Goal: Task Accomplishment & Management: Manage account settings

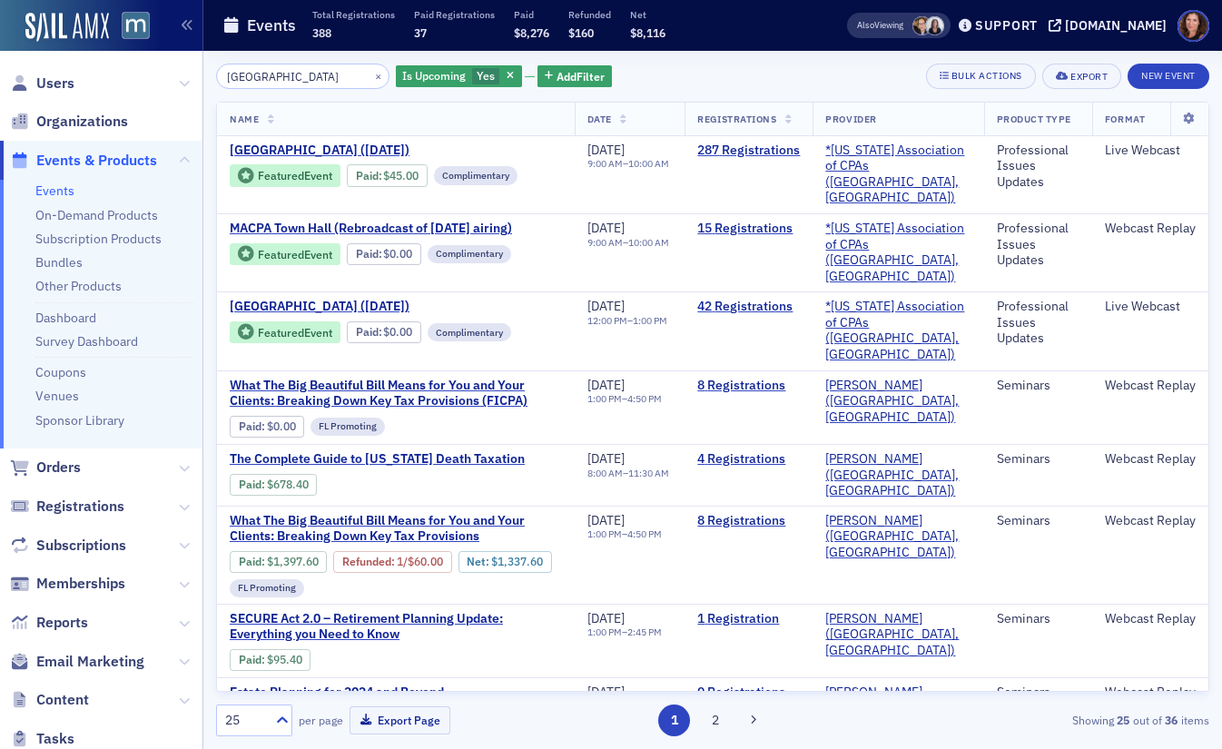
scroll to position [2, 0]
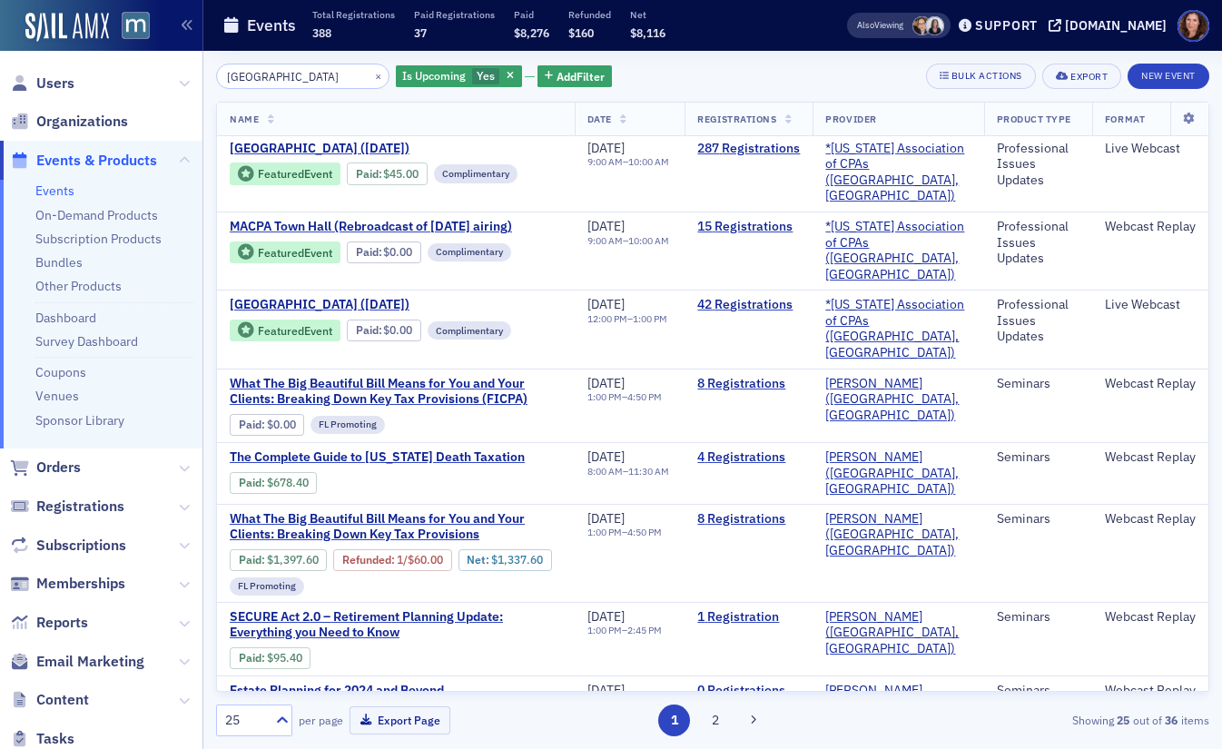
drag, startPoint x: 49, startPoint y: 188, endPoint x: 162, endPoint y: 170, distance: 114.1
click at [49, 188] on link "Events" at bounding box center [54, 191] width 39 height 16
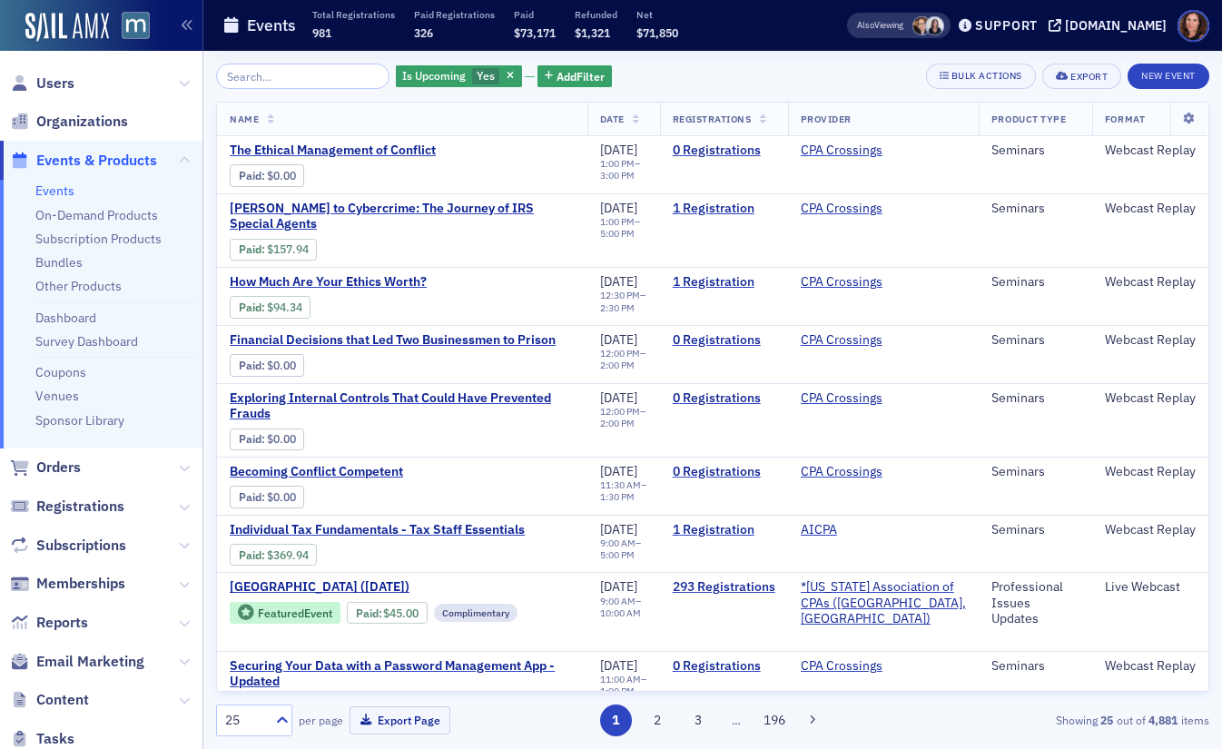
click at [68, 189] on link "Events" at bounding box center [54, 191] width 39 height 16
click at [289, 75] on input "search" at bounding box center [302, 76] width 173 height 25
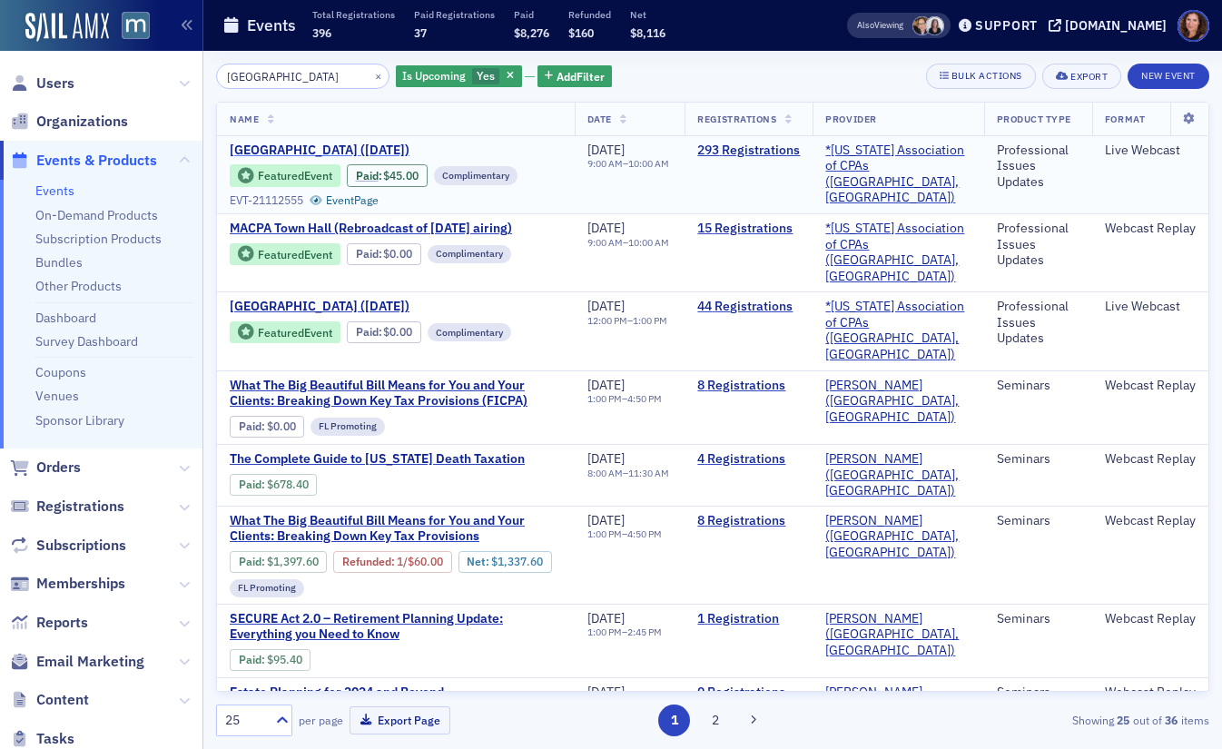
type input "town hall"
click at [355, 146] on span "[GEOGRAPHIC_DATA] ([DATE])" at bounding box center [382, 151] width 305 height 16
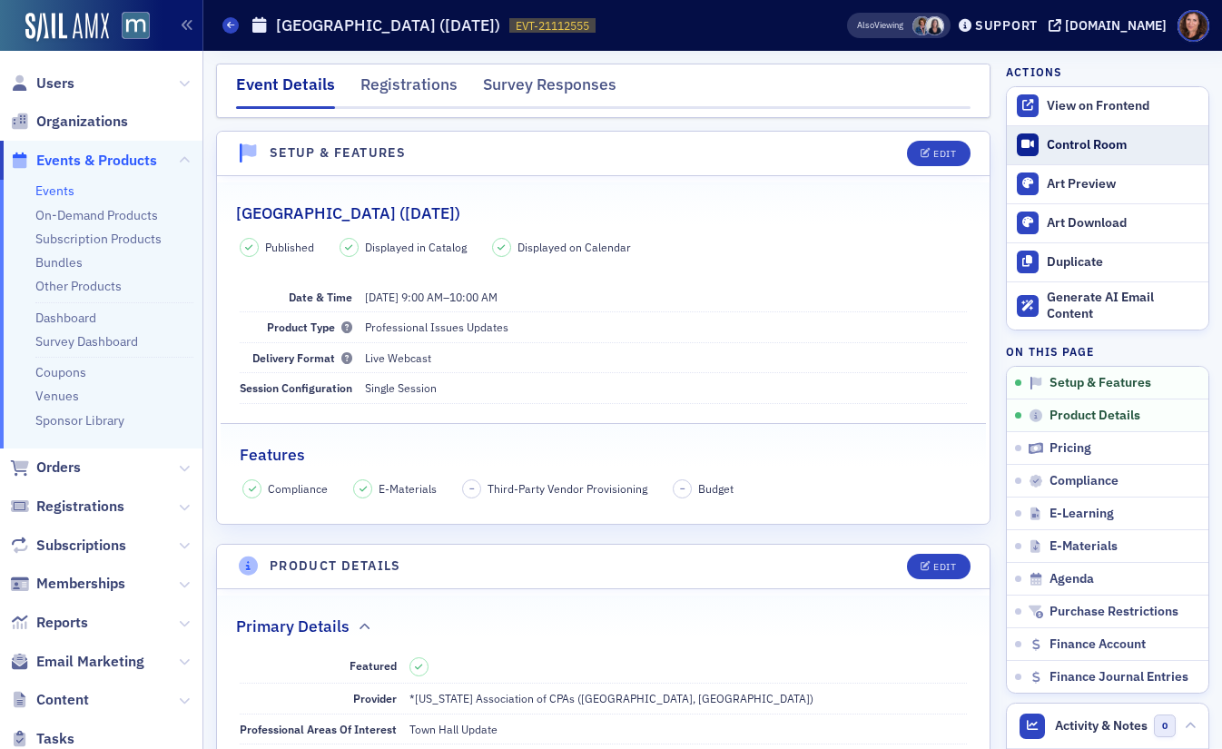
click at [1084, 146] on div "Control Room" at bounding box center [1123, 145] width 153 height 16
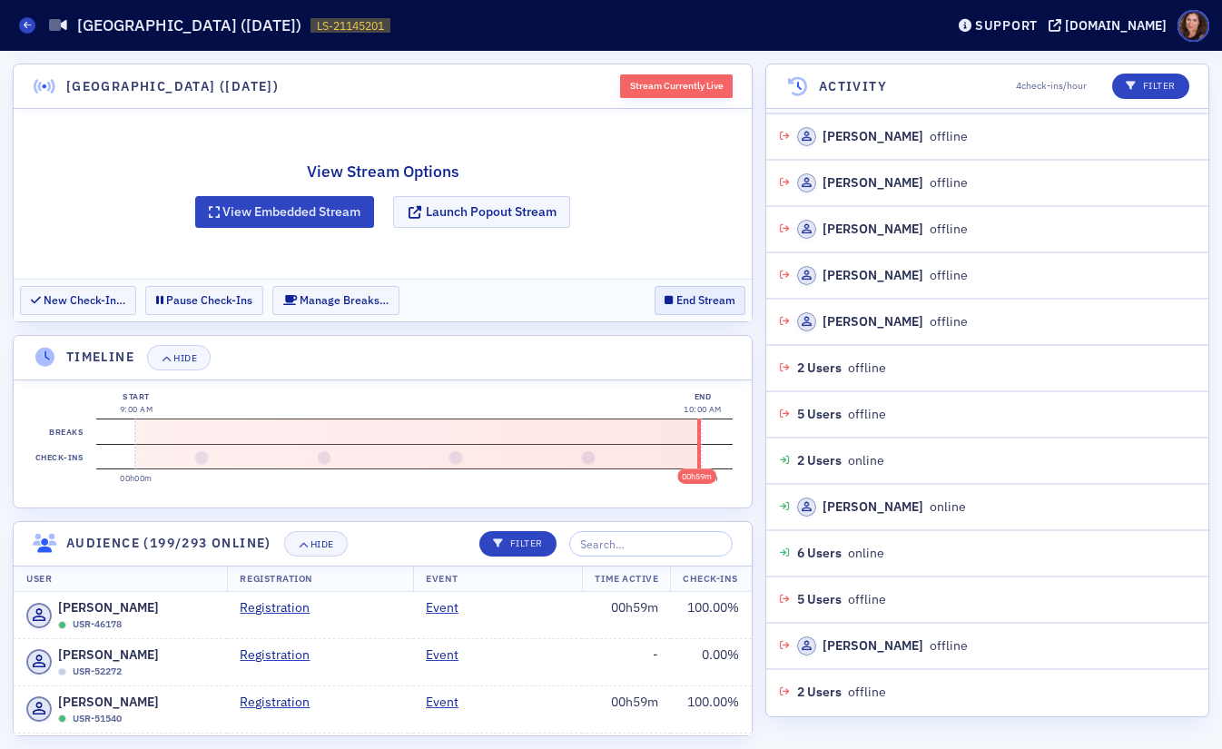
scroll to position [8613, 0]
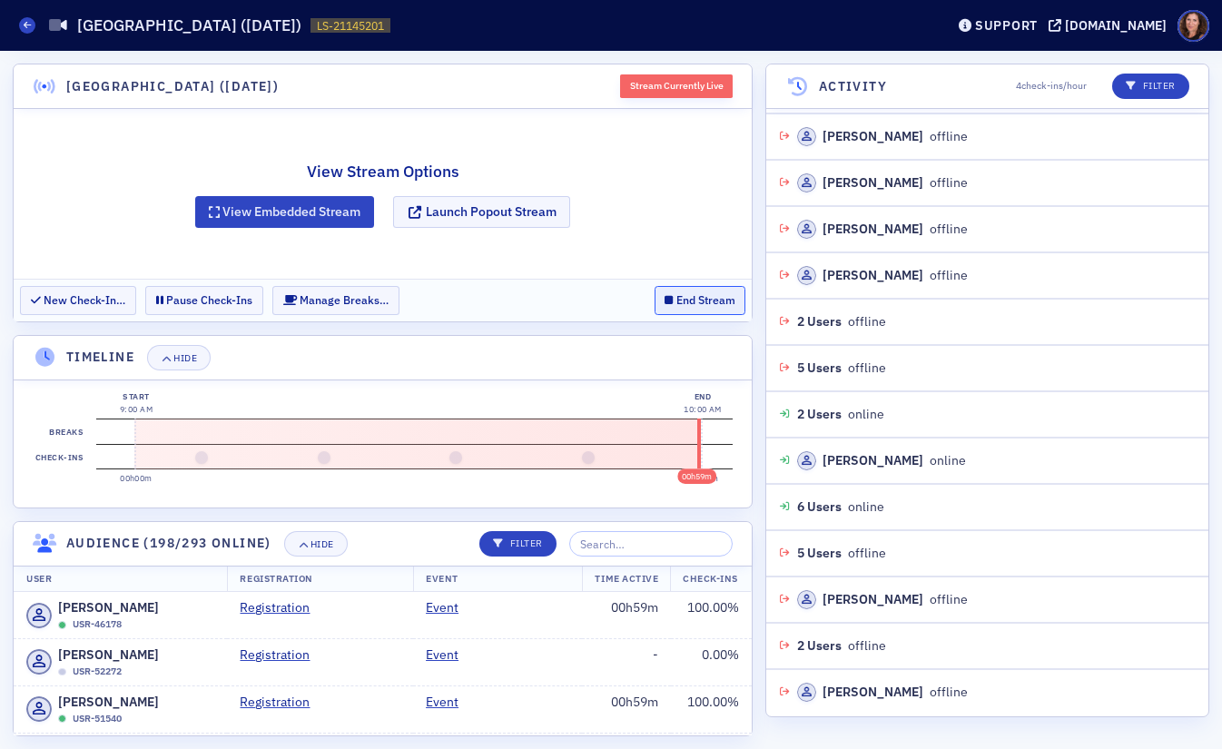
click at [691, 299] on button "End Stream" at bounding box center [701, 300] width 92 height 28
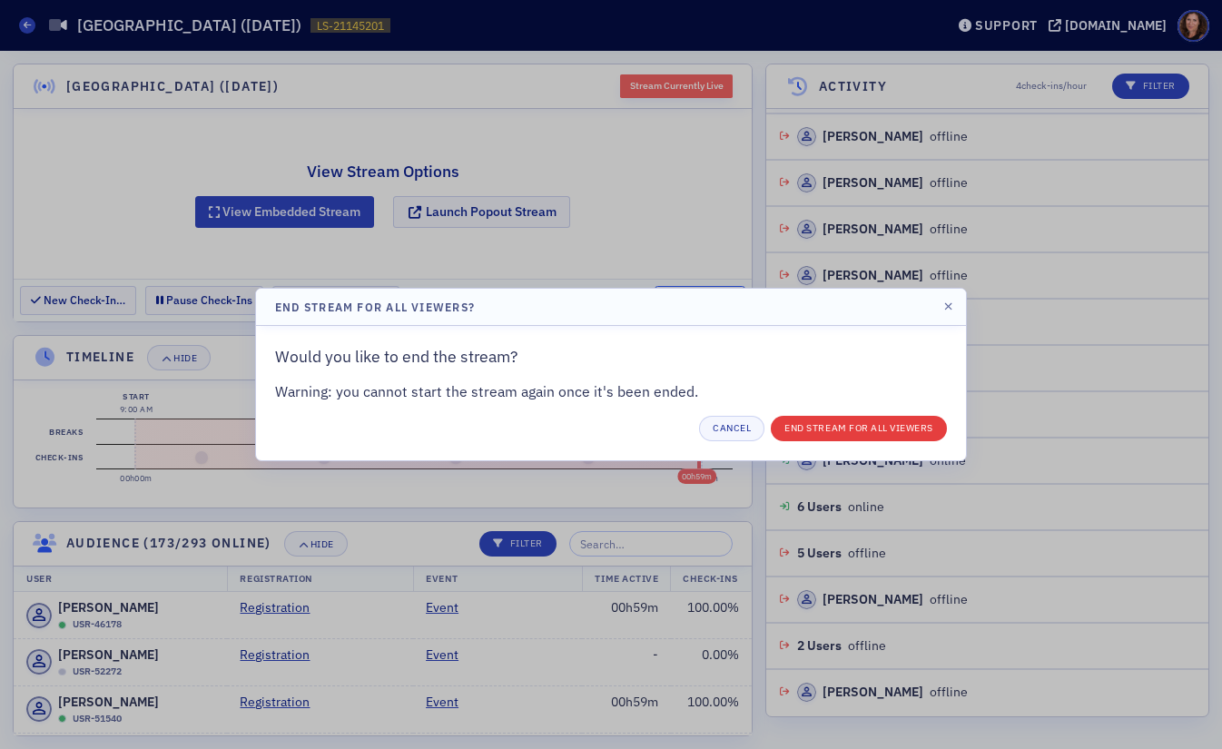
scroll to position [8706, 0]
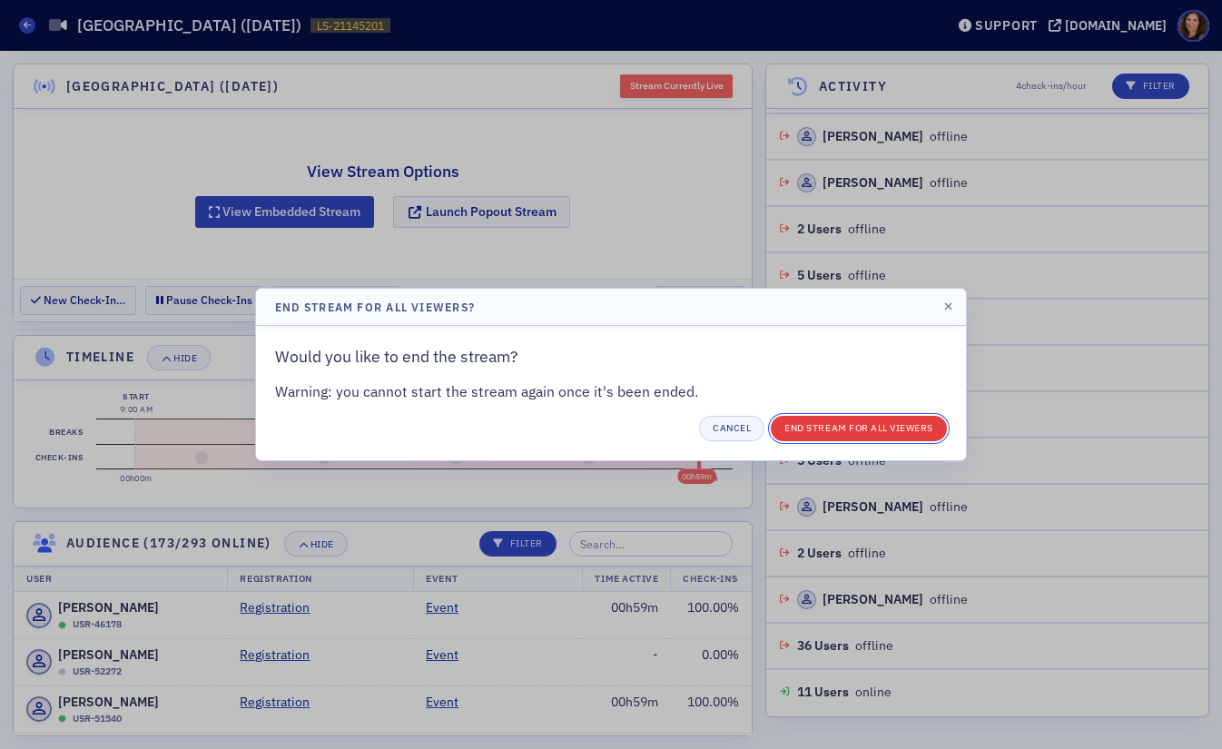
click at [850, 426] on button "End Stream for all Viewers" at bounding box center [859, 428] width 176 height 25
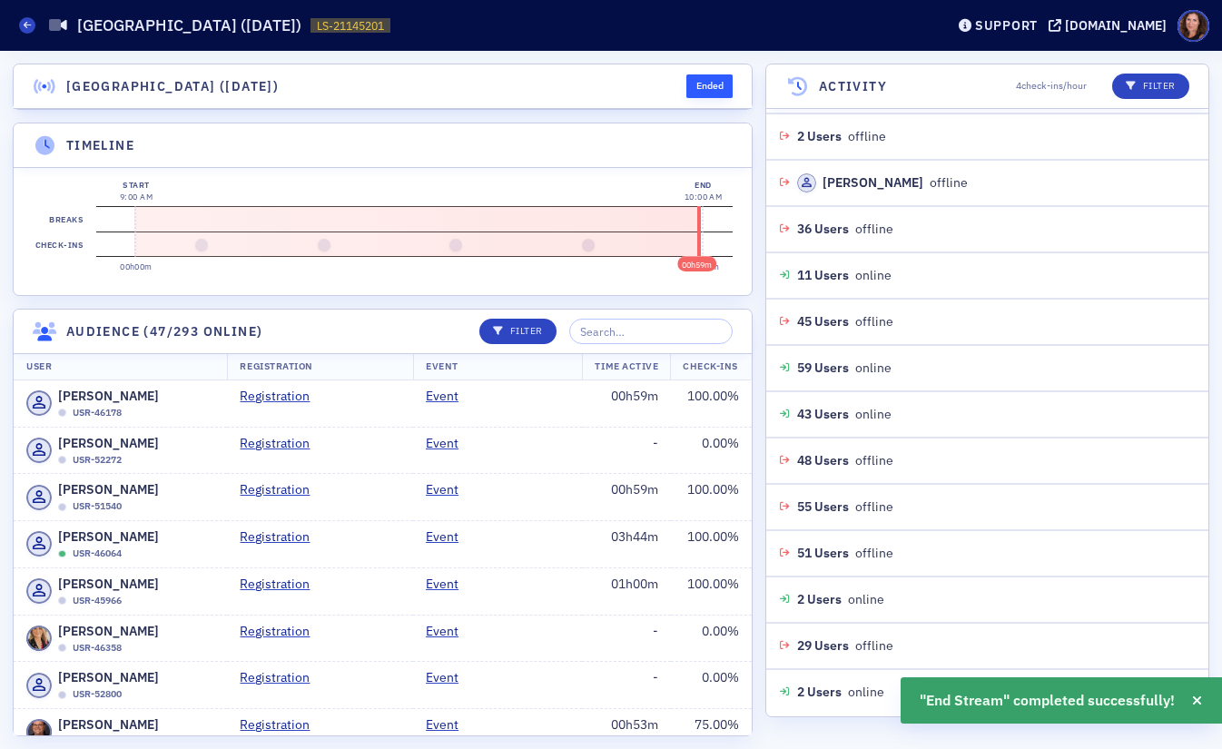
scroll to position [9169, 0]
drag, startPoint x: 193, startPoint y: 47, endPoint x: 157, endPoint y: 32, distance: 38.6
click at [193, 46] on header "Live Streams [GEOGRAPHIC_DATA] ([DATE]) LS-21145201 21145201 Support [DOMAIN_NA…" at bounding box center [611, 25] width 1222 height 51
click at [157, 32] on h1 "[GEOGRAPHIC_DATA] ([DATE])" at bounding box center [189, 26] width 224 height 22
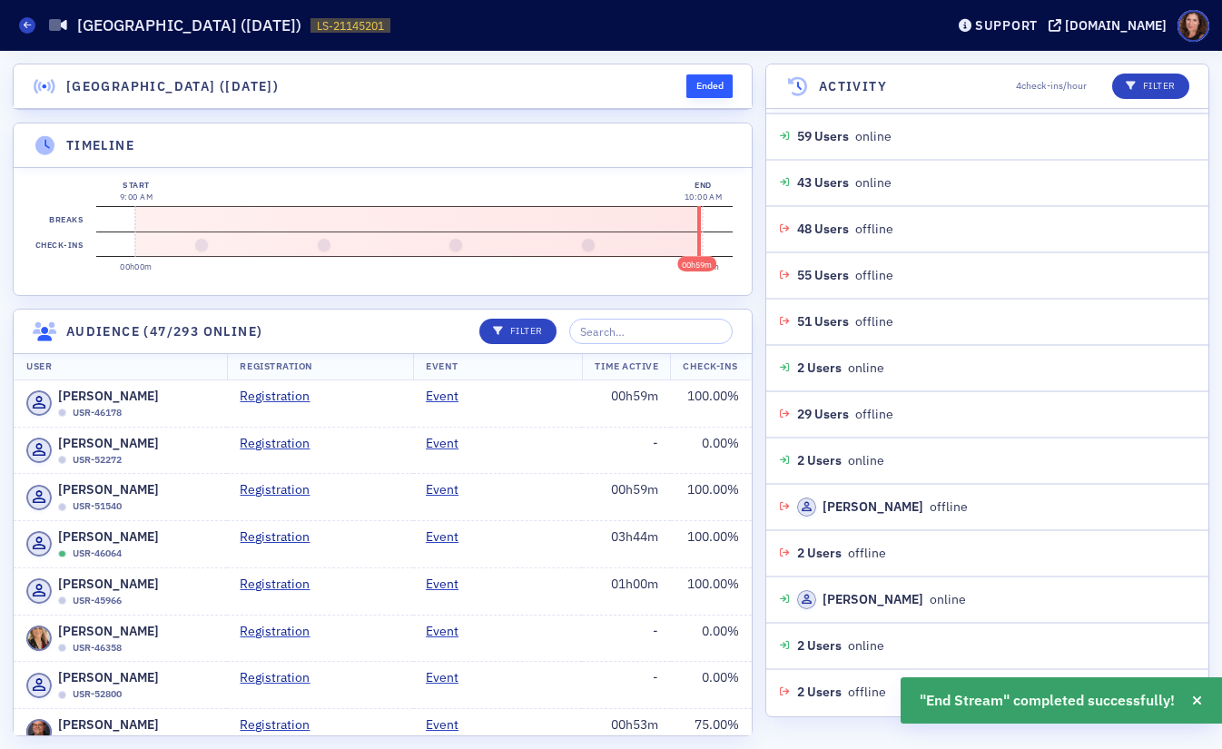
click at [35, 27] on div "Live Streams [GEOGRAPHIC_DATA] ([DATE]) LS-21145201 21145201" at bounding box center [468, 25] width 898 height 35
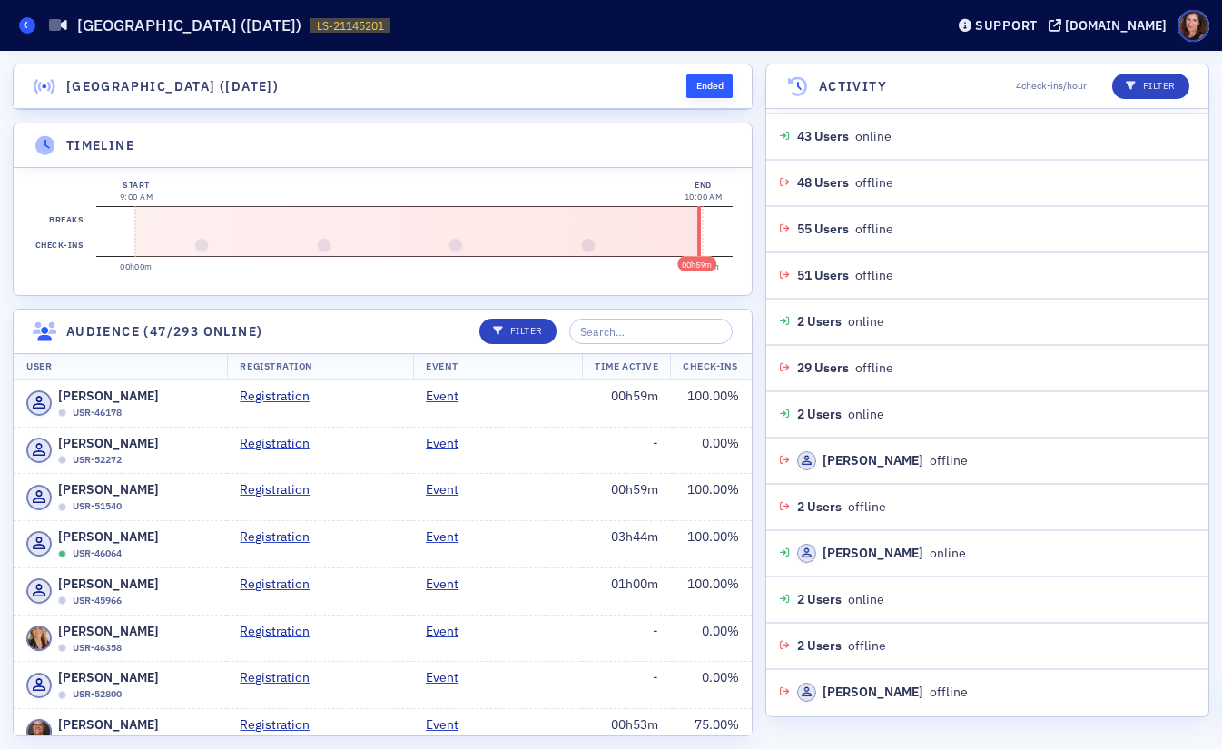
click at [29, 27] on icon at bounding box center [27, 25] width 7 height 8
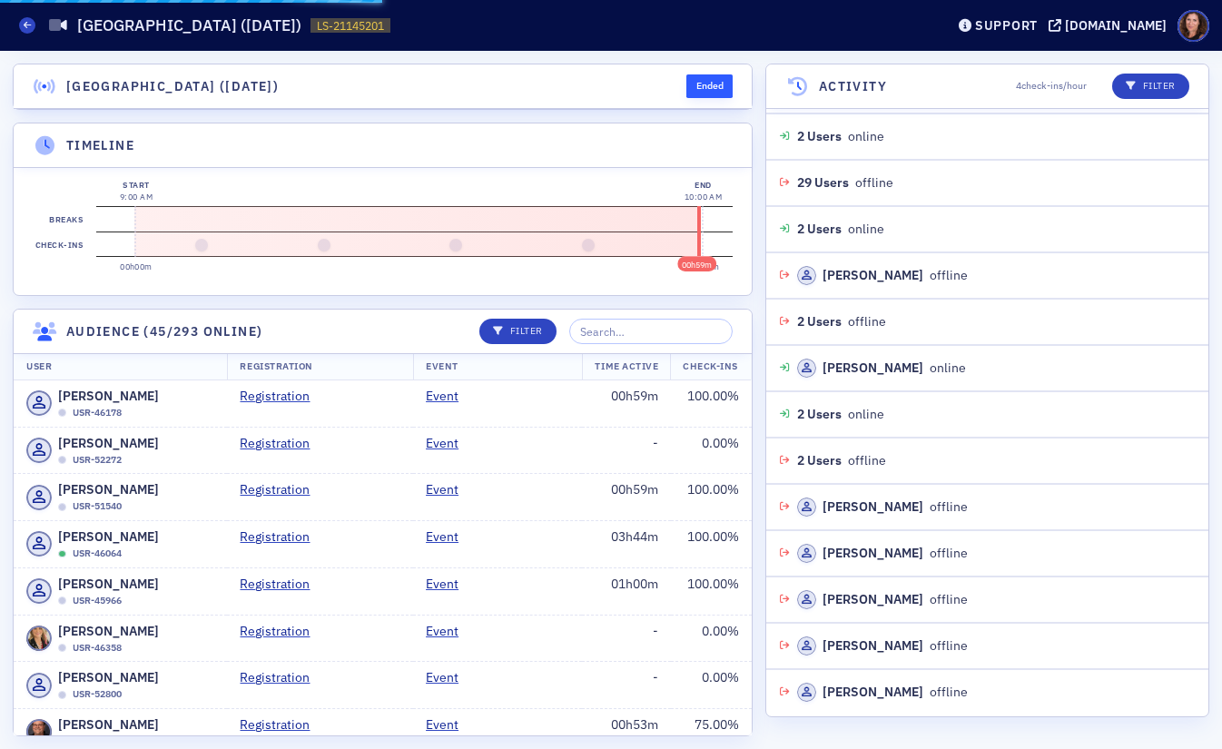
scroll to position [9632, 0]
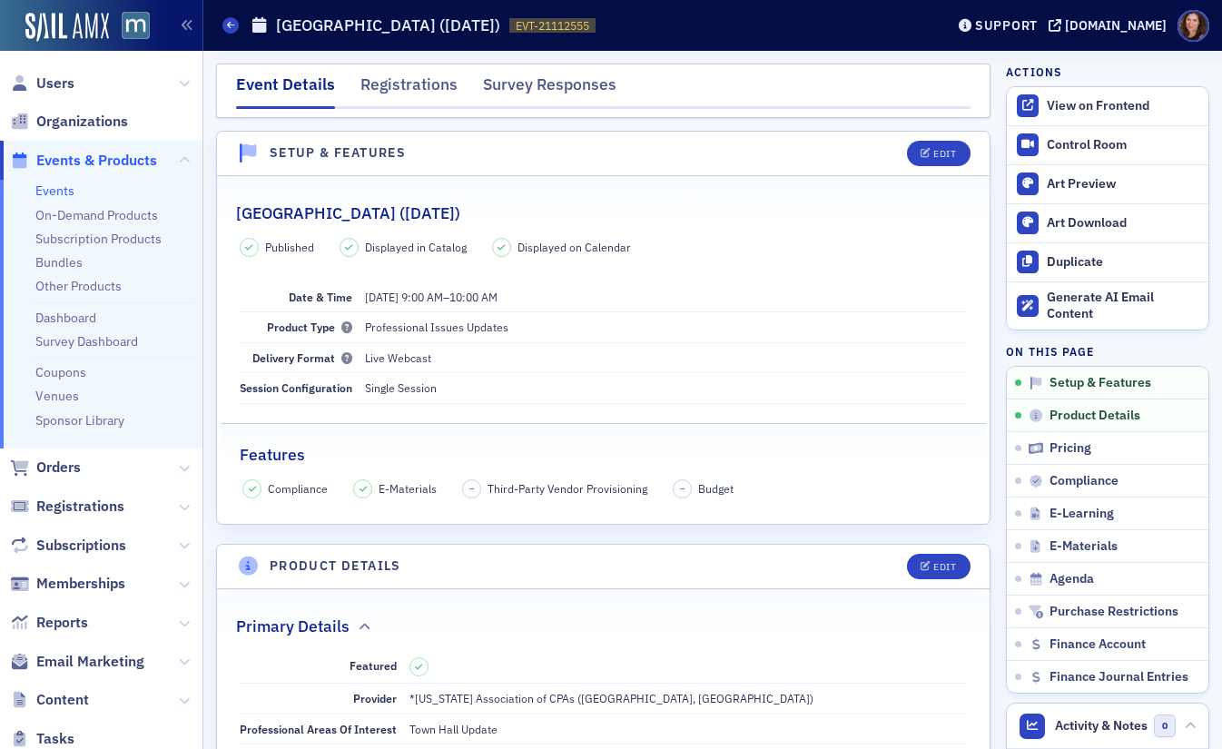
click at [54, 189] on link "Events" at bounding box center [54, 191] width 39 height 16
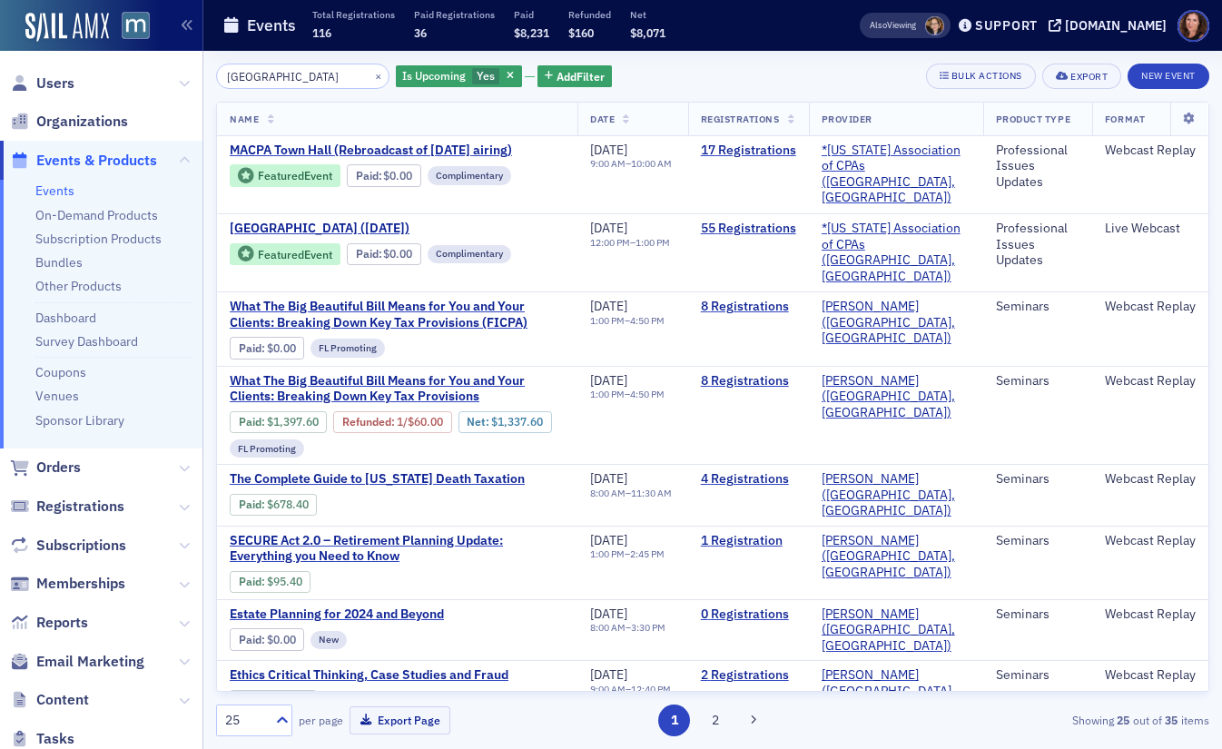
click at [252, 74] on input "town hall" at bounding box center [302, 76] width 173 height 25
click at [507, 75] on icon "button" at bounding box center [510, 77] width 7 height 10
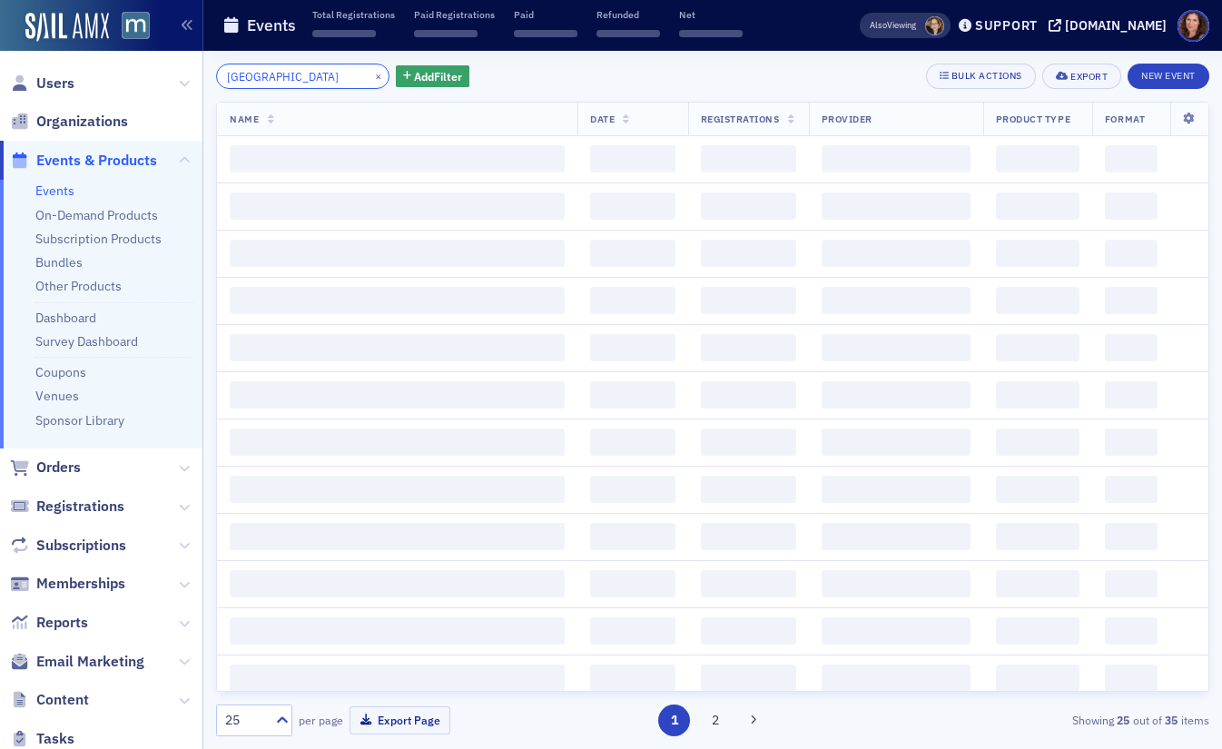
click at [253, 81] on input "town hall" at bounding box center [302, 76] width 173 height 25
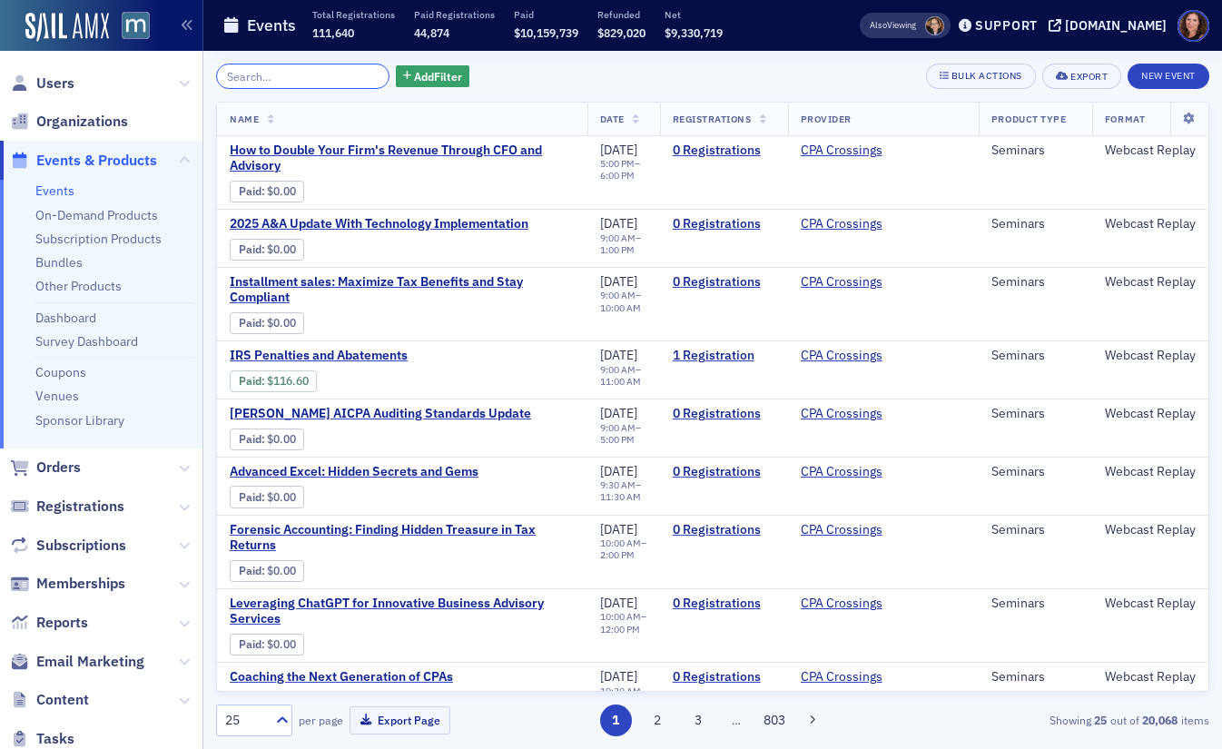
click at [296, 76] on input "search" at bounding box center [302, 76] width 173 height 25
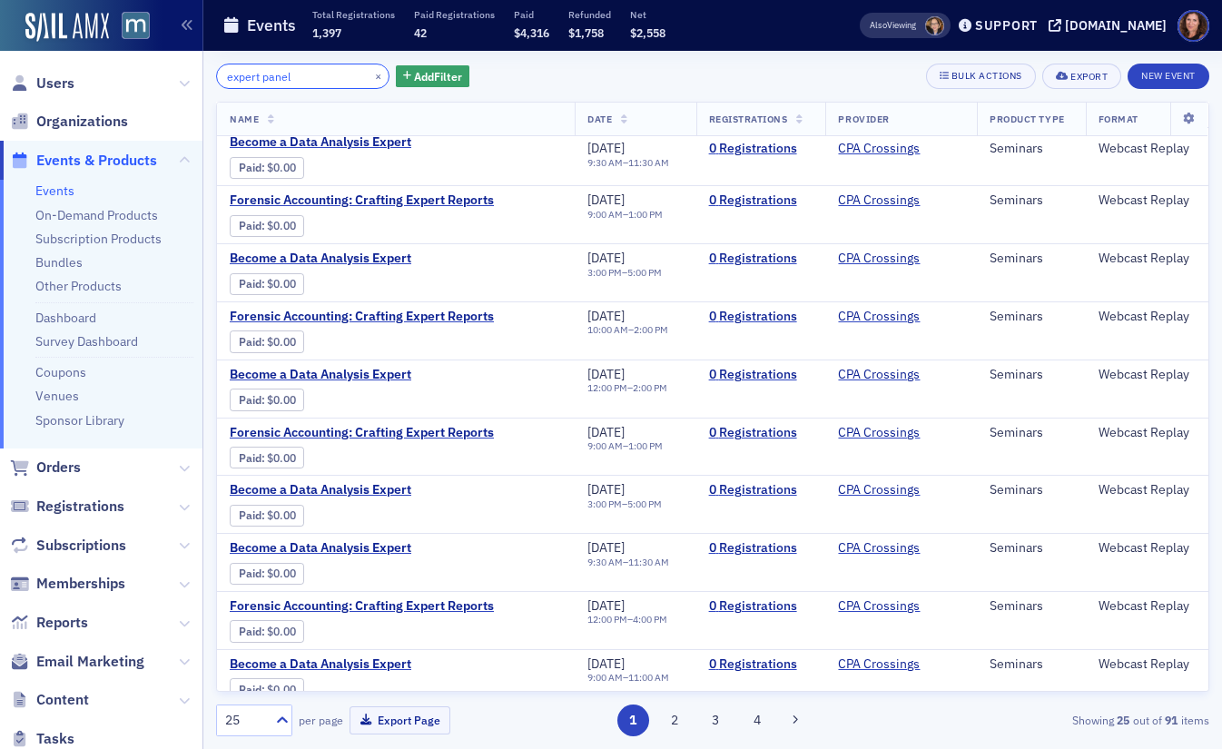
scroll to position [479, 0]
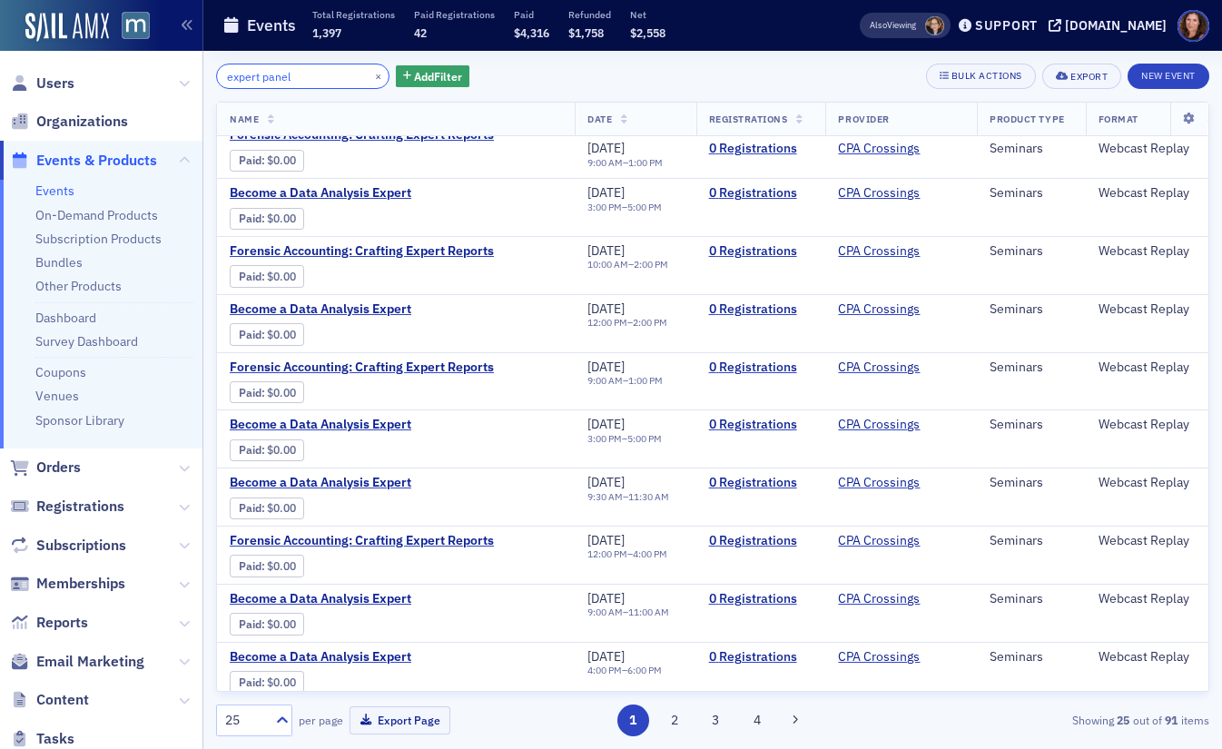
click at [268, 71] on input "expert panel" at bounding box center [302, 76] width 173 height 25
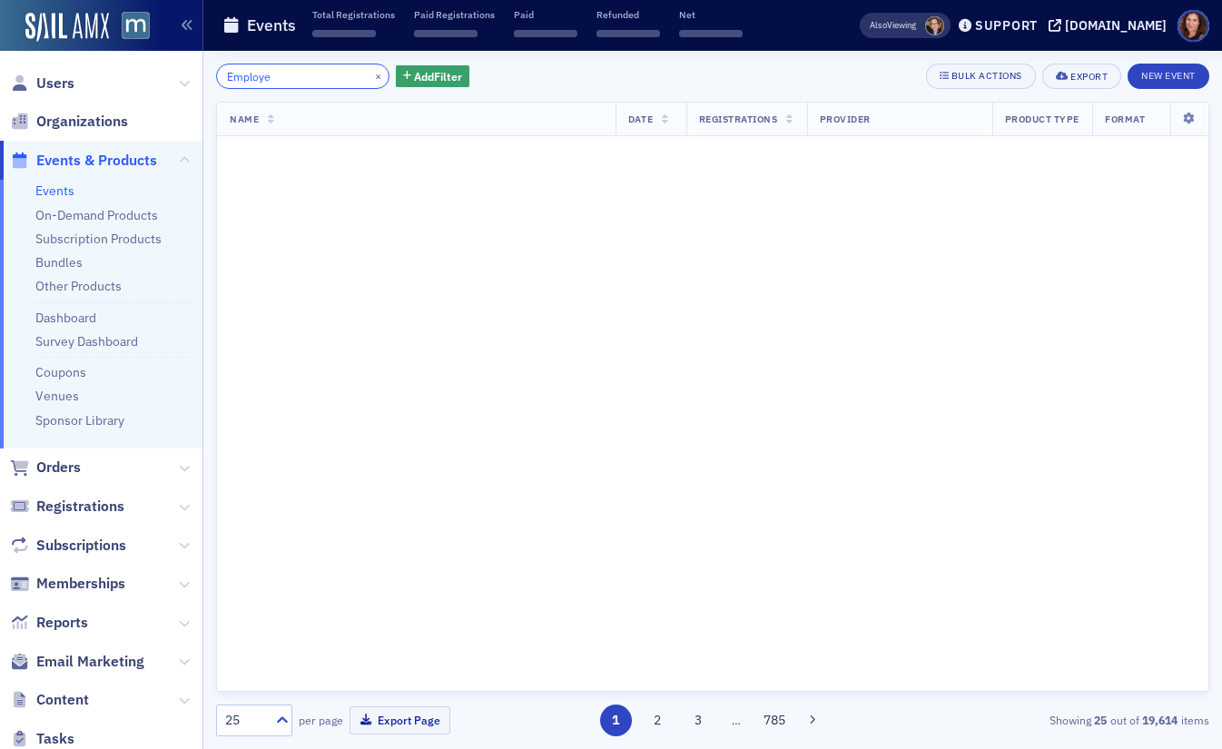
scroll to position [1652, 0]
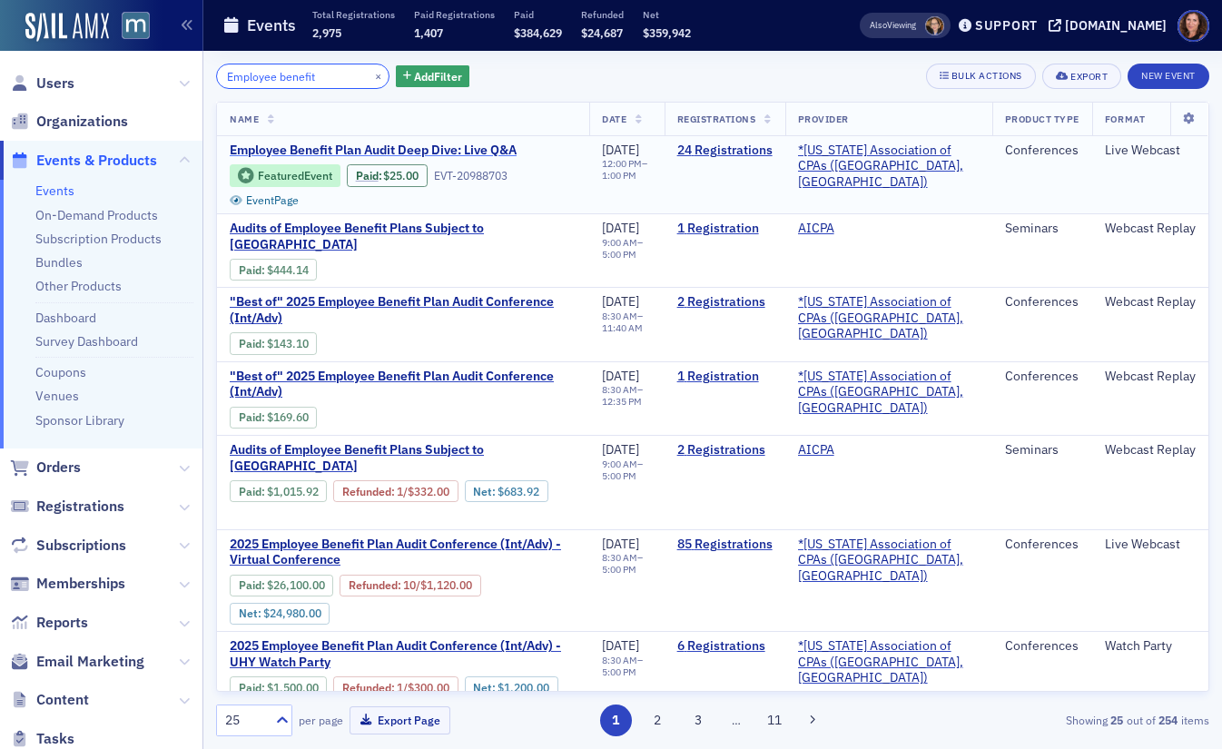
type input "Employee benefit"
click at [475, 148] on span "Employee Benefit Plan Audit Deep Dive: Live Q&A" at bounding box center [382, 151] width 305 height 16
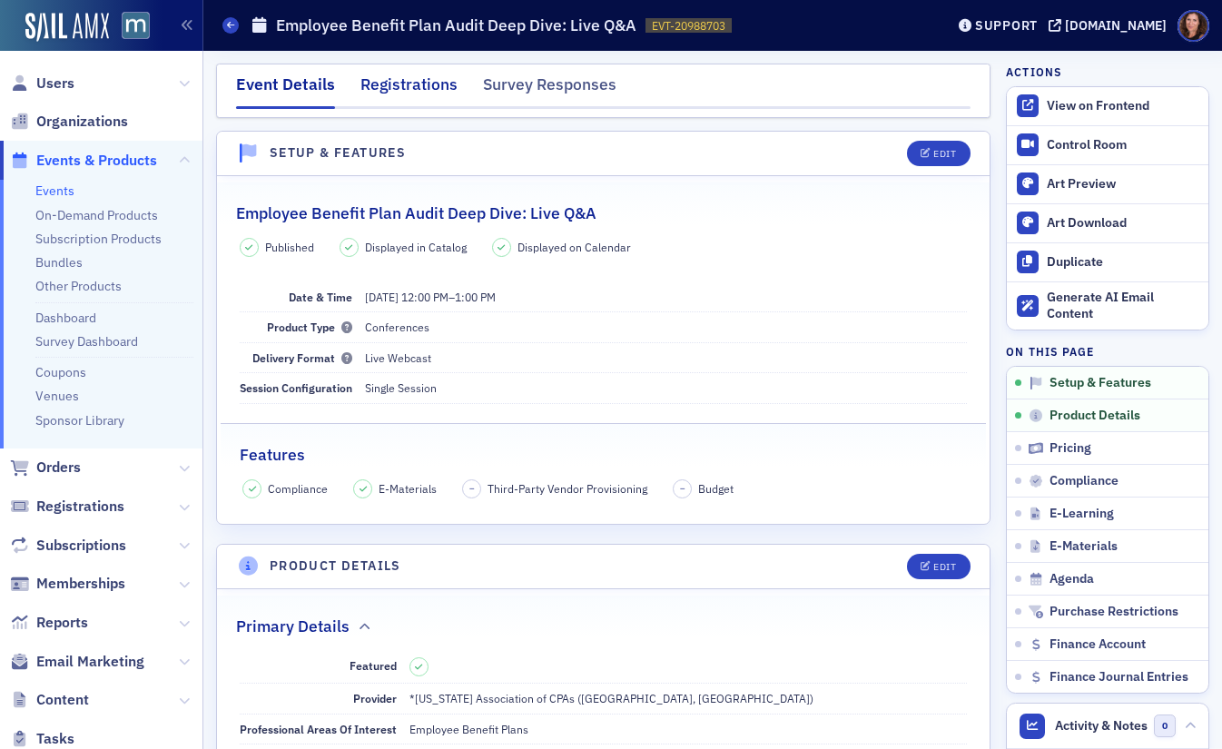
click at [434, 86] on div "Registrations" at bounding box center [409, 90] width 97 height 34
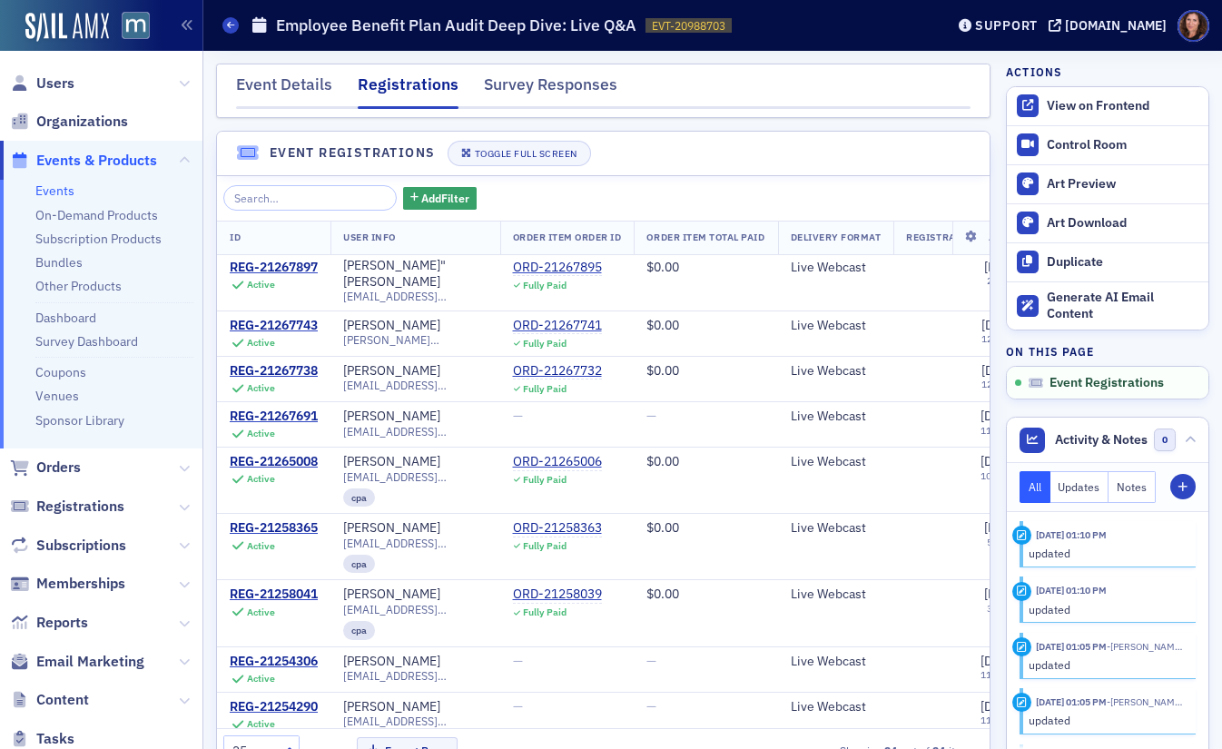
scroll to position [381, 0]
click at [302, 408] on div "REG-21267691" at bounding box center [274, 416] width 88 height 16
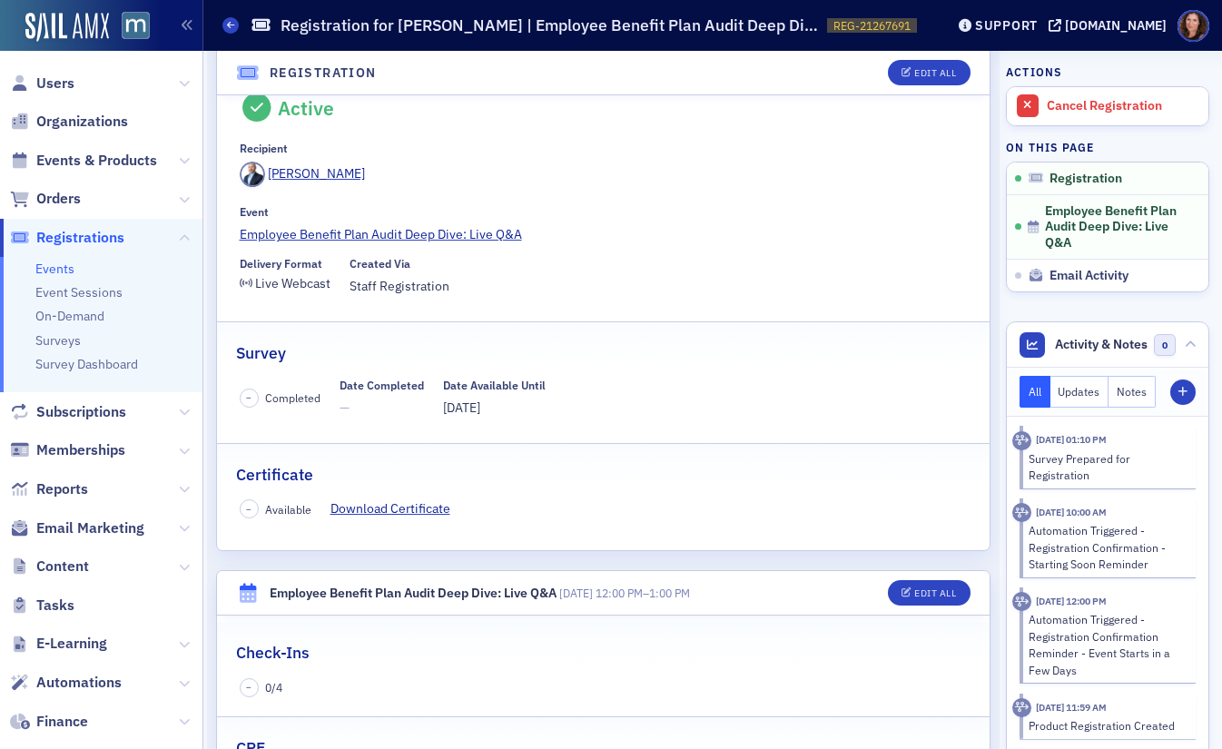
scroll to position [152, 0]
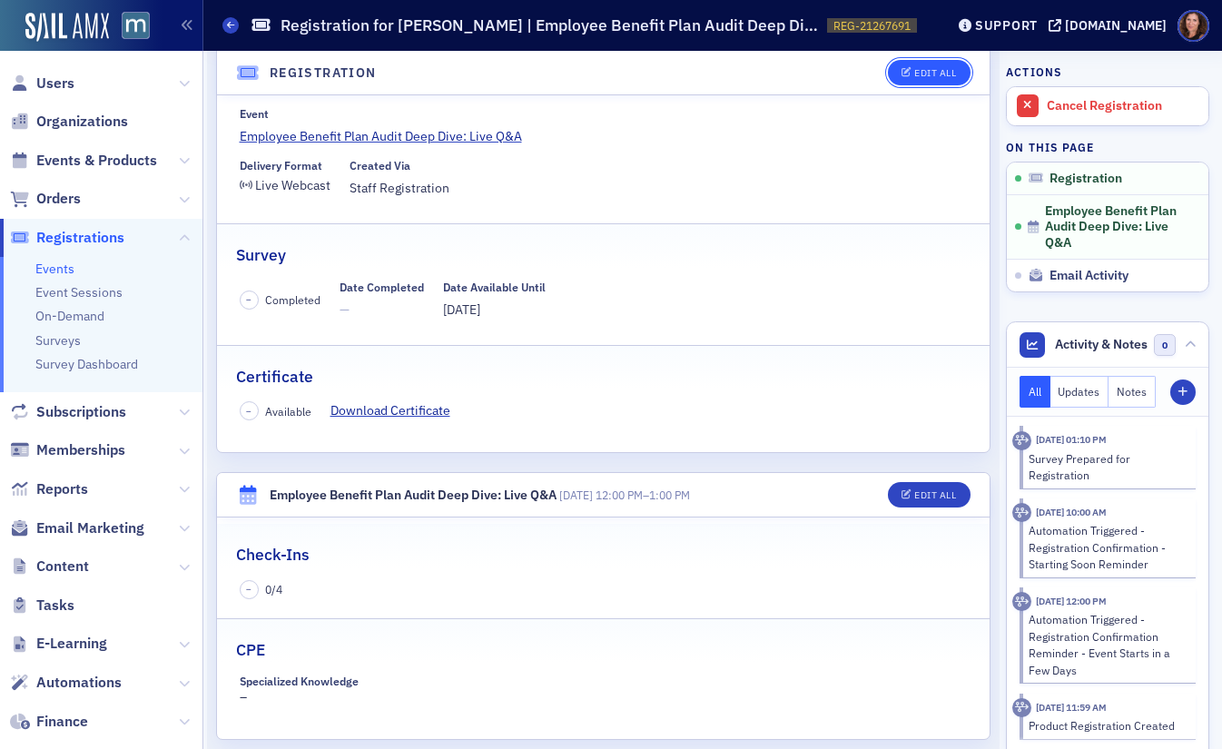
click at [920, 74] on div "Edit All" at bounding box center [936, 73] width 42 height 10
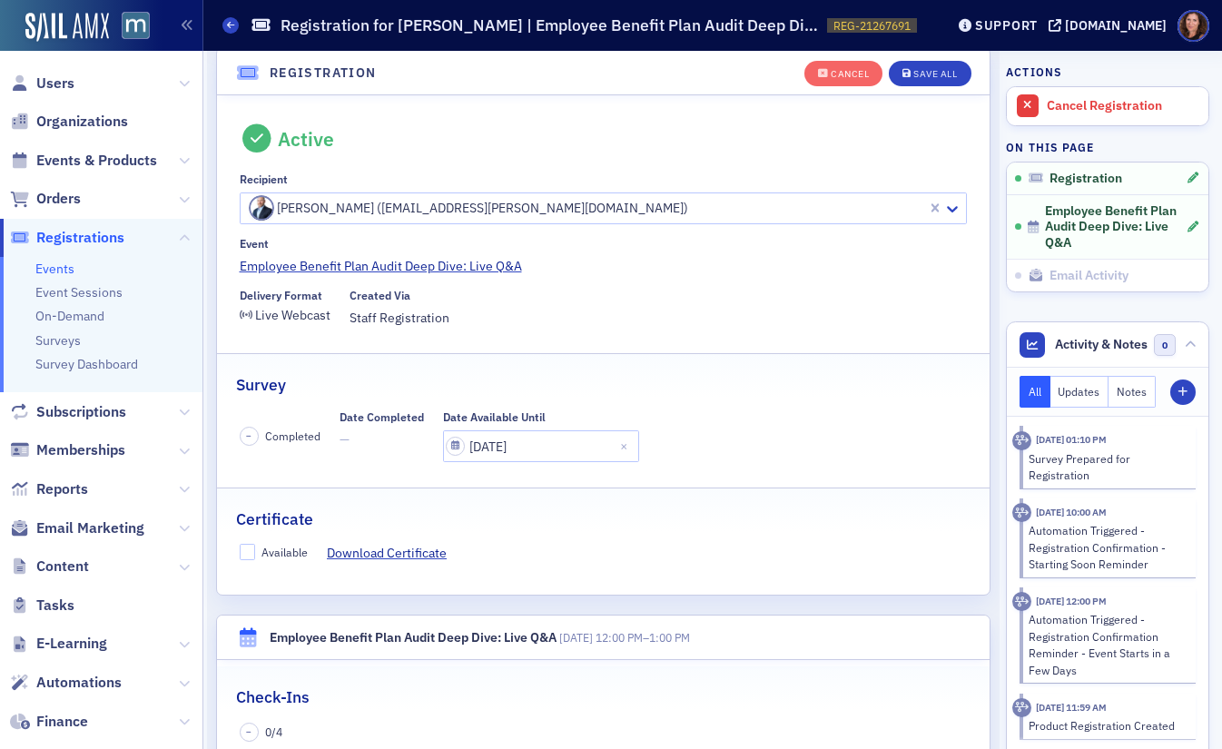
scroll to position [48, 0]
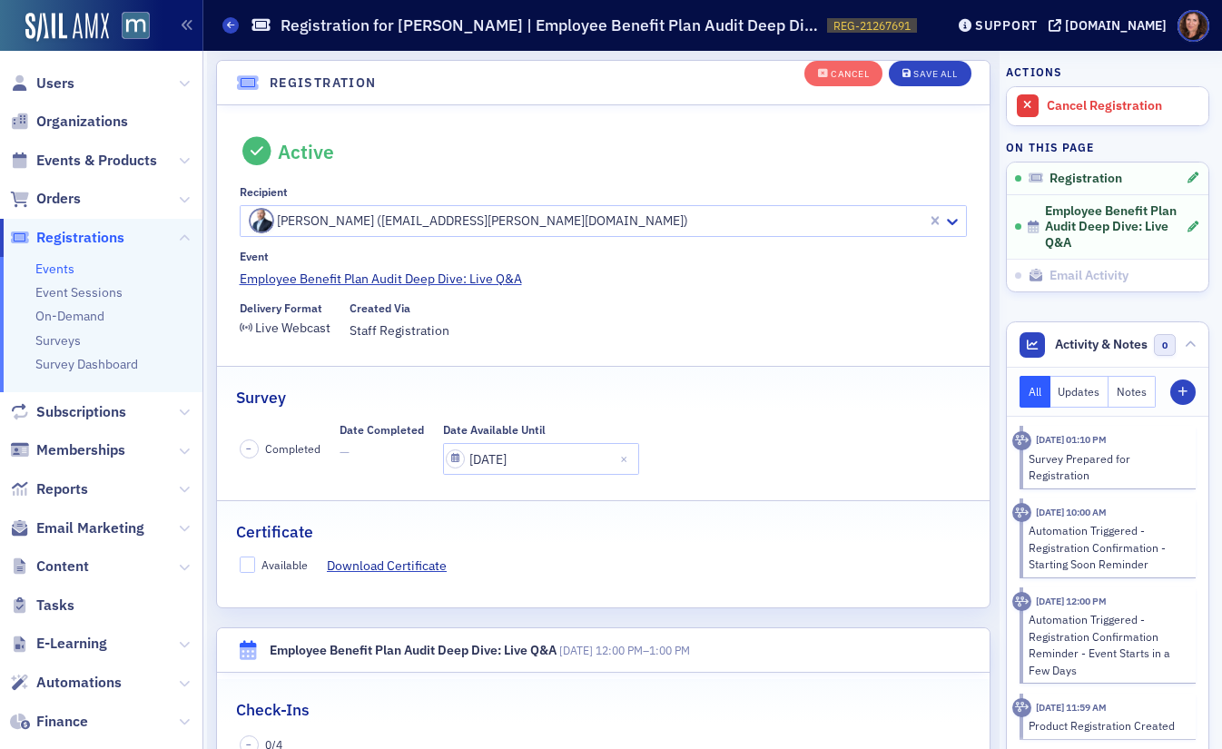
click at [246, 450] on span "–" at bounding box center [248, 448] width 5 height 13
click at [346, 443] on span "—" at bounding box center [382, 452] width 84 height 19
drag, startPoint x: 469, startPoint y: 451, endPoint x: 498, endPoint y: 456, distance: 29.4
click at [470, 451] on input "09/05/2025" at bounding box center [541, 459] width 196 height 32
select select "8"
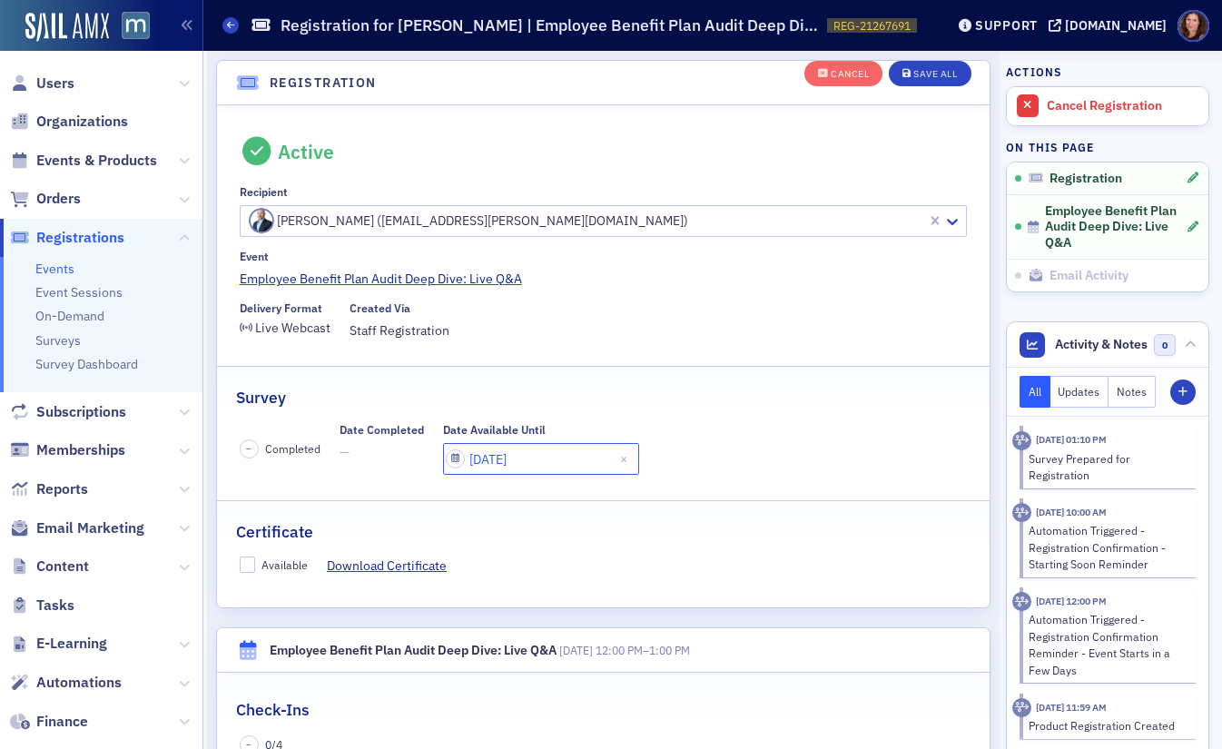
select select "2025"
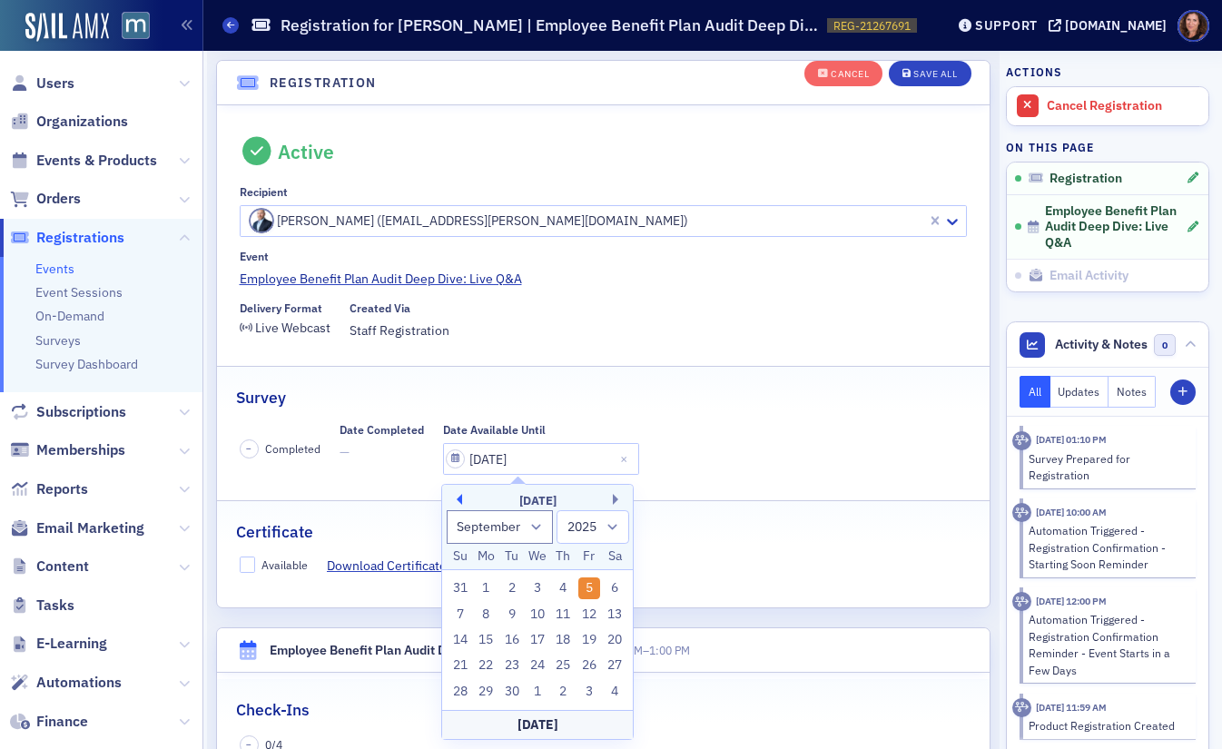
click at [460, 498] on button "Previous Month" at bounding box center [456, 499] width 11 height 11
select select "7"
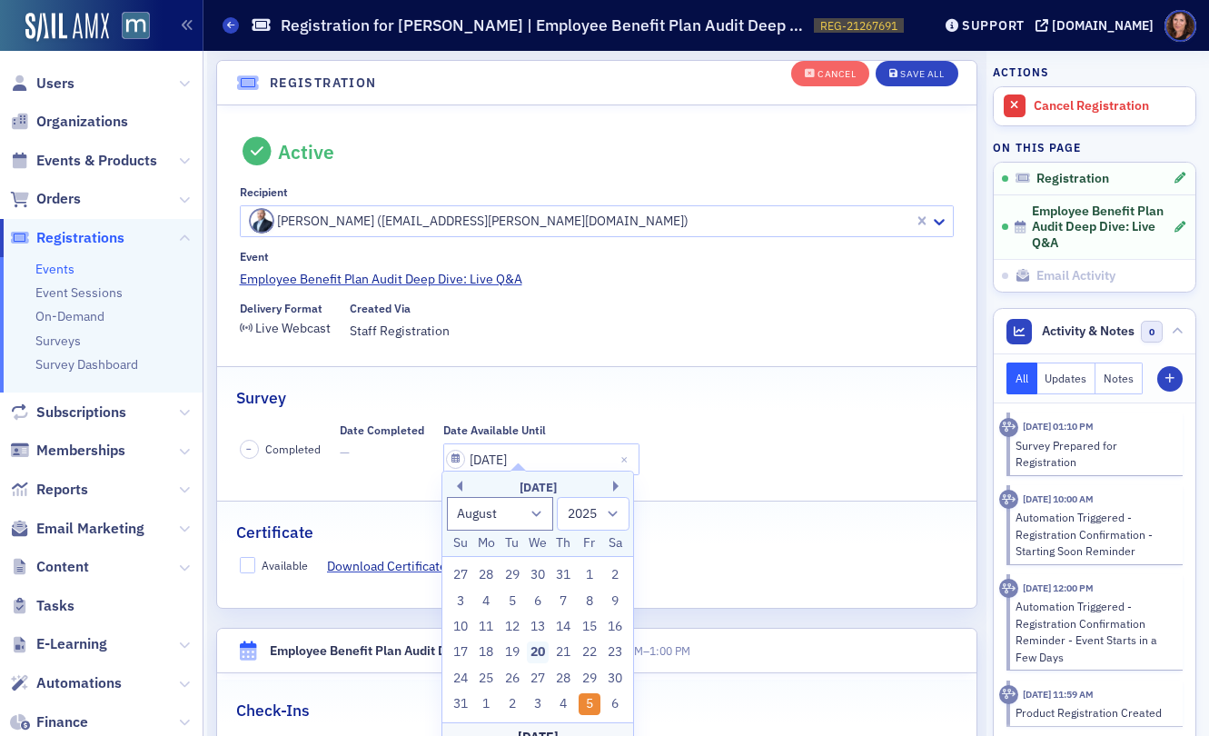
click at [534, 663] on div "20" at bounding box center [538, 652] width 22 height 22
type input "08/20/2025"
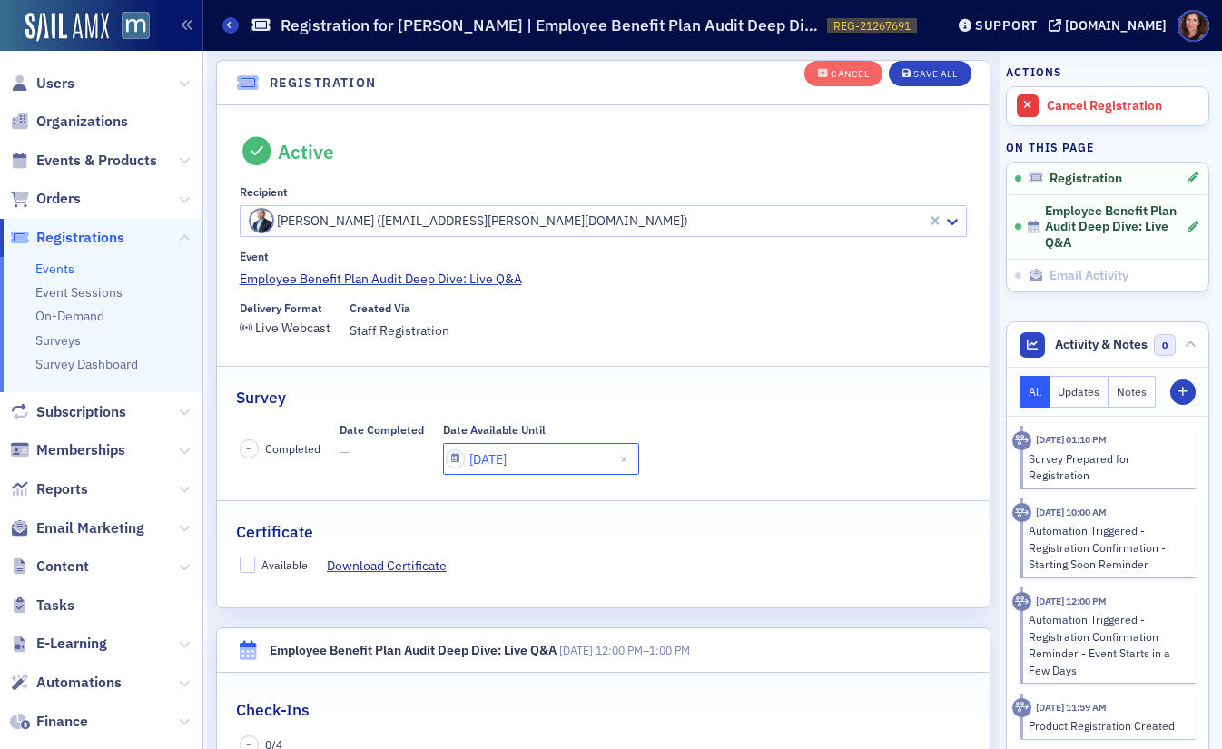
click at [518, 460] on input "08/20/2025" at bounding box center [541, 459] width 196 height 32
select select "7"
select select "2025"
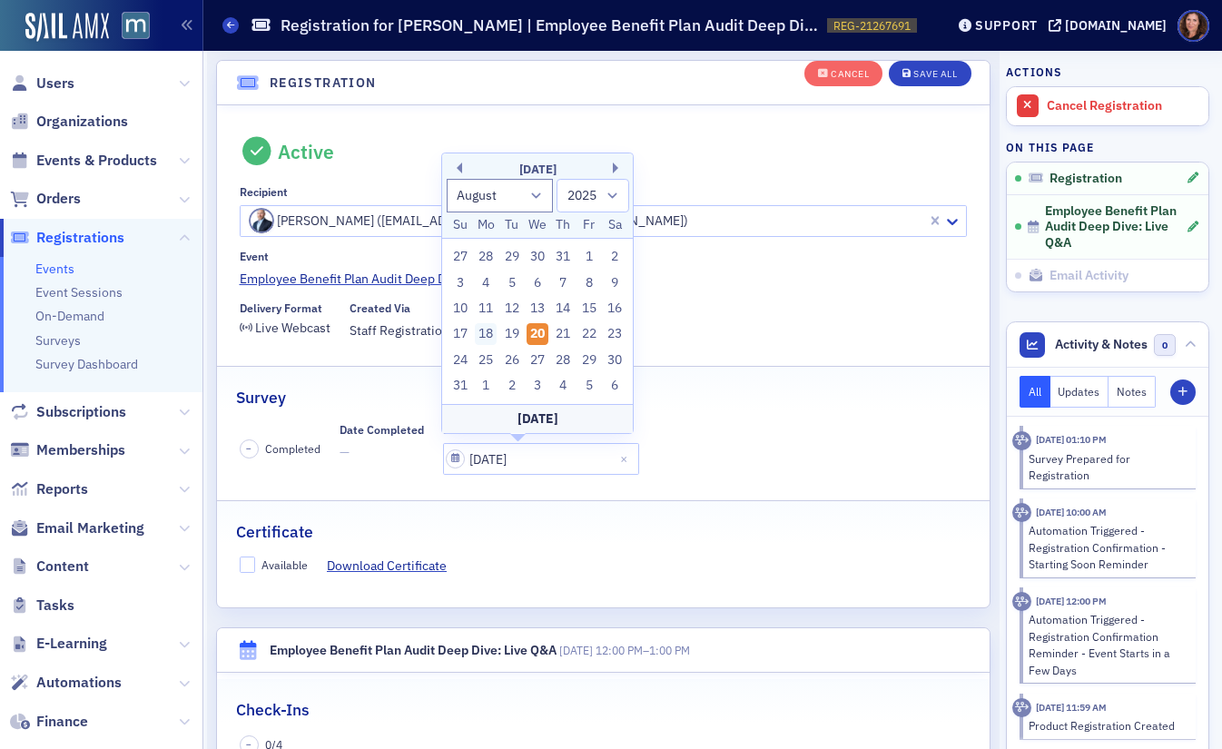
click at [483, 334] on div "18" at bounding box center [486, 334] width 22 height 22
type input "08/18/2025"
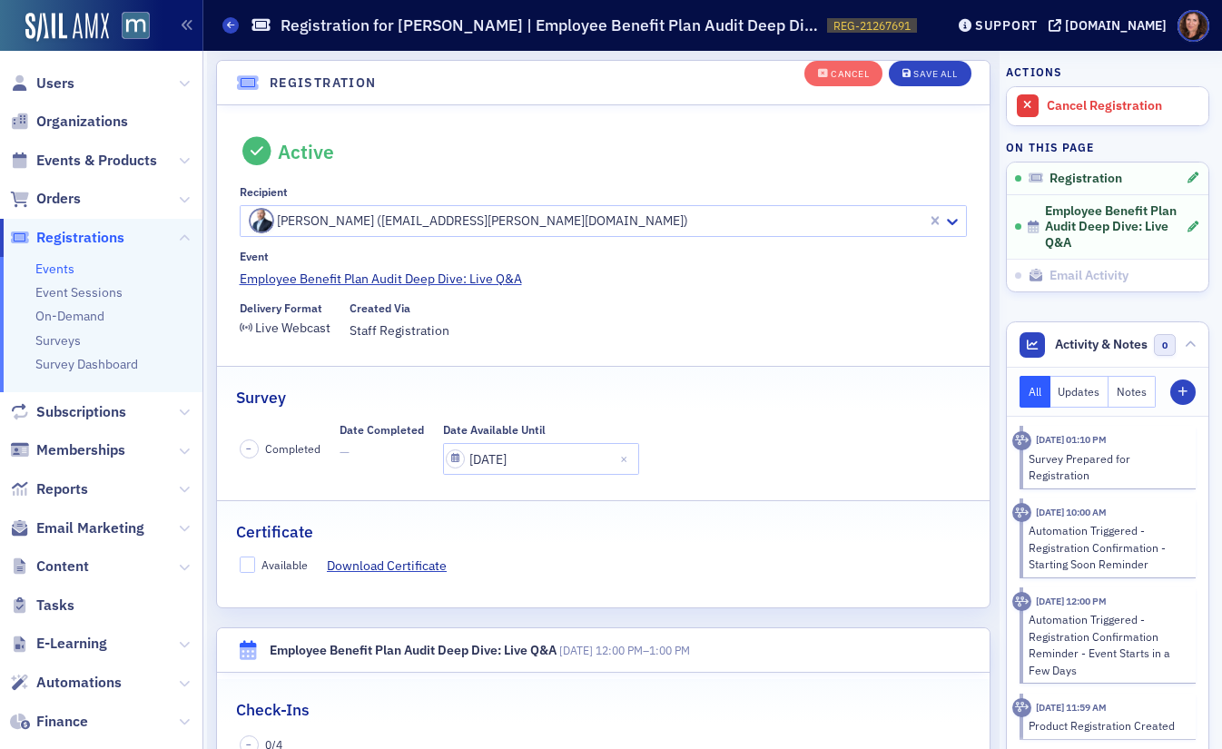
click at [749, 430] on div "– Completed Date Completed — Date Available Until 08/18/2025" at bounding box center [604, 449] width 728 height 52
drag, startPoint x: 244, startPoint y: 563, endPoint x: 315, endPoint y: 568, distance: 71.0
click at [247, 563] on input "Available" at bounding box center [248, 565] width 16 height 16
checkbox input "true"
click at [381, 570] on link "Download Certificate" at bounding box center [394, 566] width 134 height 19
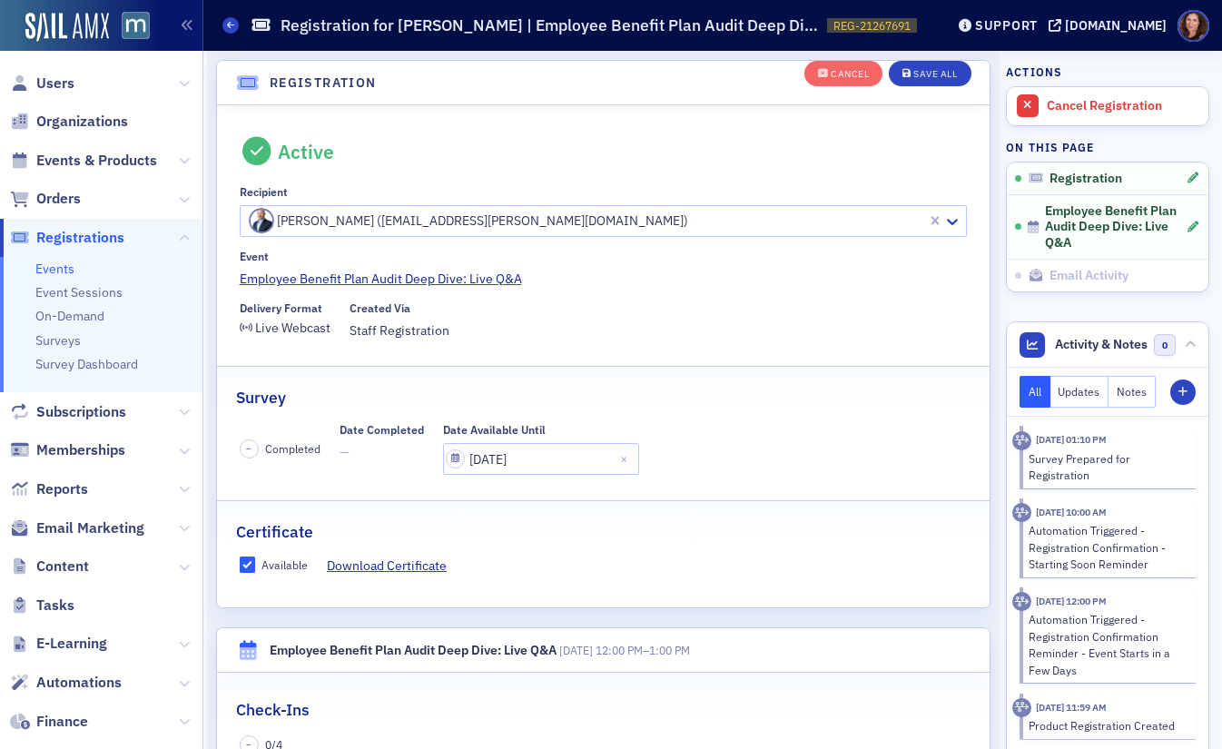
drag, startPoint x: 232, startPoint y: 456, endPoint x: 250, endPoint y: 453, distance: 17.5
click at [248, 454] on div "– Completed Date Completed — Date Available Until 08/18/2025" at bounding box center [603, 449] width 773 height 52
click at [251, 453] on span "–" at bounding box center [248, 448] width 5 height 13
drag, startPoint x: 294, startPoint y: 448, endPoint x: 341, endPoint y: 449, distance: 47.2
click at [294, 448] on span "Completed" at bounding box center [292, 448] width 55 height 16
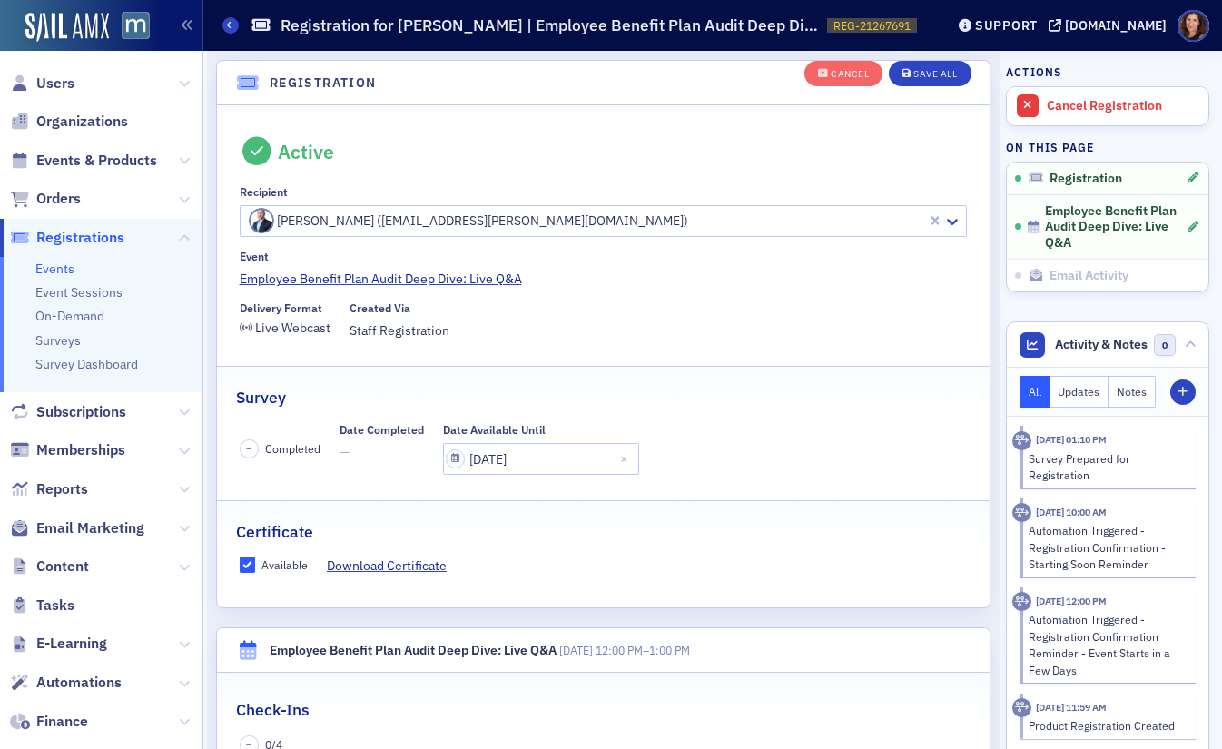
click at [349, 450] on span "—" at bounding box center [382, 452] width 84 height 19
click at [407, 430] on div "Date Completed" at bounding box center [382, 430] width 84 height 14
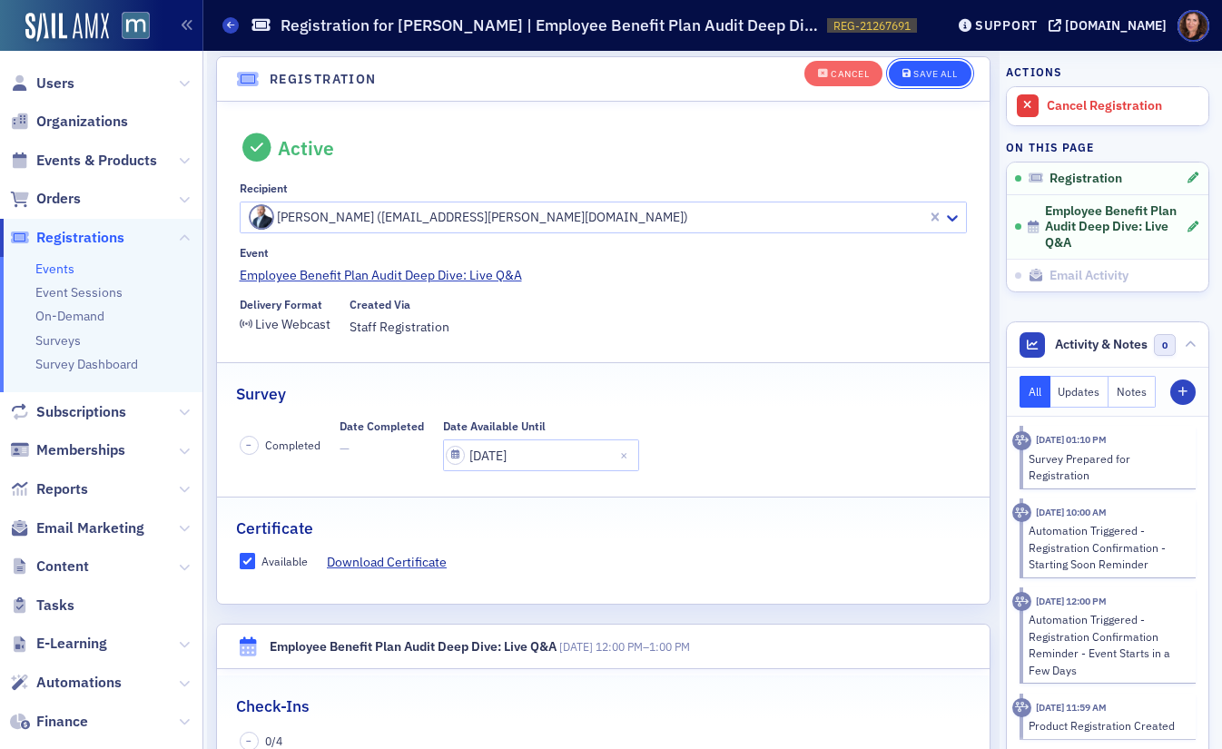
click at [905, 65] on button "Save All" at bounding box center [930, 73] width 82 height 25
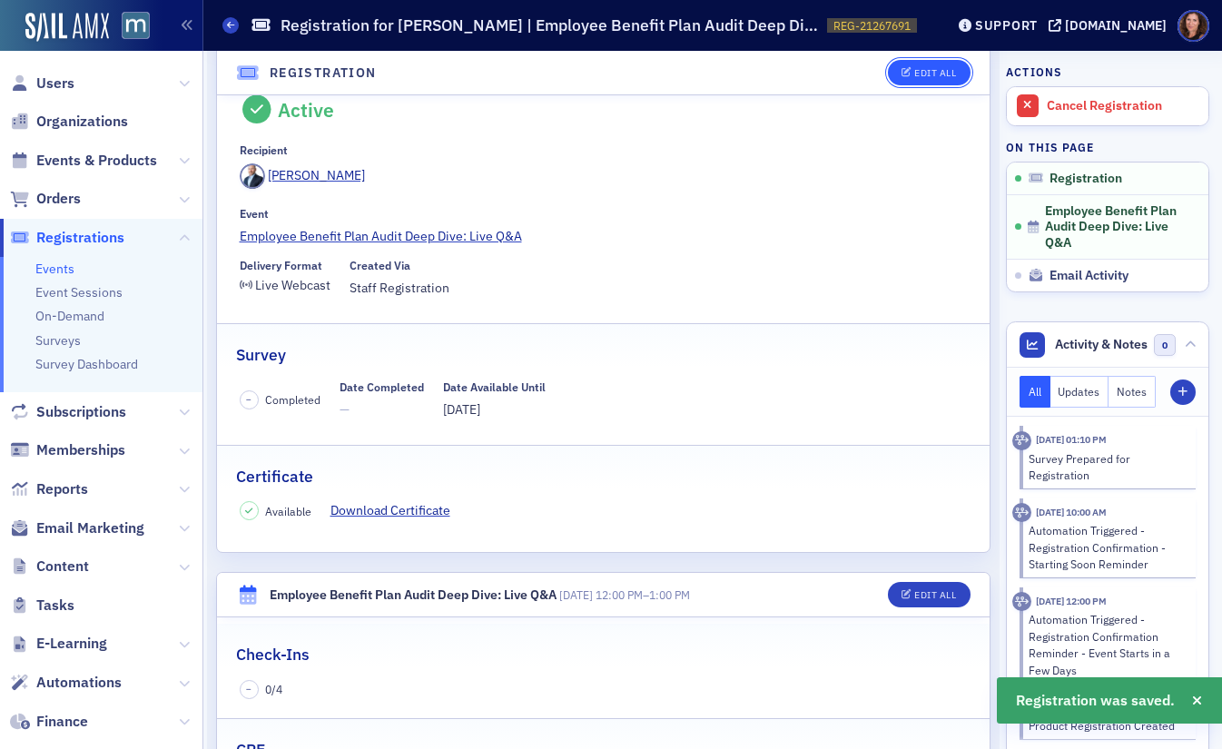
click at [907, 62] on button "Edit All" at bounding box center [929, 72] width 82 height 25
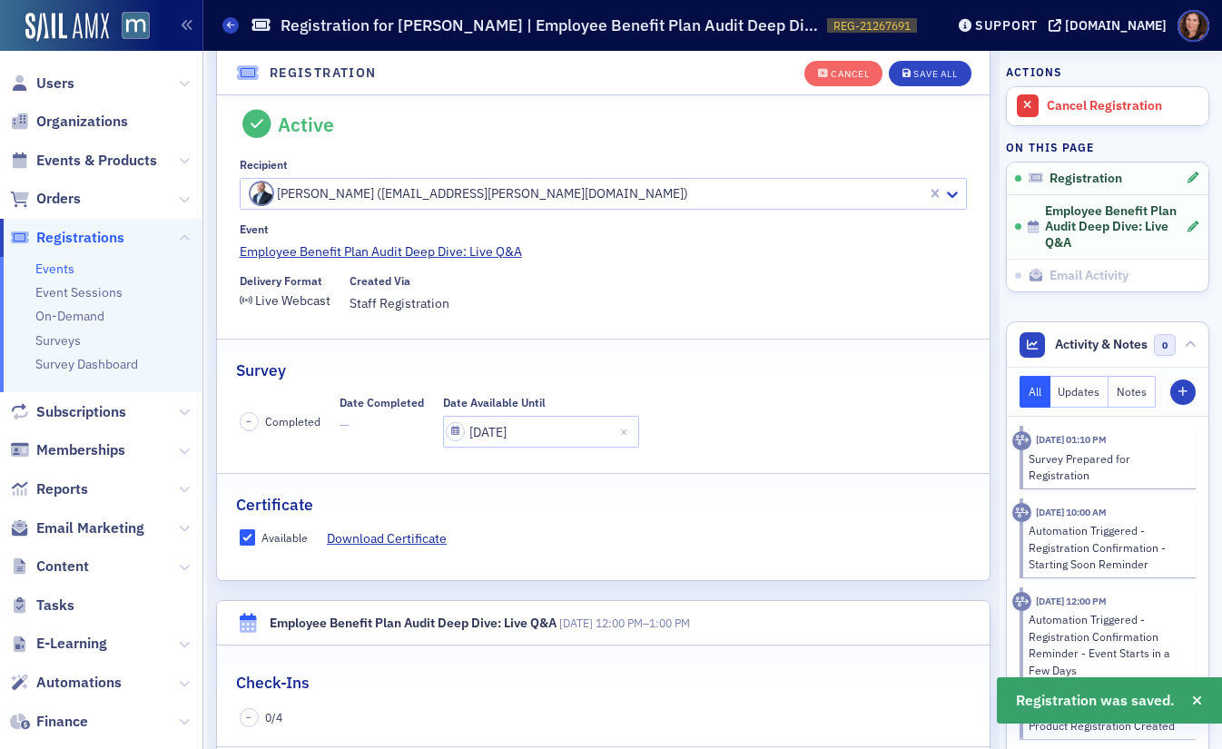
scroll to position [48, 0]
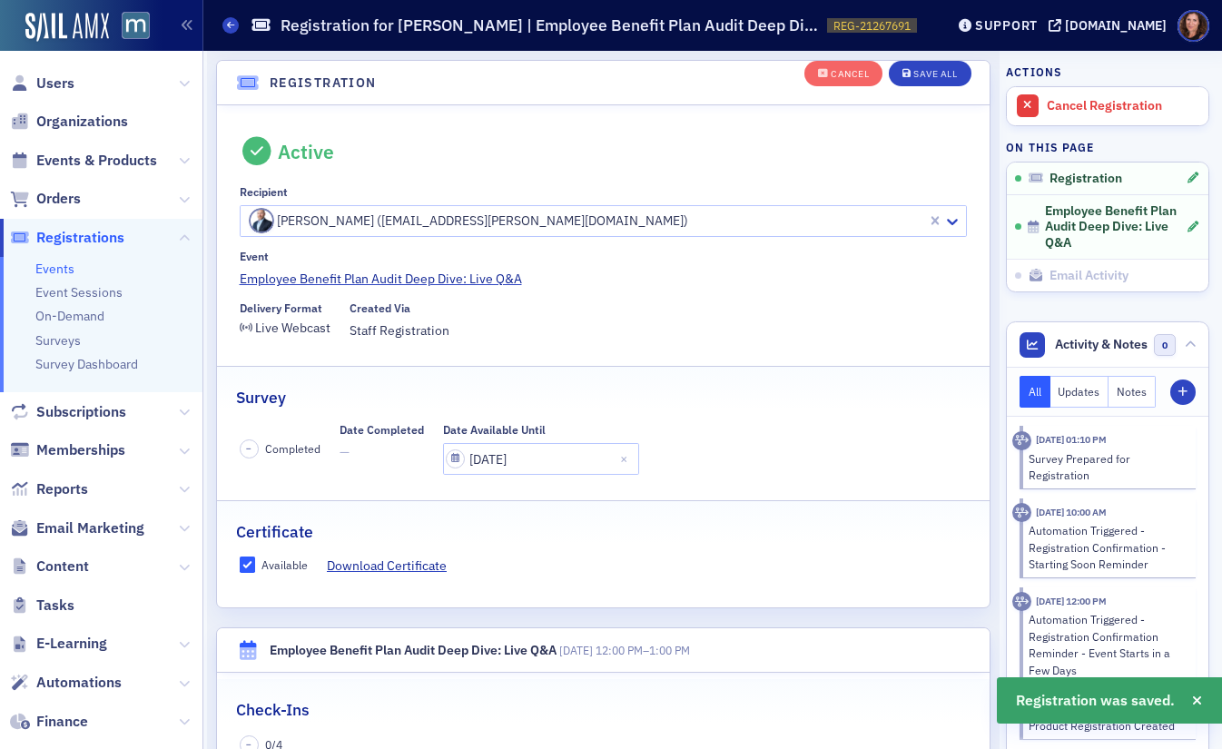
click at [269, 450] on span "Completed" at bounding box center [292, 448] width 55 height 16
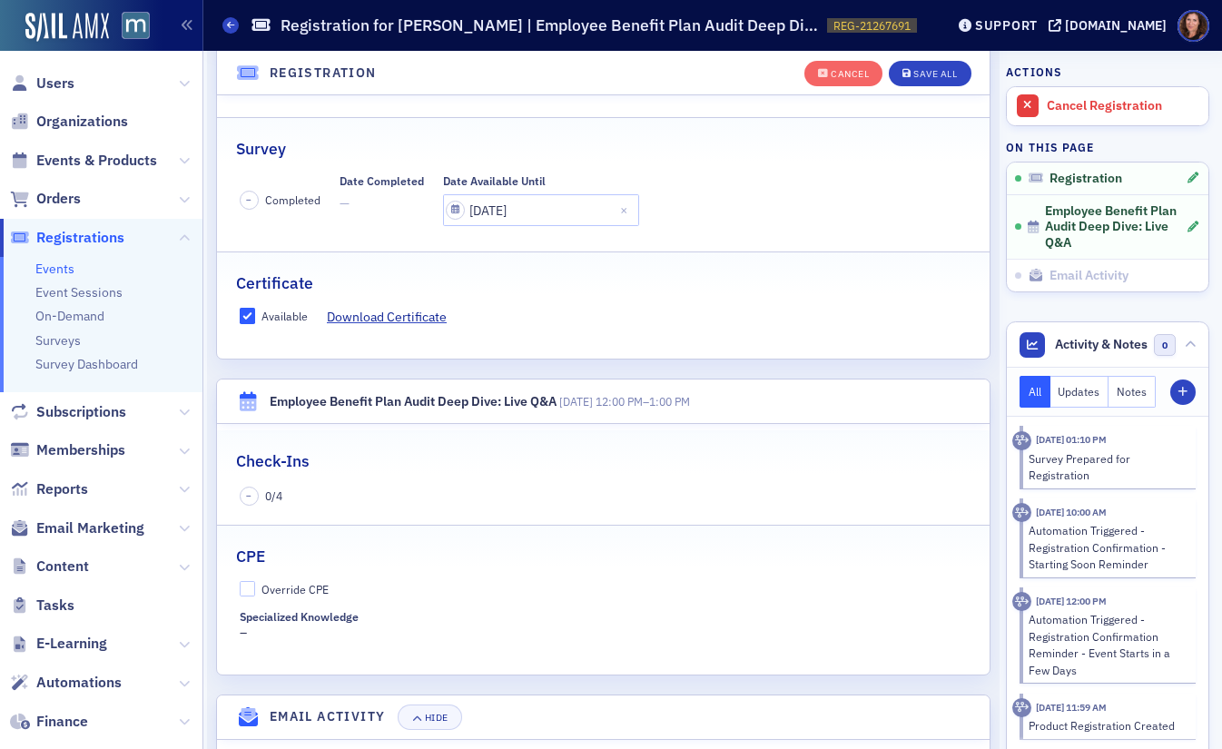
scroll to position [342, 0]
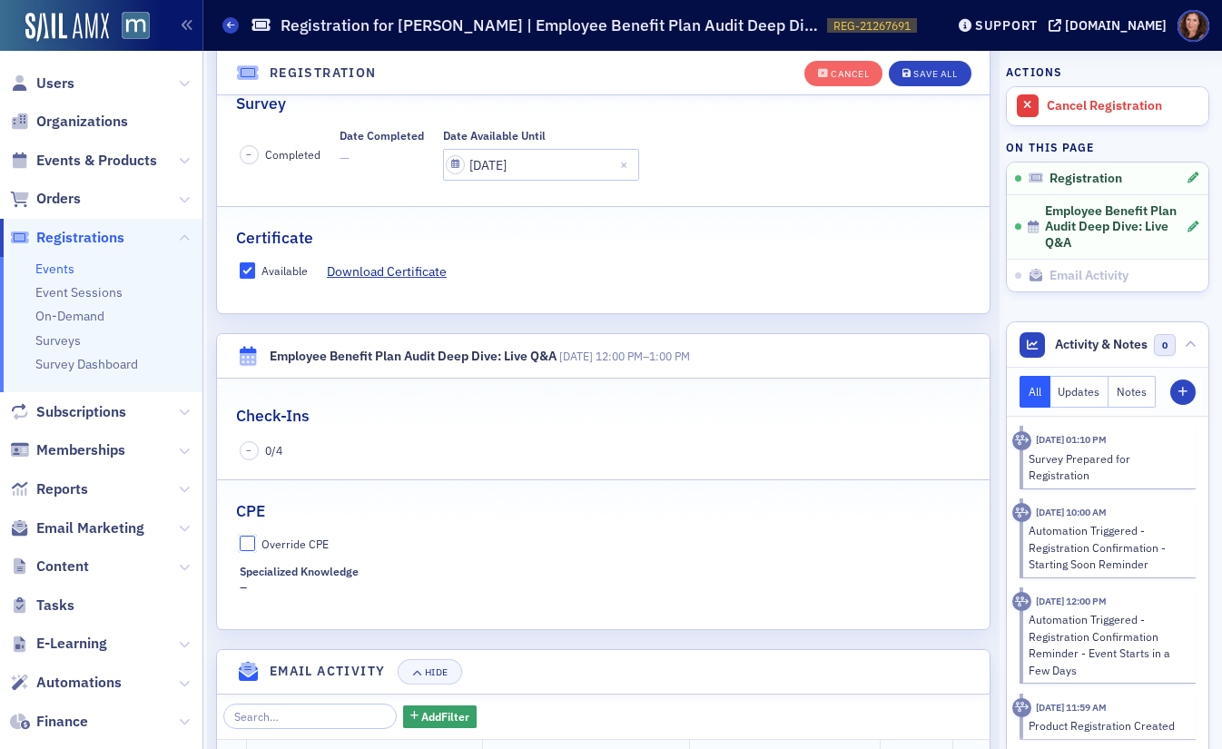
drag, startPoint x: 245, startPoint y: 541, endPoint x: 258, endPoint y: 533, distance: 15.1
click at [245, 541] on input "Override CPE" at bounding box center [248, 544] width 16 height 16
checkbox input "true"
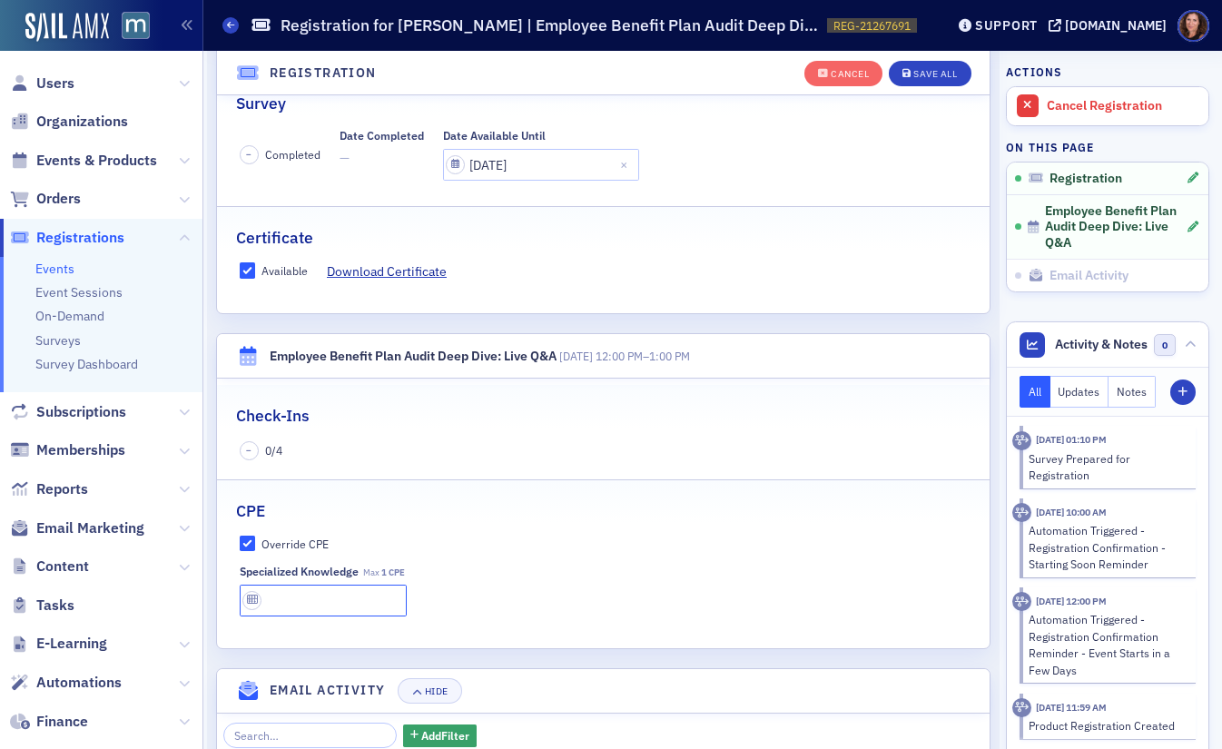
click at [331, 608] on input "text" at bounding box center [324, 601] width 168 height 32
type input "1 CPE"
click at [920, 71] on div "Save All" at bounding box center [936, 74] width 44 height 10
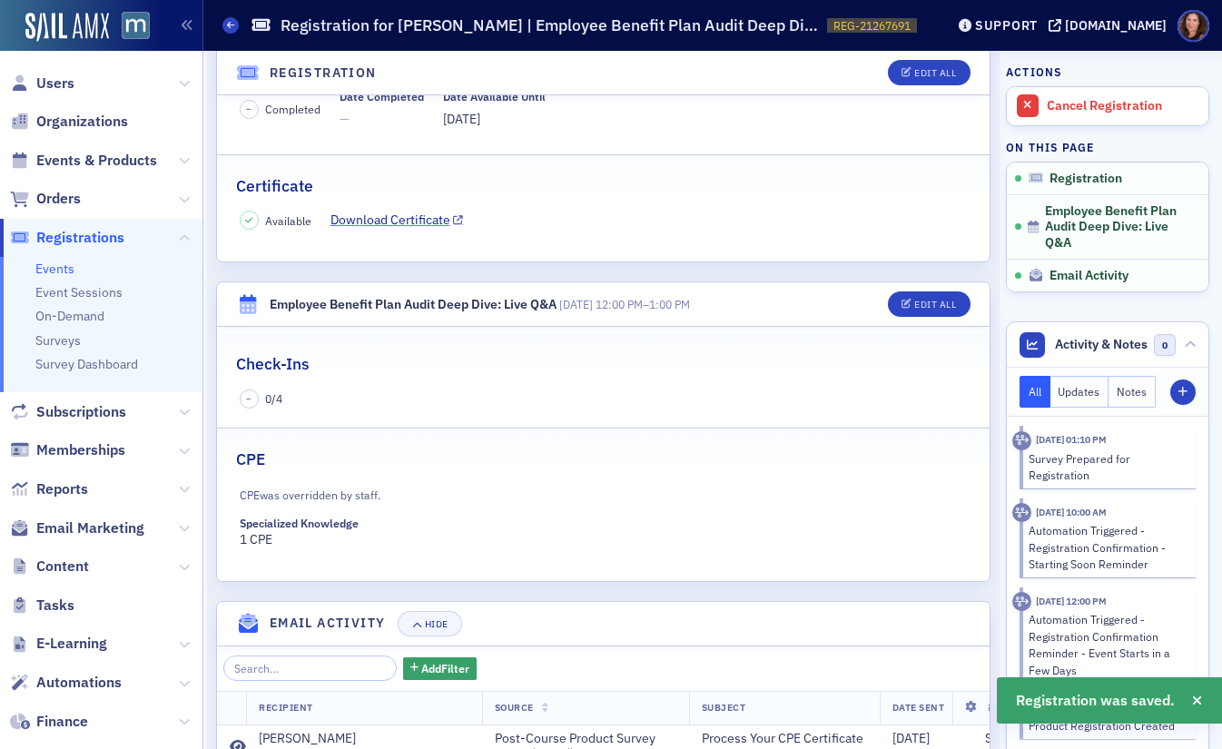
click at [412, 220] on link "Download Certificate" at bounding box center [398, 220] width 134 height 19
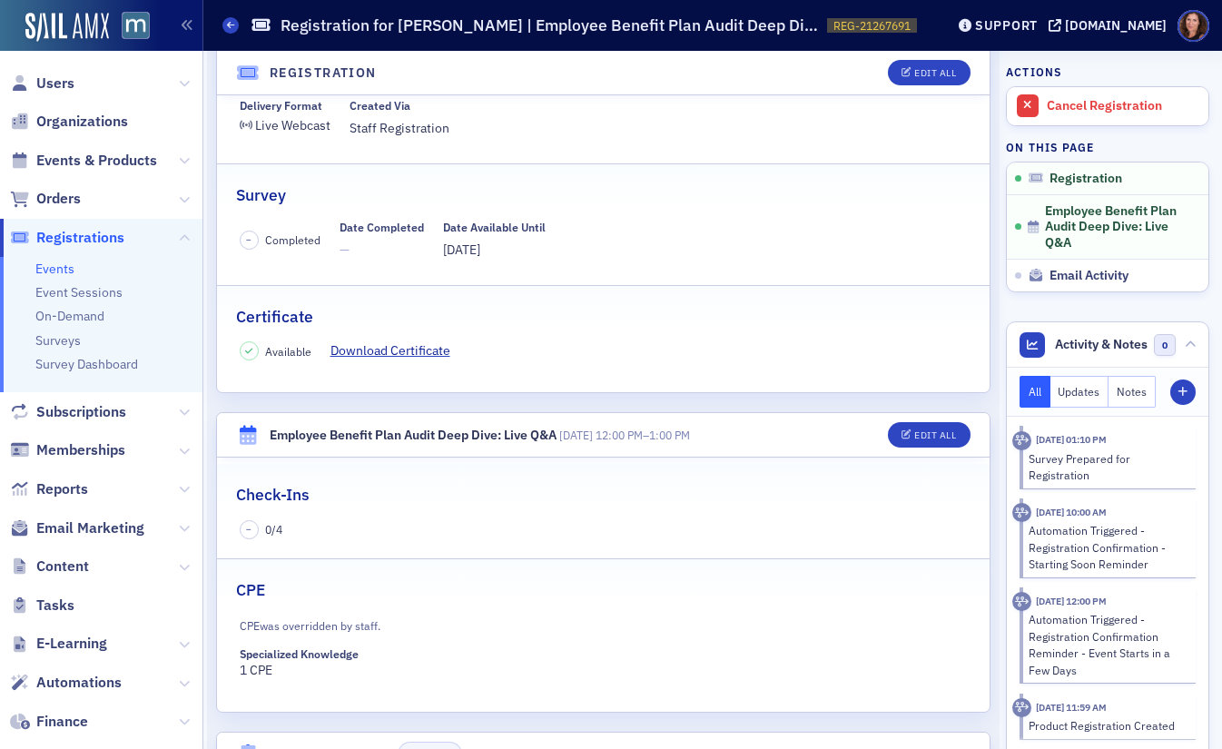
scroll to position [0, 0]
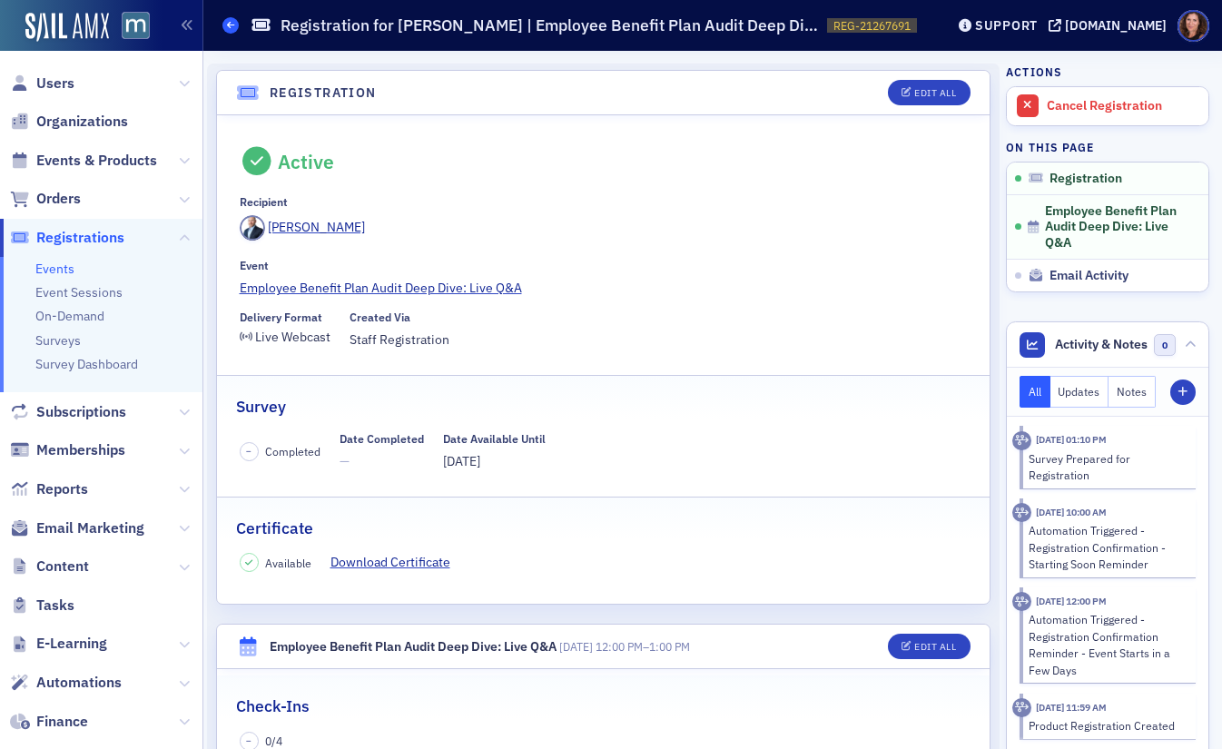
click at [229, 23] on icon at bounding box center [230, 25] width 7 height 8
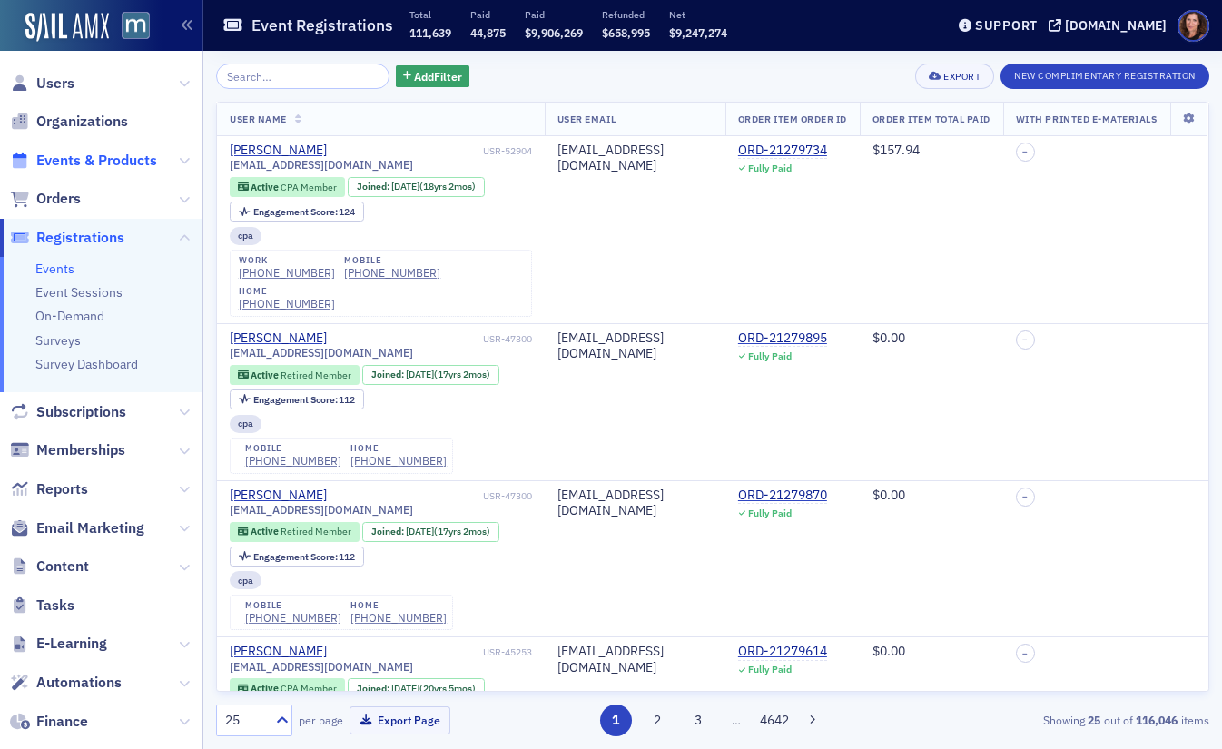
drag, startPoint x: 134, startPoint y: 158, endPoint x: 145, endPoint y: 158, distance: 10.9
click at [134, 158] on span "Events & Products" at bounding box center [96, 161] width 121 height 20
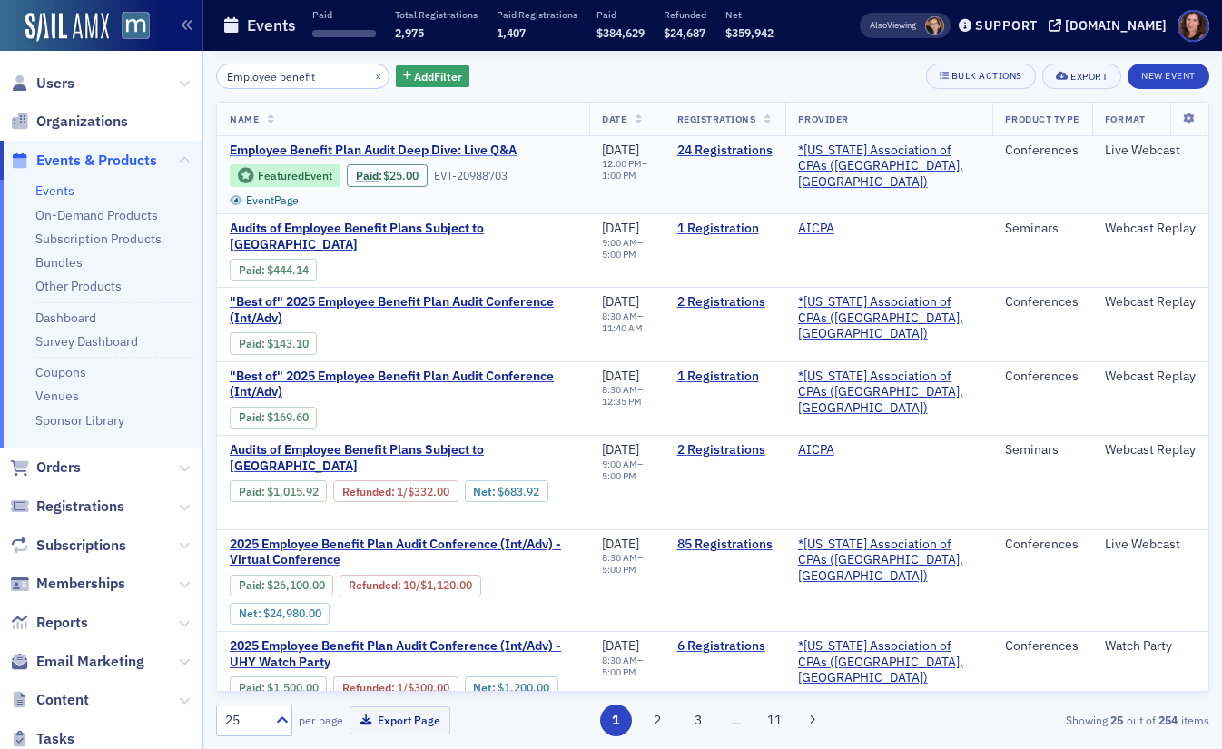
click at [395, 151] on span "Employee Benefit Plan Audit Deep Dive: Live Q&A" at bounding box center [382, 151] width 305 height 16
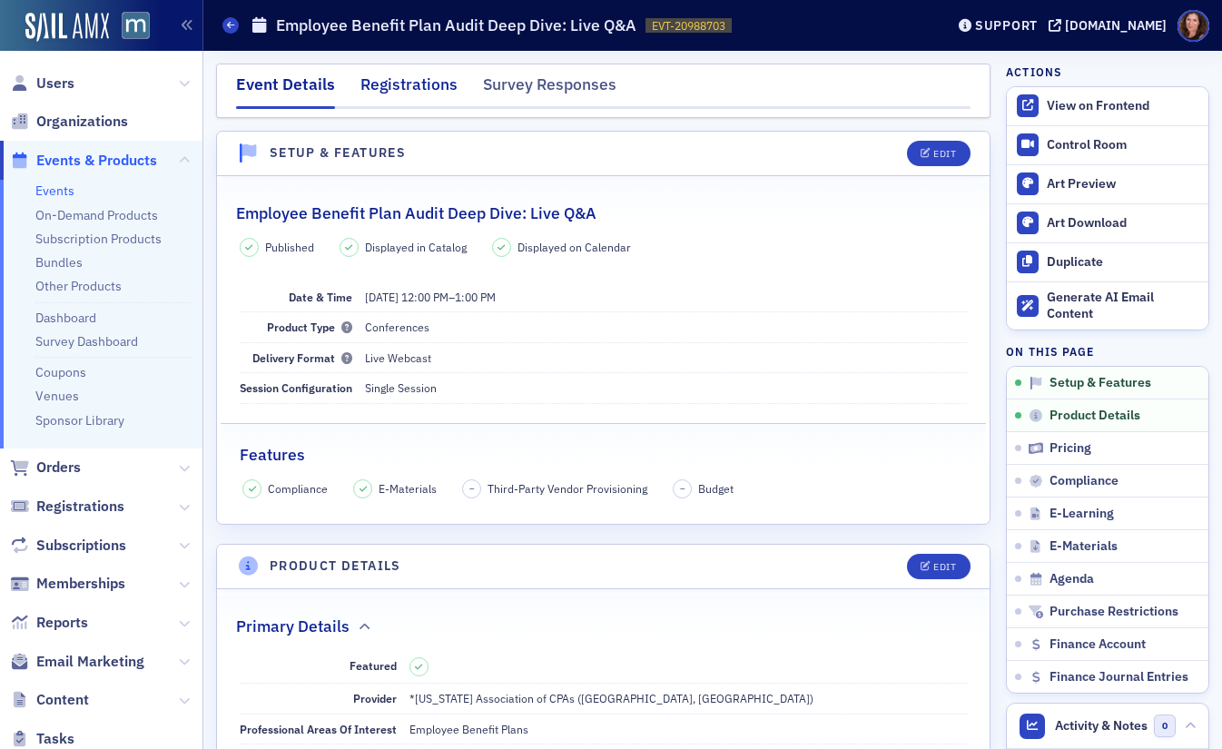
click at [401, 90] on div "Registrations" at bounding box center [409, 90] width 97 height 34
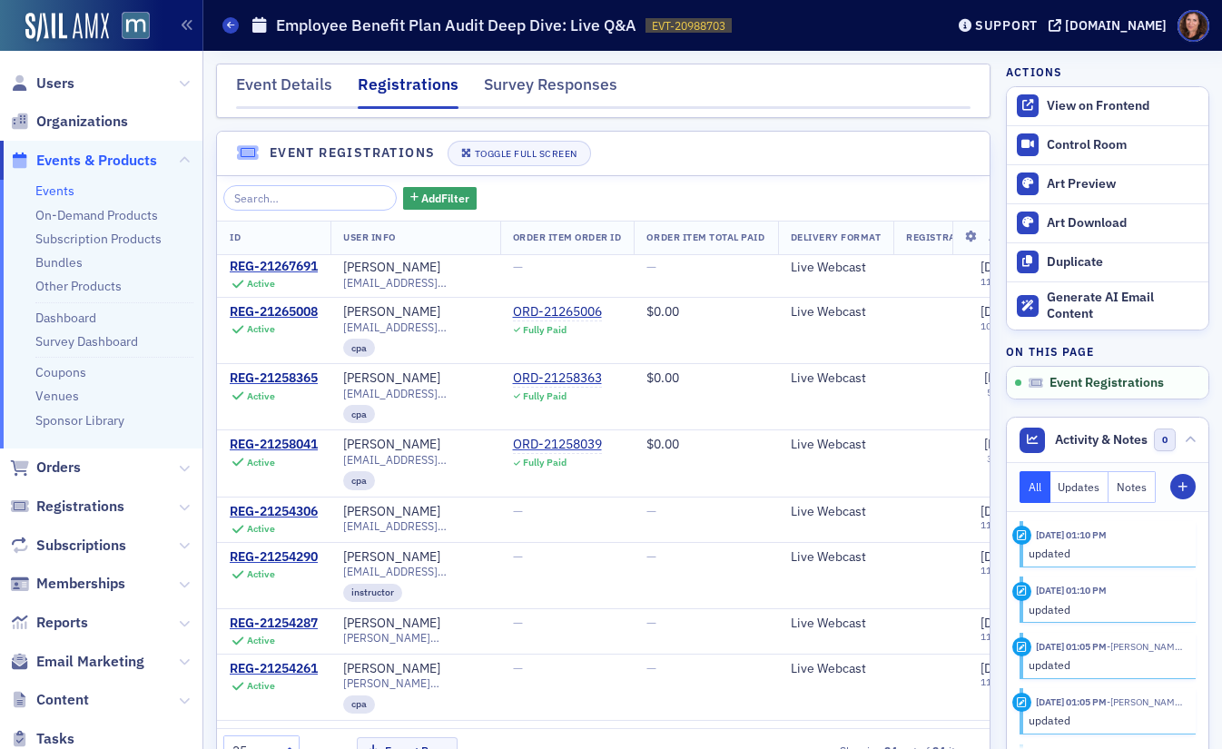
scroll to position [541, 0]
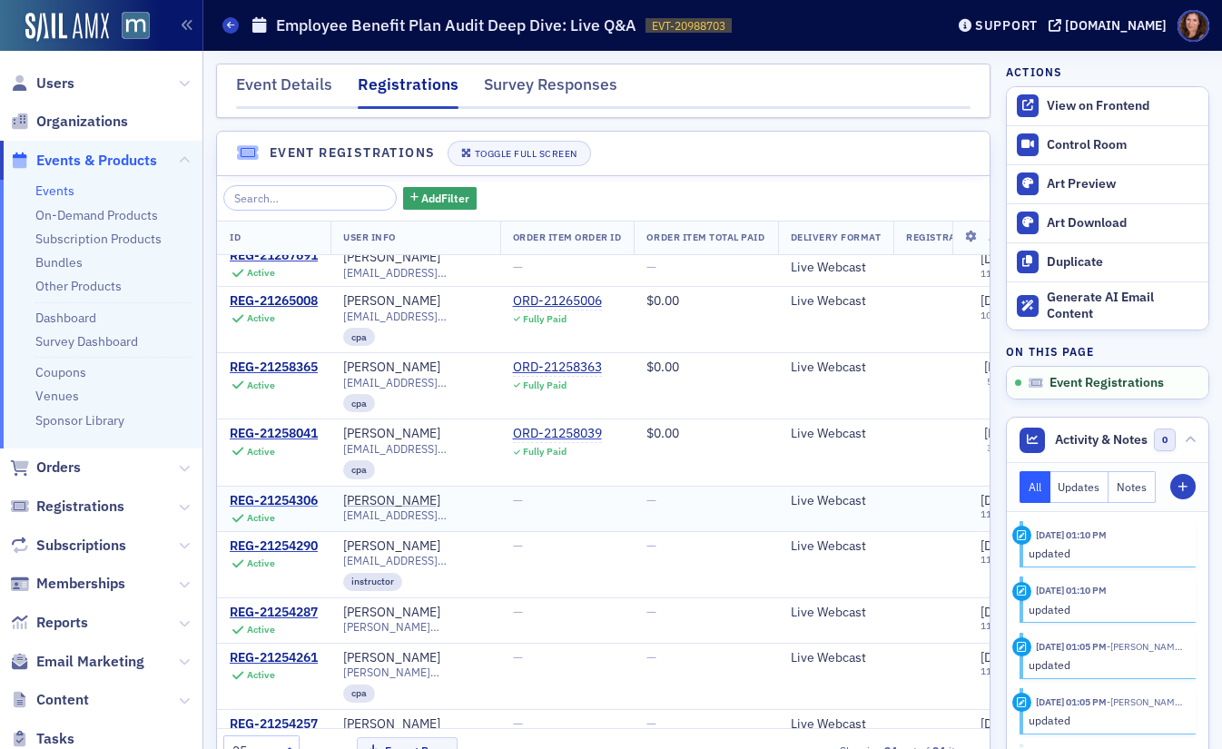
click at [305, 493] on div "REG-21254306" at bounding box center [274, 501] width 88 height 16
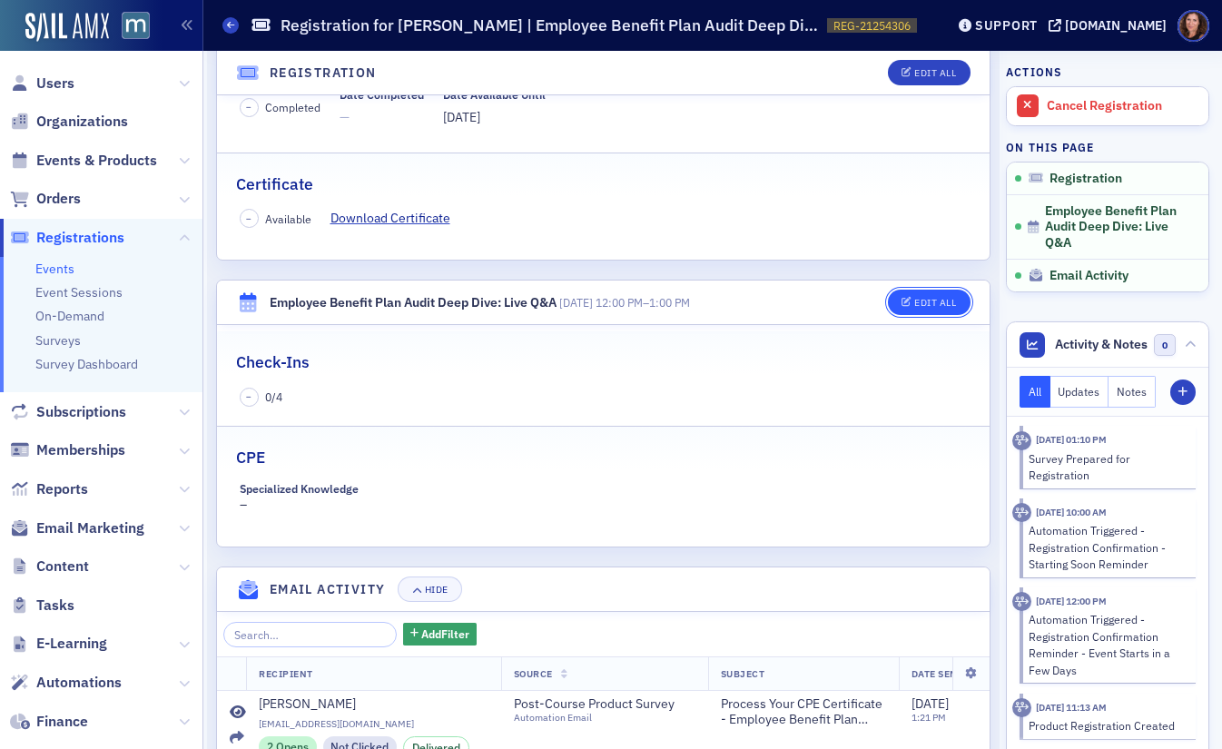
click at [920, 301] on div "Edit All" at bounding box center [936, 303] width 42 height 10
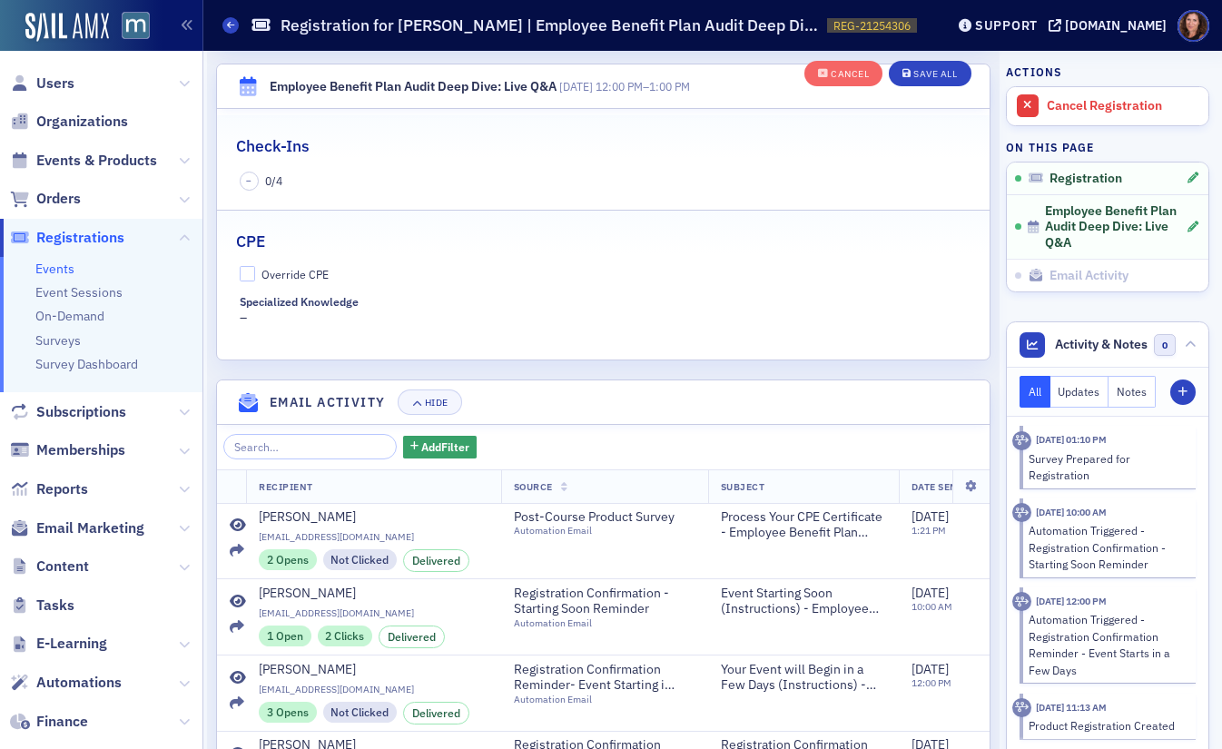
scroll to position [616, 0]
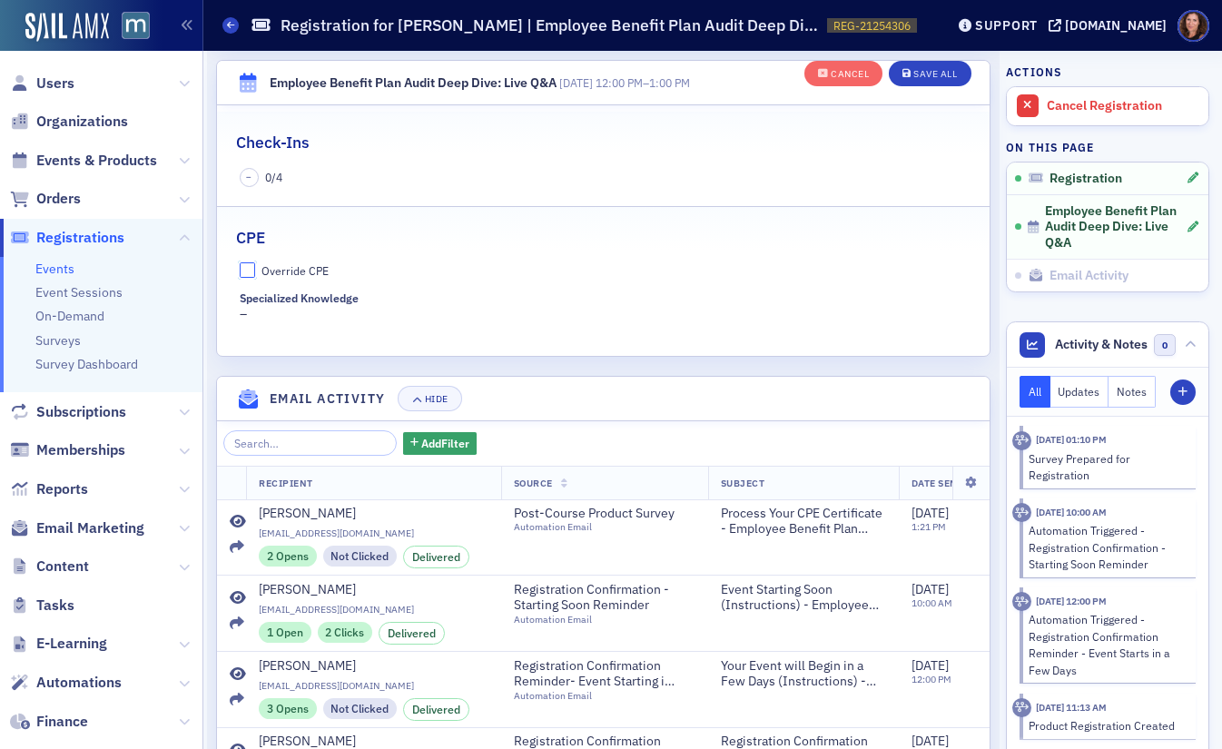
drag, startPoint x: 248, startPoint y: 274, endPoint x: 260, endPoint y: 282, distance: 13.9
click at [248, 274] on input "Override CPE" at bounding box center [248, 270] width 16 height 16
checkbox input "true"
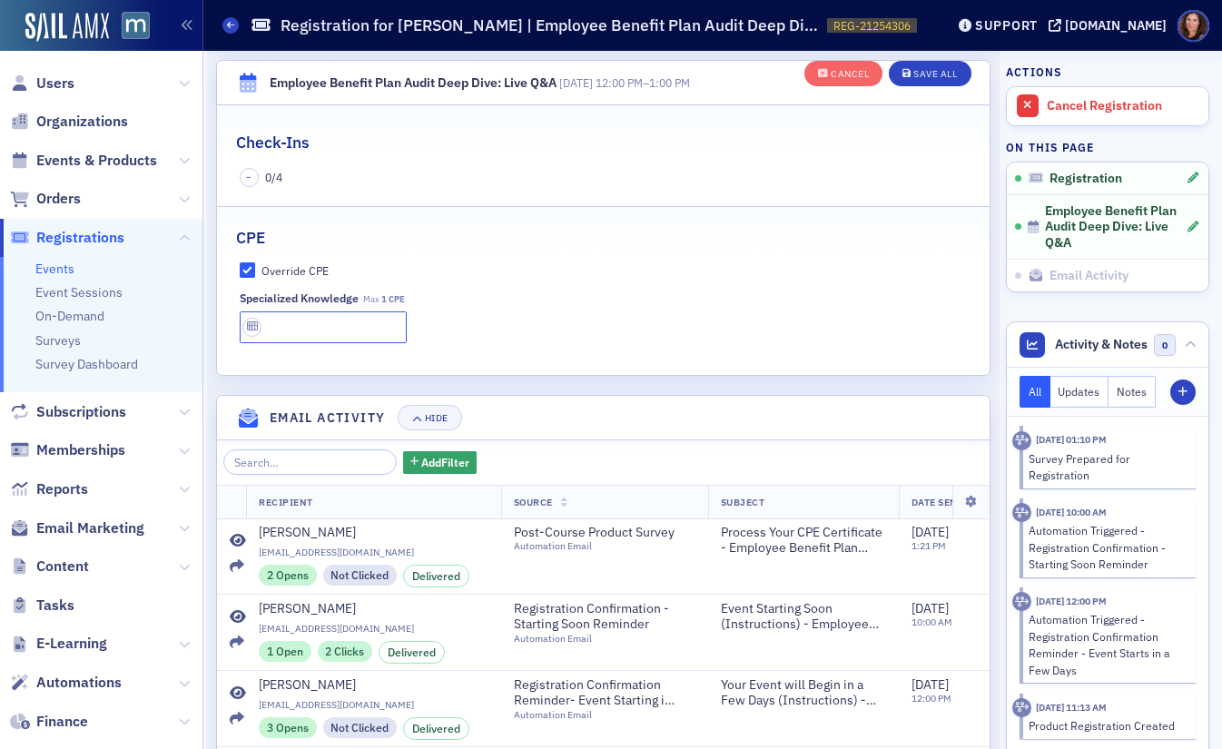
click at [283, 331] on input "text" at bounding box center [324, 328] width 168 height 32
type input "1 CPE"
click at [922, 77] on div "Save All" at bounding box center [936, 74] width 44 height 10
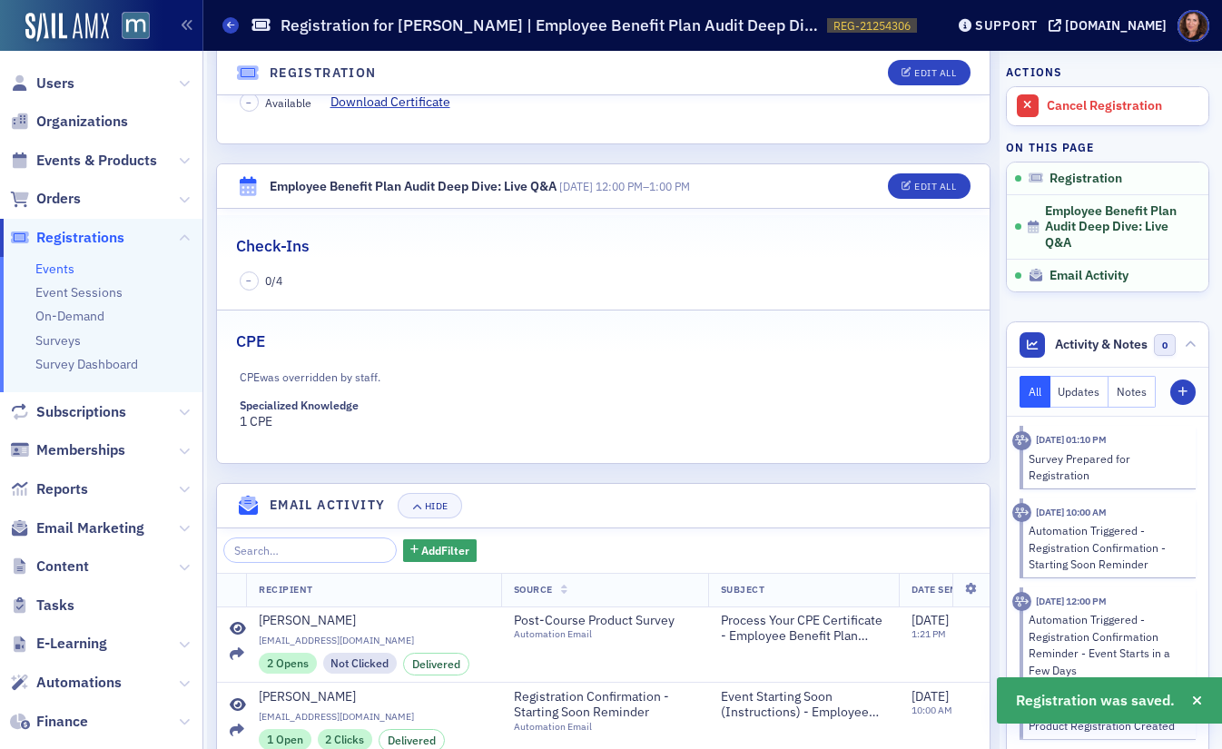
scroll to position [426, 0]
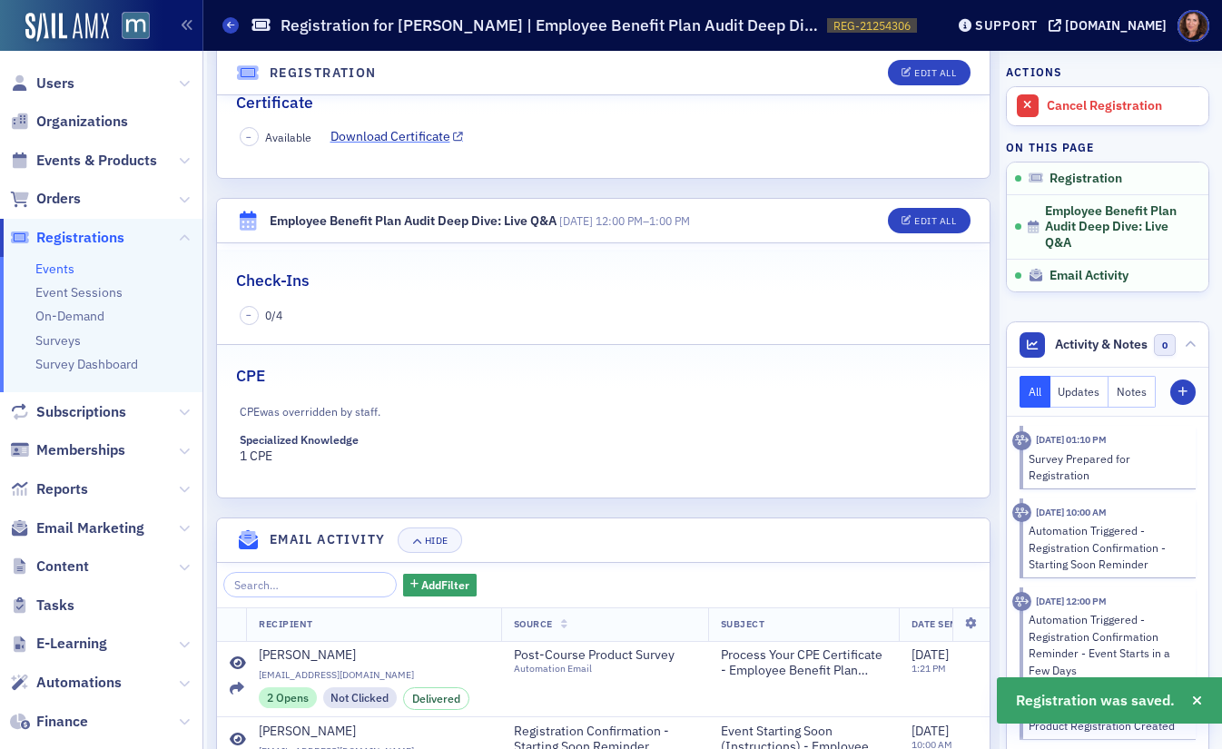
click at [395, 134] on link "Download Certificate" at bounding box center [398, 136] width 134 height 19
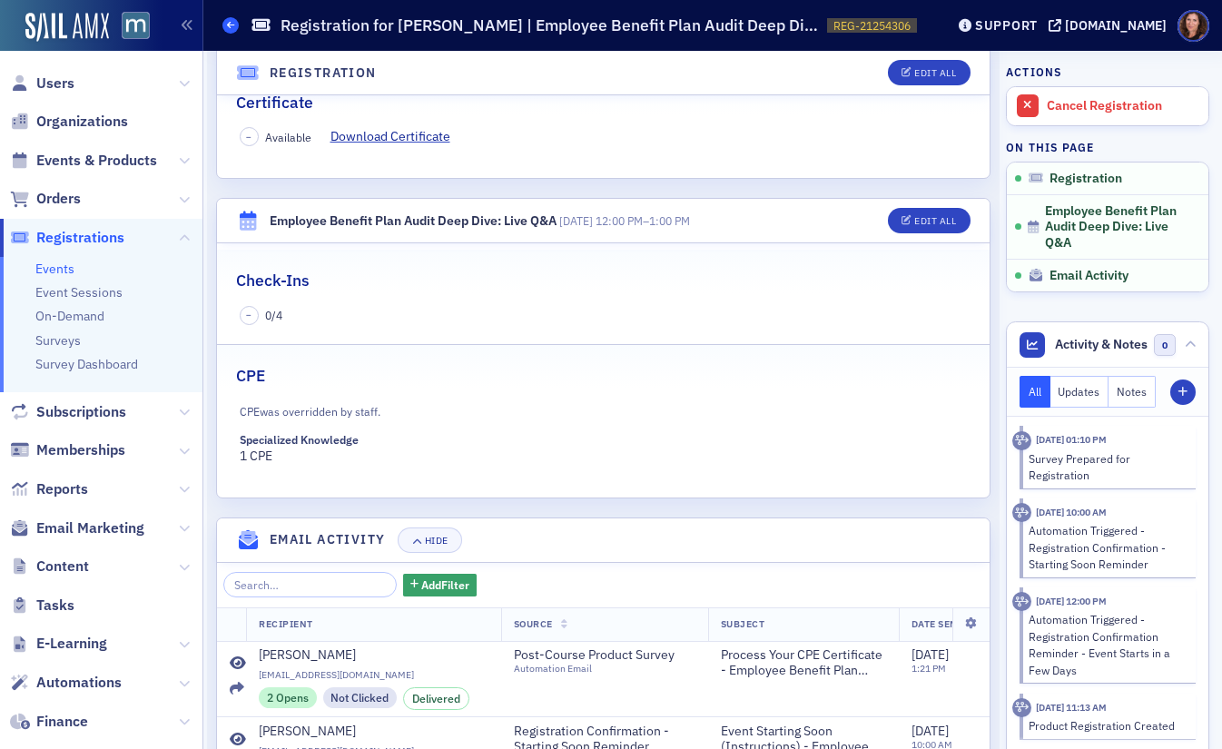
click at [230, 29] on icon at bounding box center [230, 25] width 7 height 8
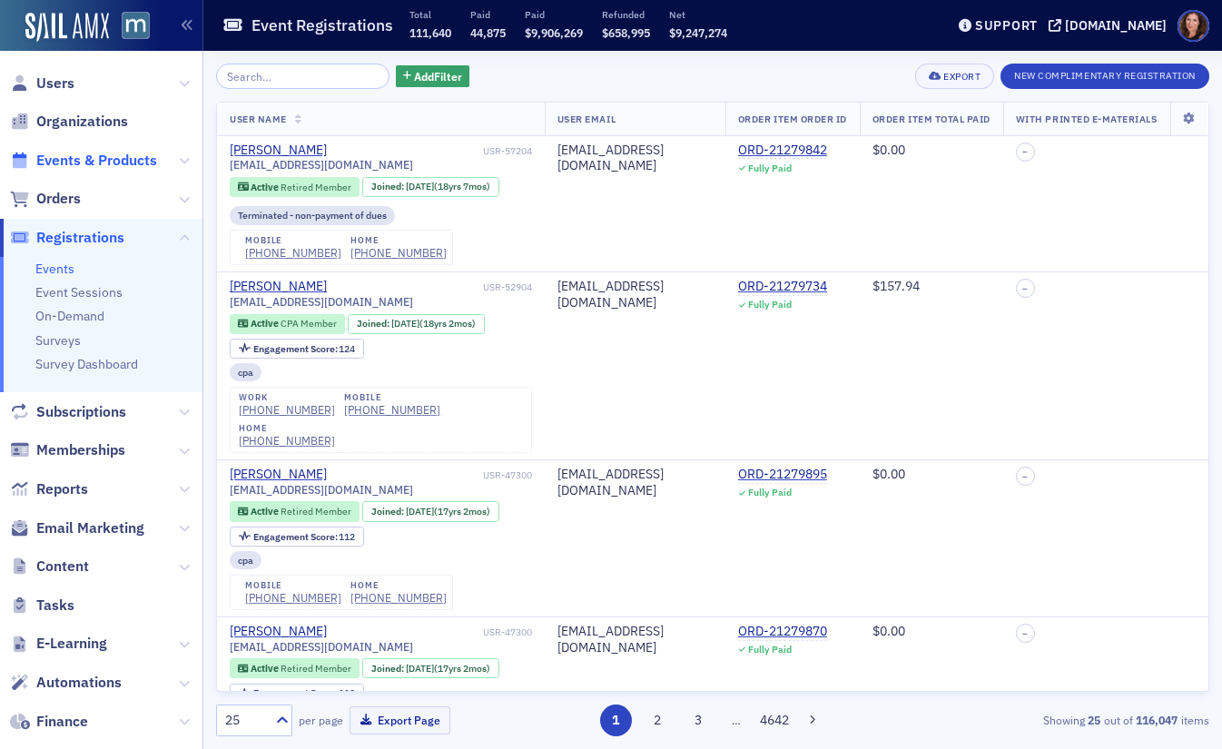
click at [100, 161] on span "Events & Products" at bounding box center [96, 161] width 121 height 20
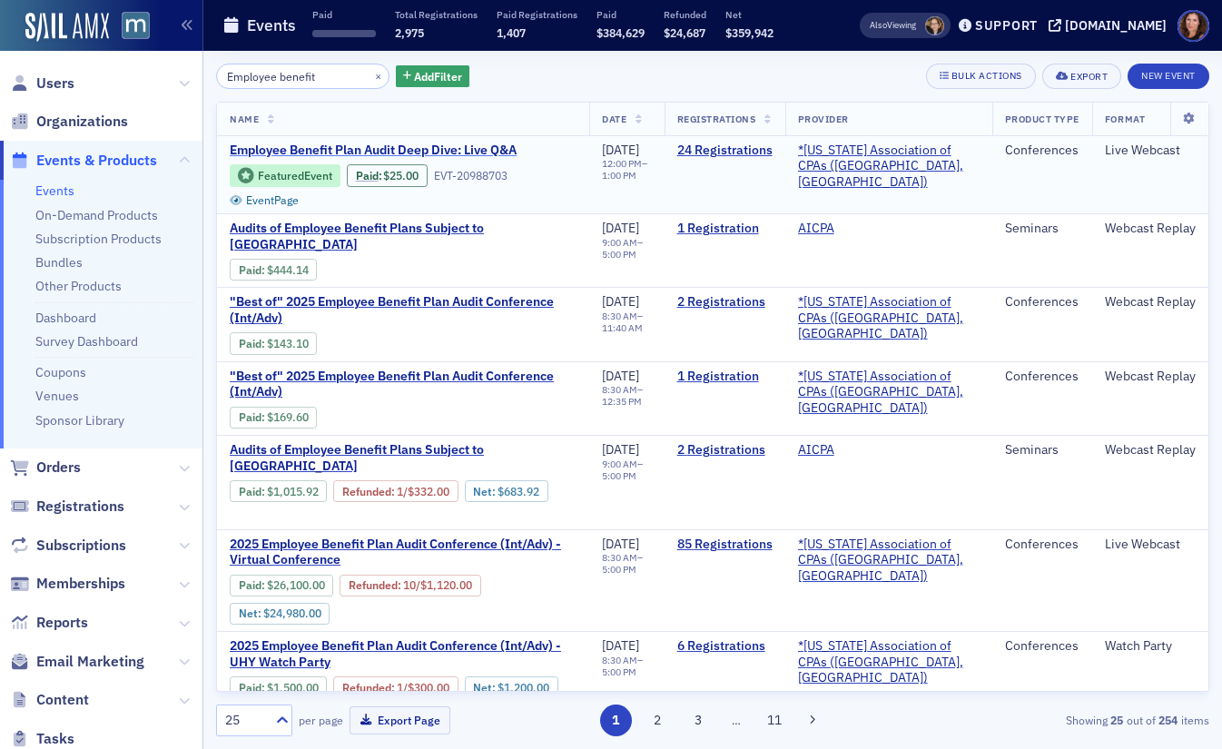
click at [460, 147] on span "Employee Benefit Plan Audit Deep Dive: Live Q&A" at bounding box center [382, 151] width 305 height 16
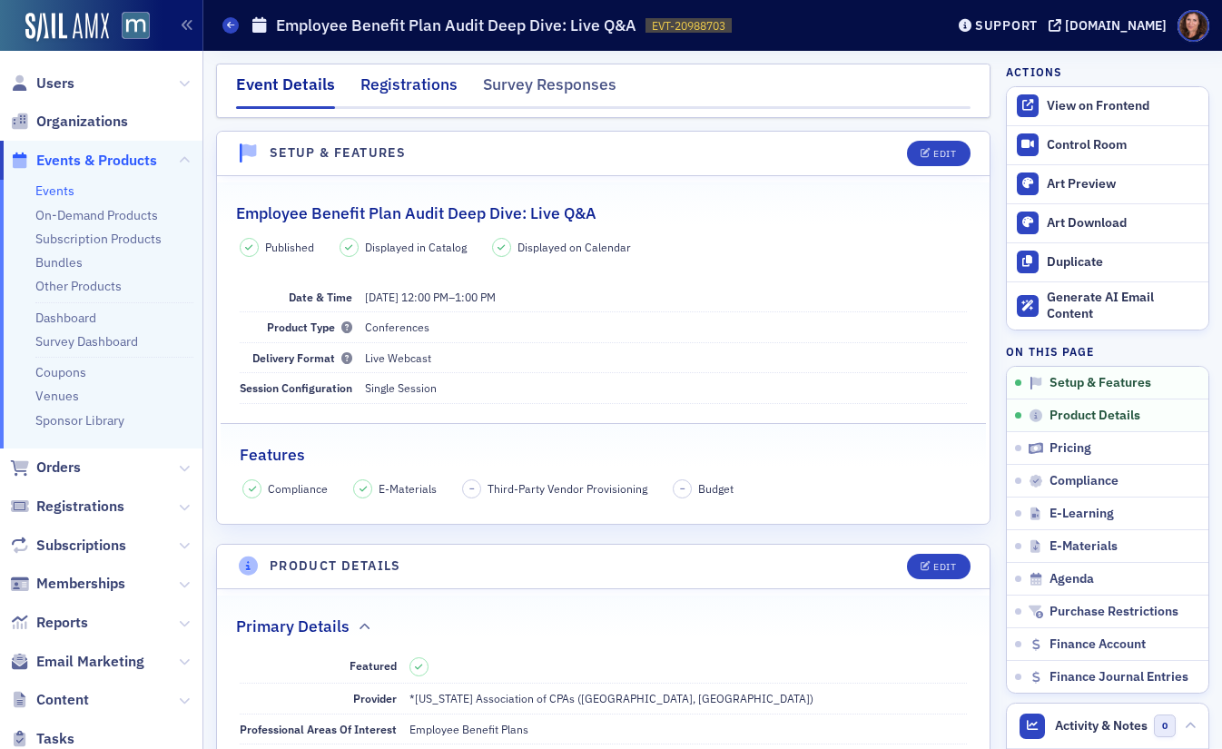
click at [406, 88] on div "Registrations" at bounding box center [409, 90] width 97 height 34
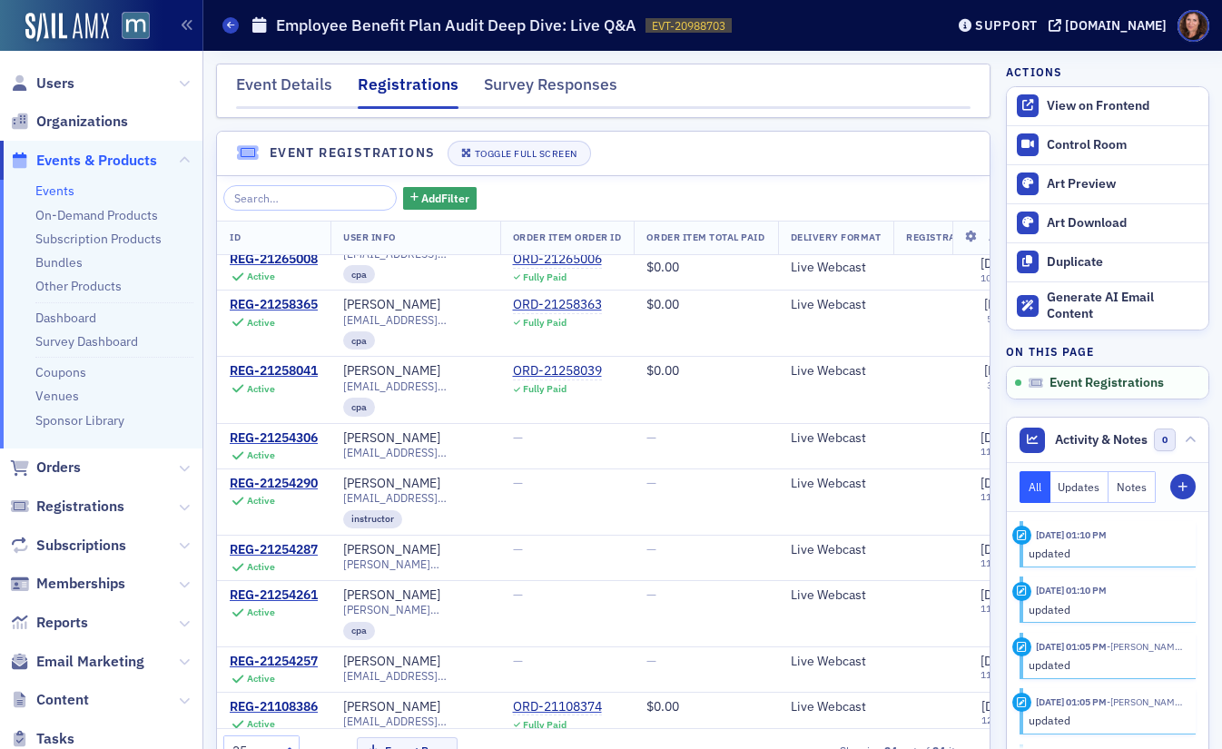
scroll to position [607, 0]
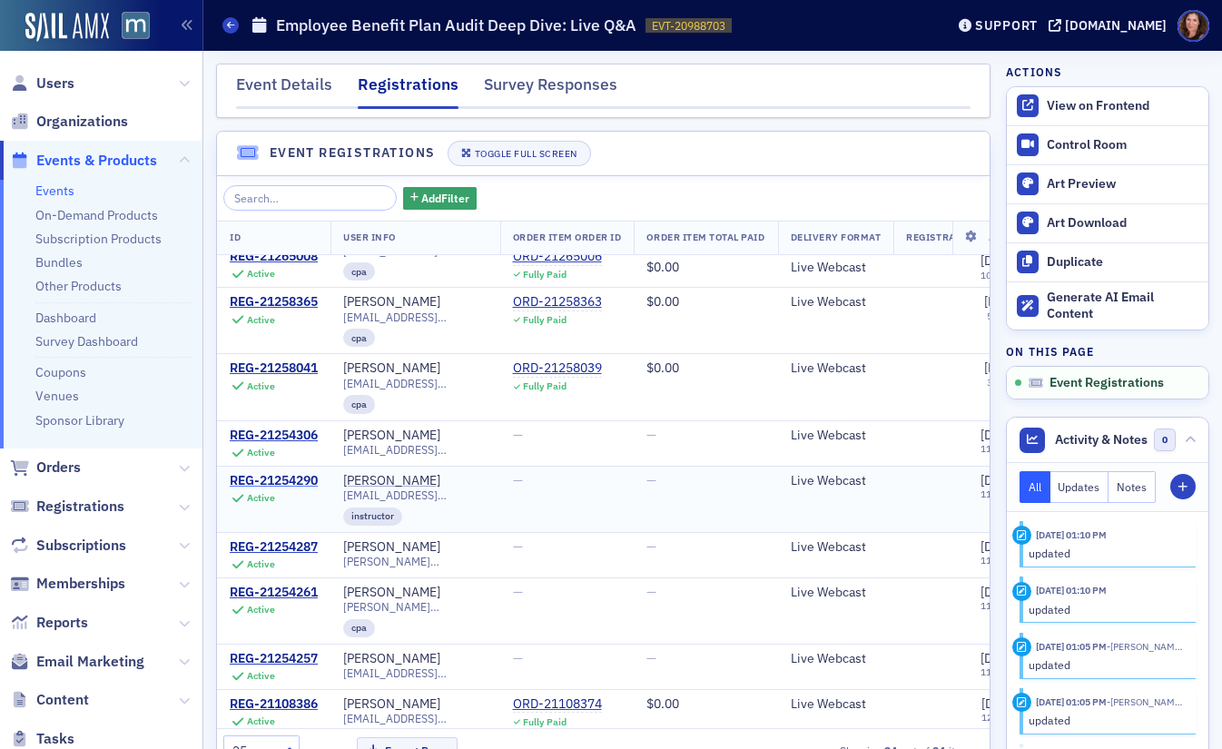
click at [283, 473] on div "REG-21254290" at bounding box center [274, 481] width 88 height 16
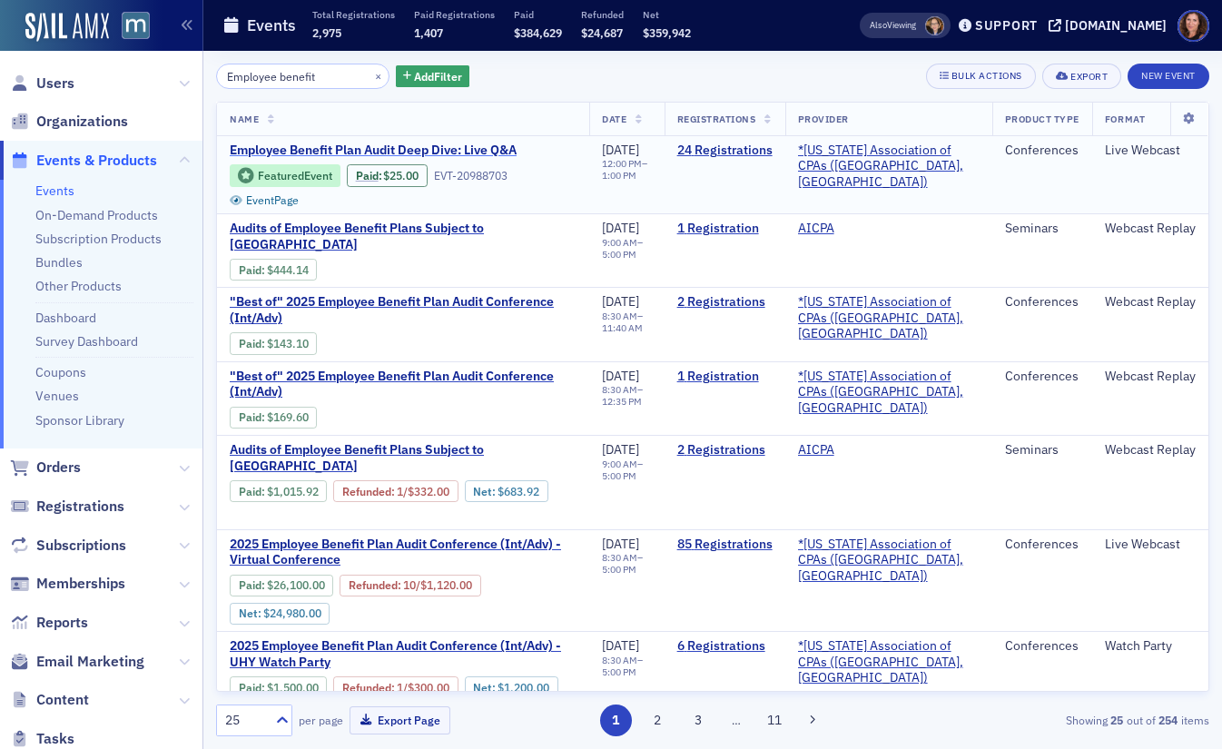
click at [410, 148] on span "Employee Benefit Plan Audit Deep Dive: Live Q&A" at bounding box center [382, 151] width 305 height 16
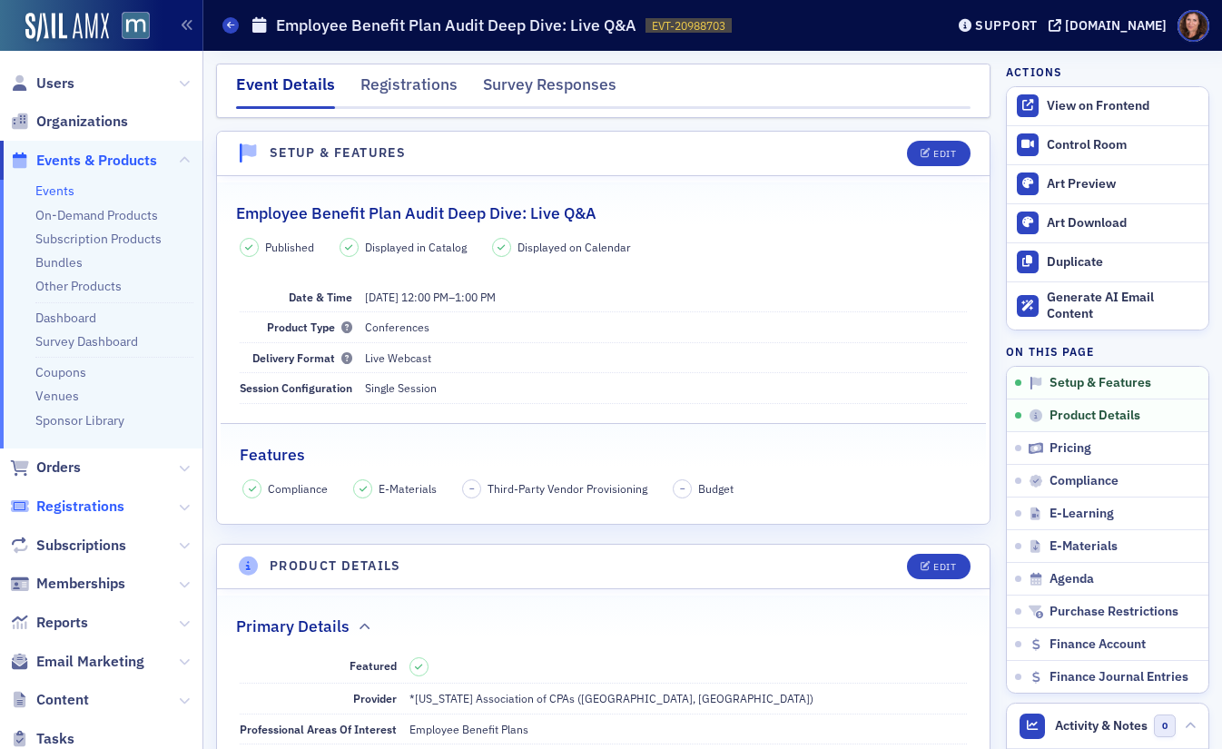
scroll to position [4, 0]
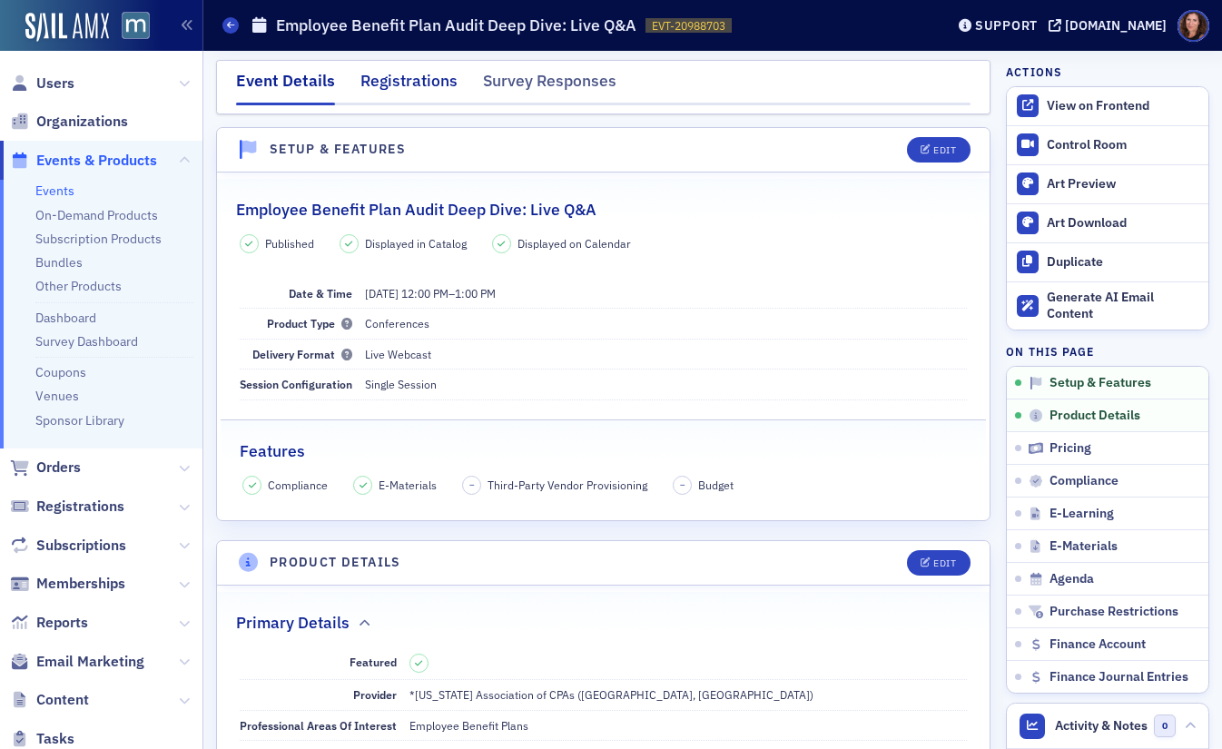
click at [404, 83] on div "Registrations" at bounding box center [409, 86] width 97 height 34
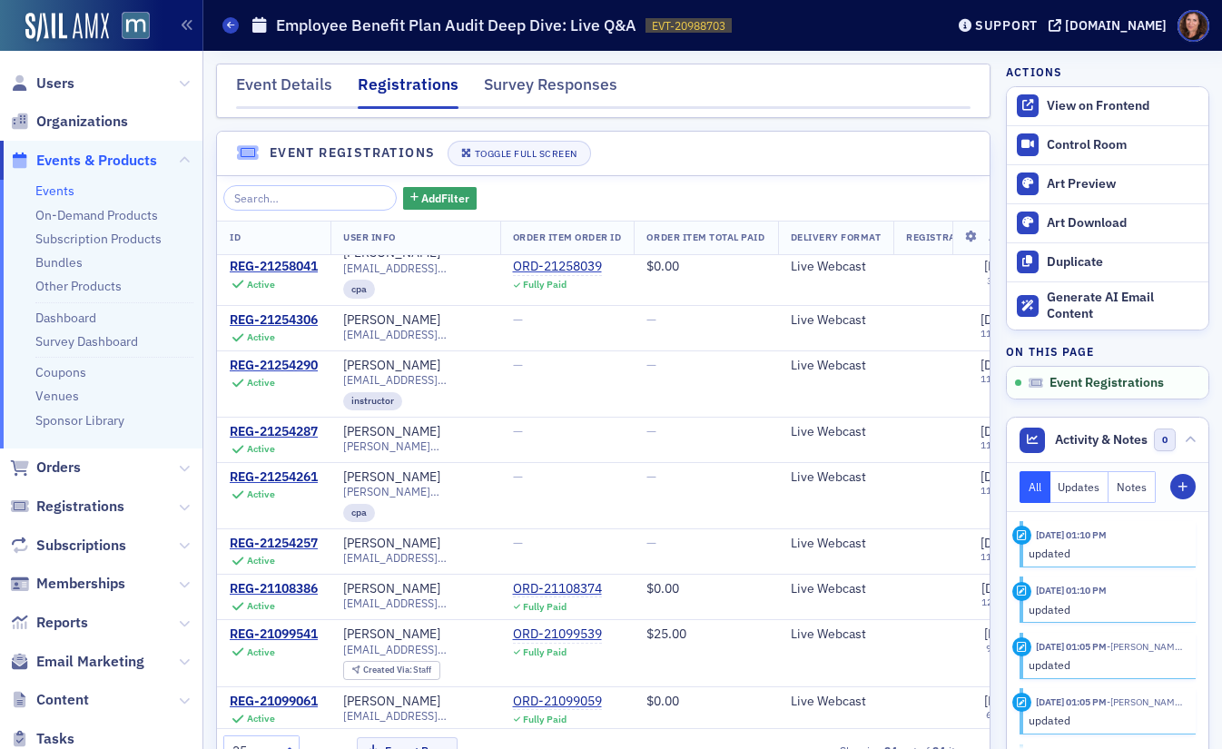
scroll to position [743, 0]
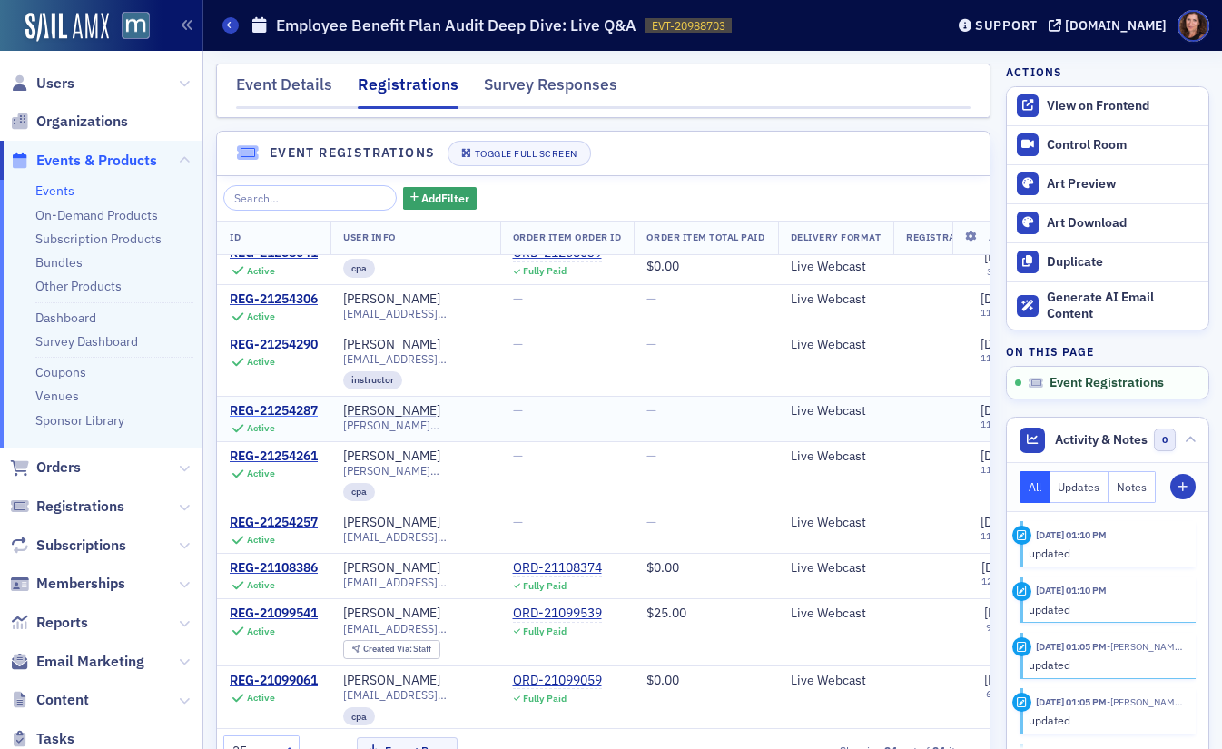
click at [287, 403] on div "REG-21254287" at bounding box center [274, 411] width 88 height 16
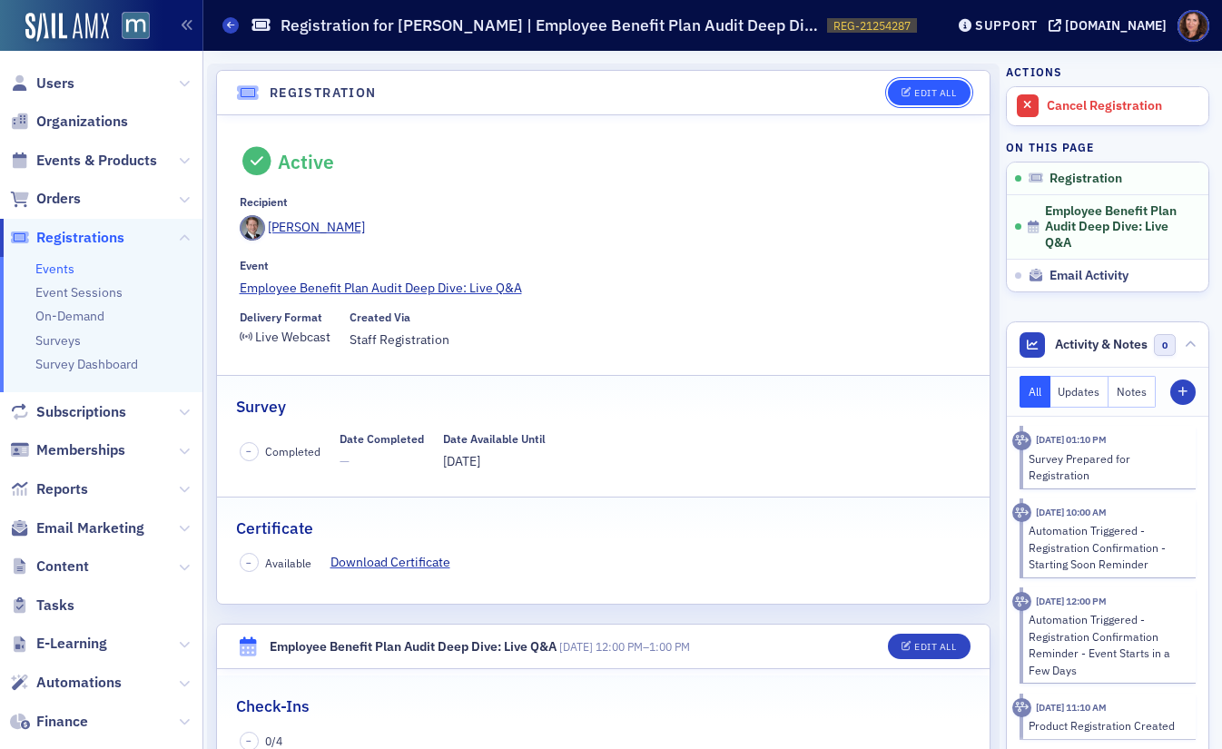
click at [921, 95] on div "Edit All" at bounding box center [936, 93] width 42 height 10
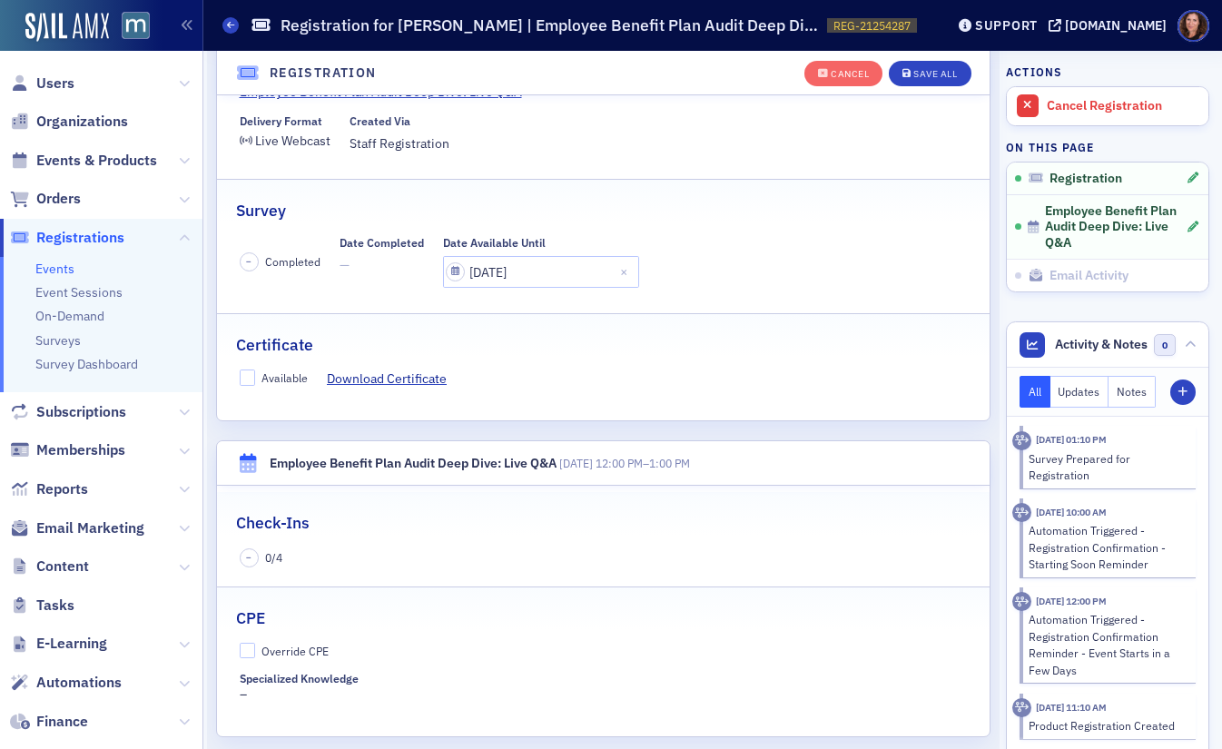
scroll to position [370, 0]
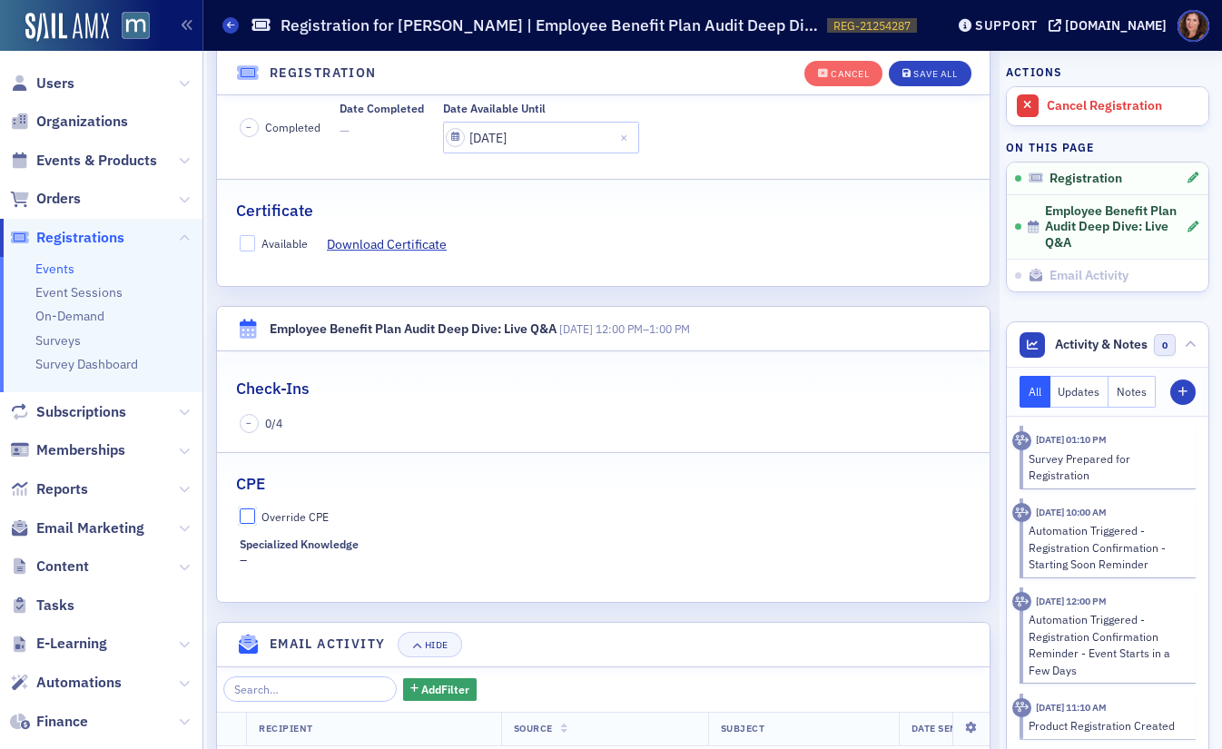
click at [254, 513] on input "Override CPE" at bounding box center [248, 517] width 16 height 16
checkbox input "true"
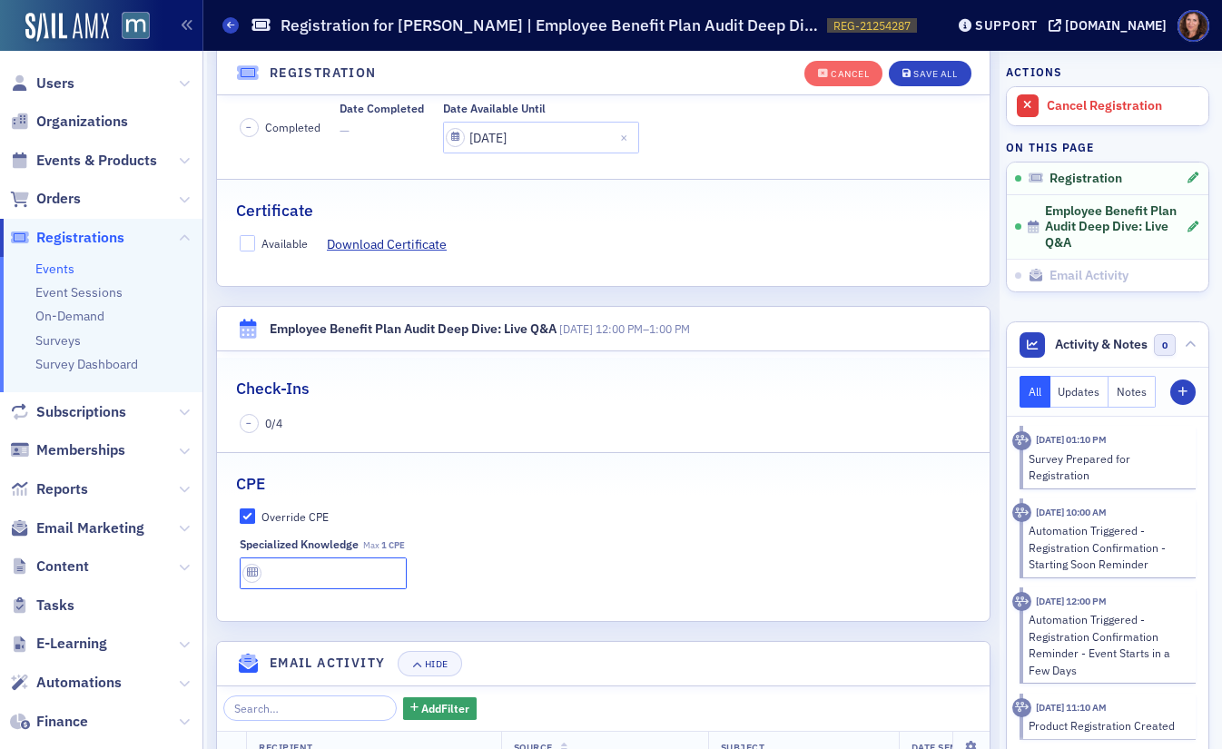
click at [298, 587] on input "text" at bounding box center [324, 574] width 168 height 32
type input "1 CPE"
click at [921, 69] on div "Save All" at bounding box center [936, 74] width 44 height 10
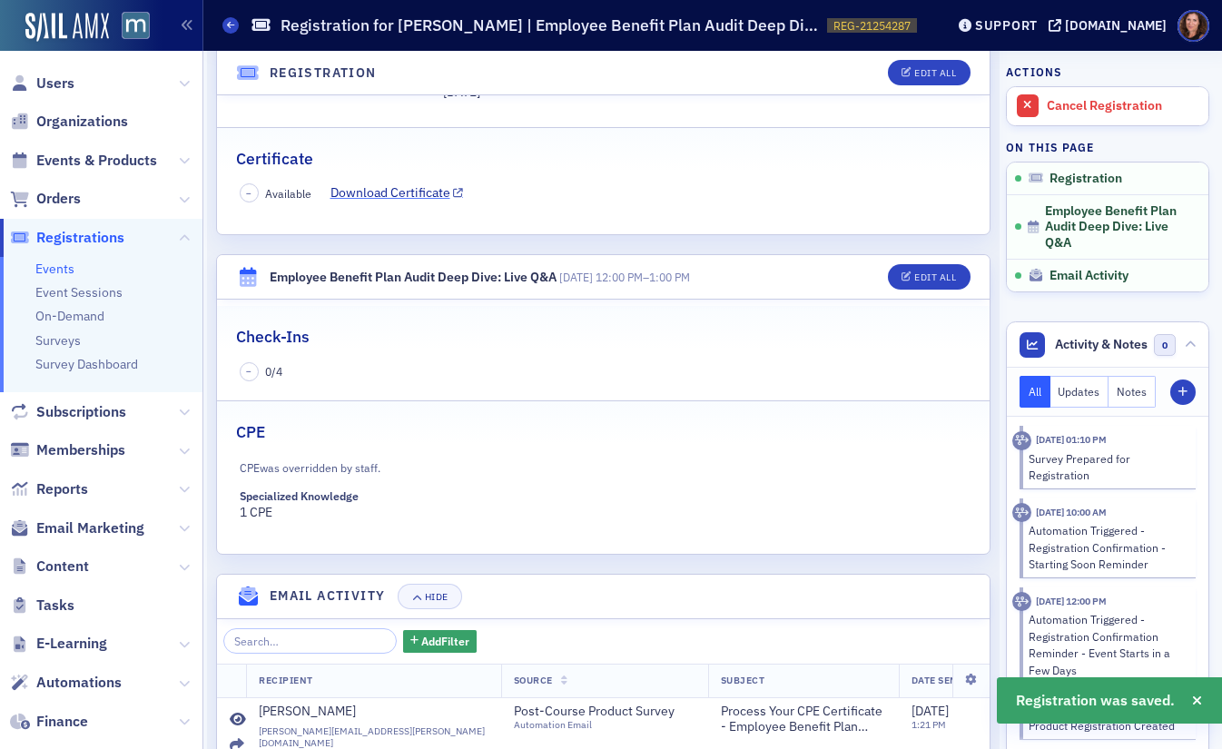
click at [406, 188] on link "Download Certificate" at bounding box center [398, 192] width 134 height 19
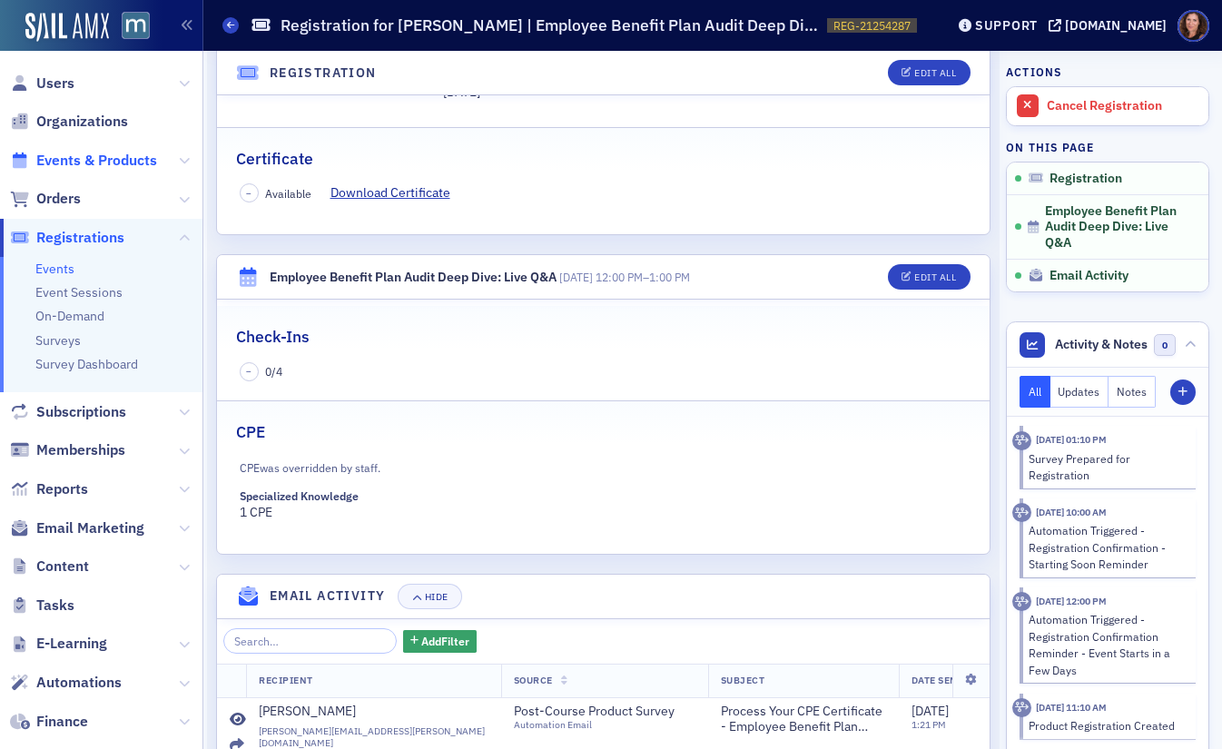
click at [68, 162] on span "Events & Products" at bounding box center [96, 161] width 121 height 20
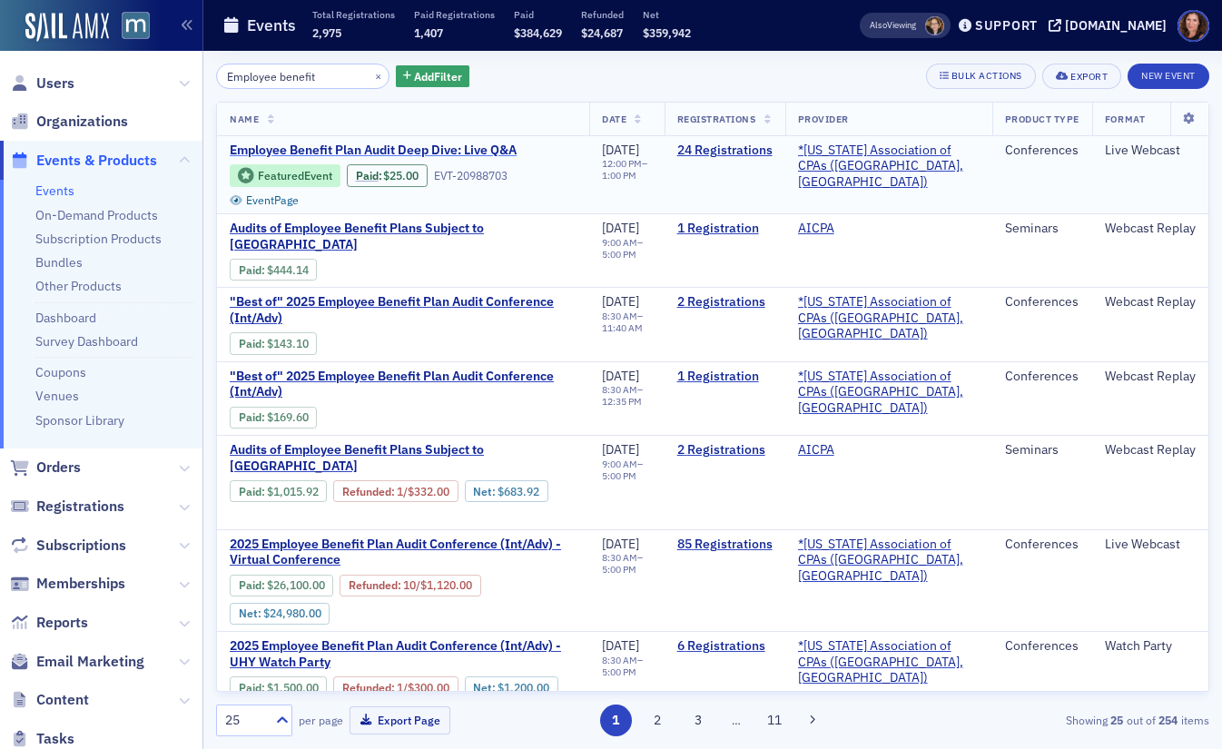
click at [423, 149] on span "Employee Benefit Plan Audit Deep Dive: Live Q&A" at bounding box center [382, 151] width 305 height 16
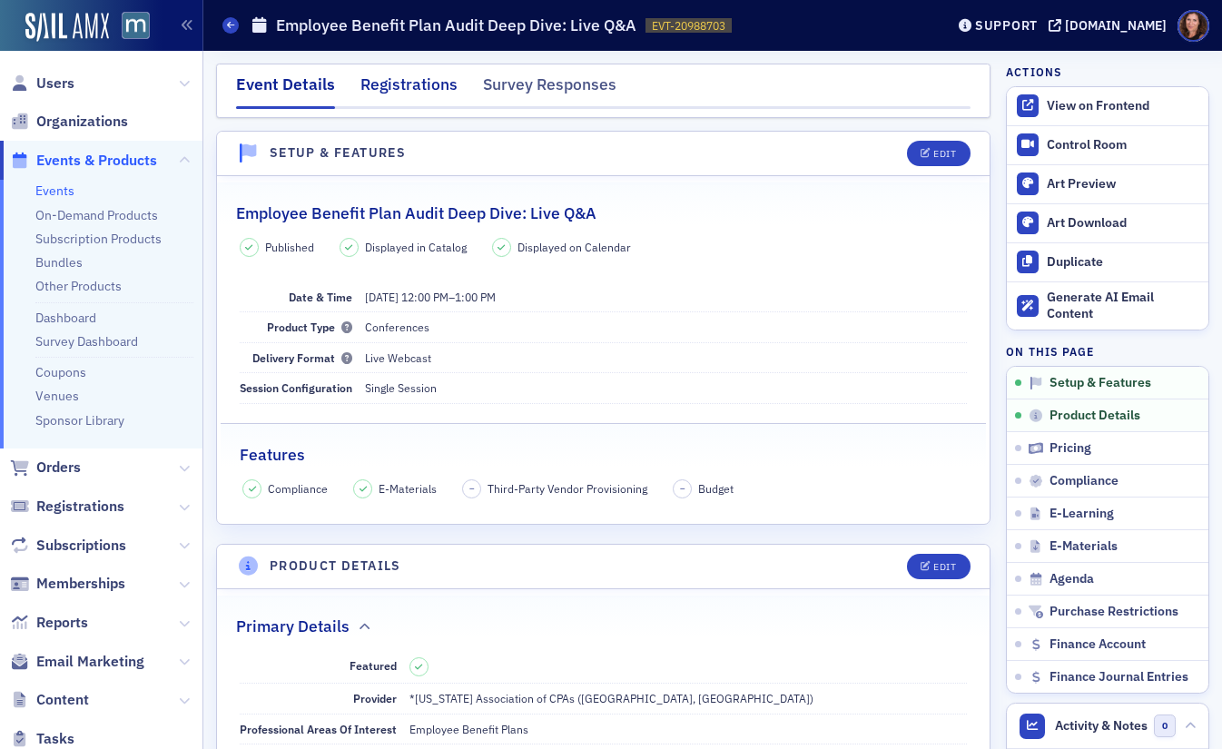
click at [400, 76] on div "Registrations" at bounding box center [409, 90] width 97 height 34
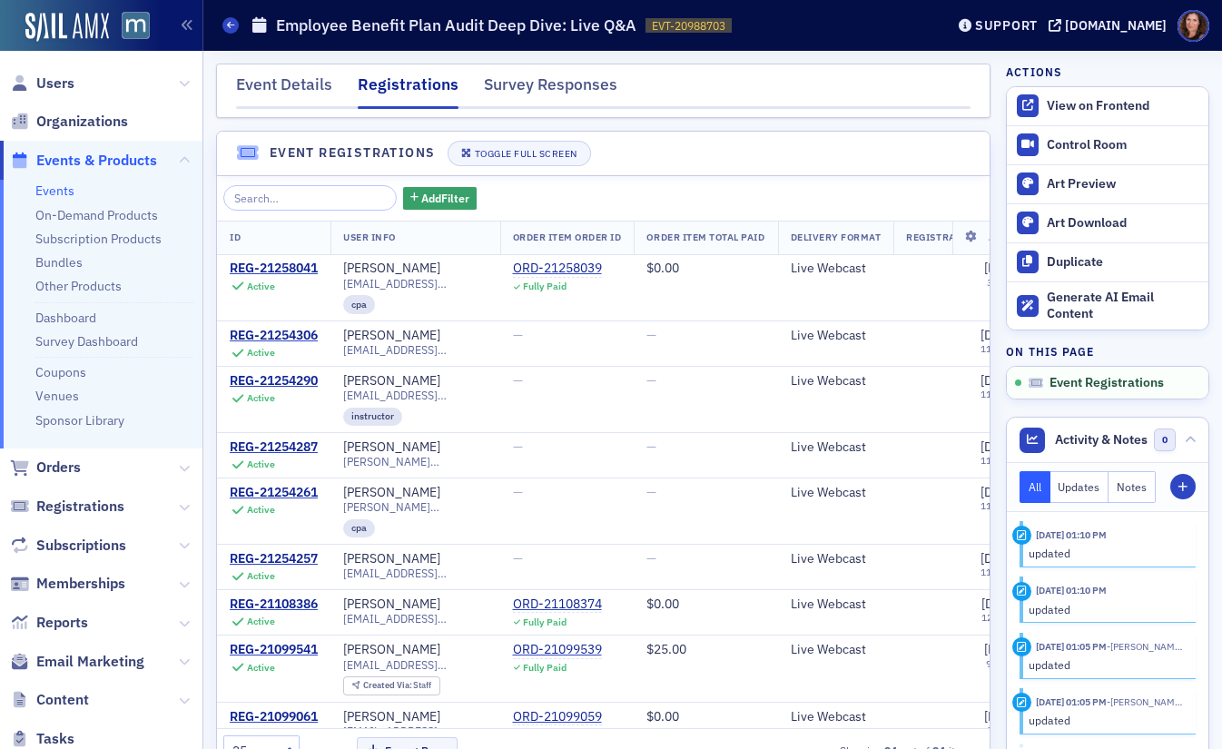
scroll to position [709, 0]
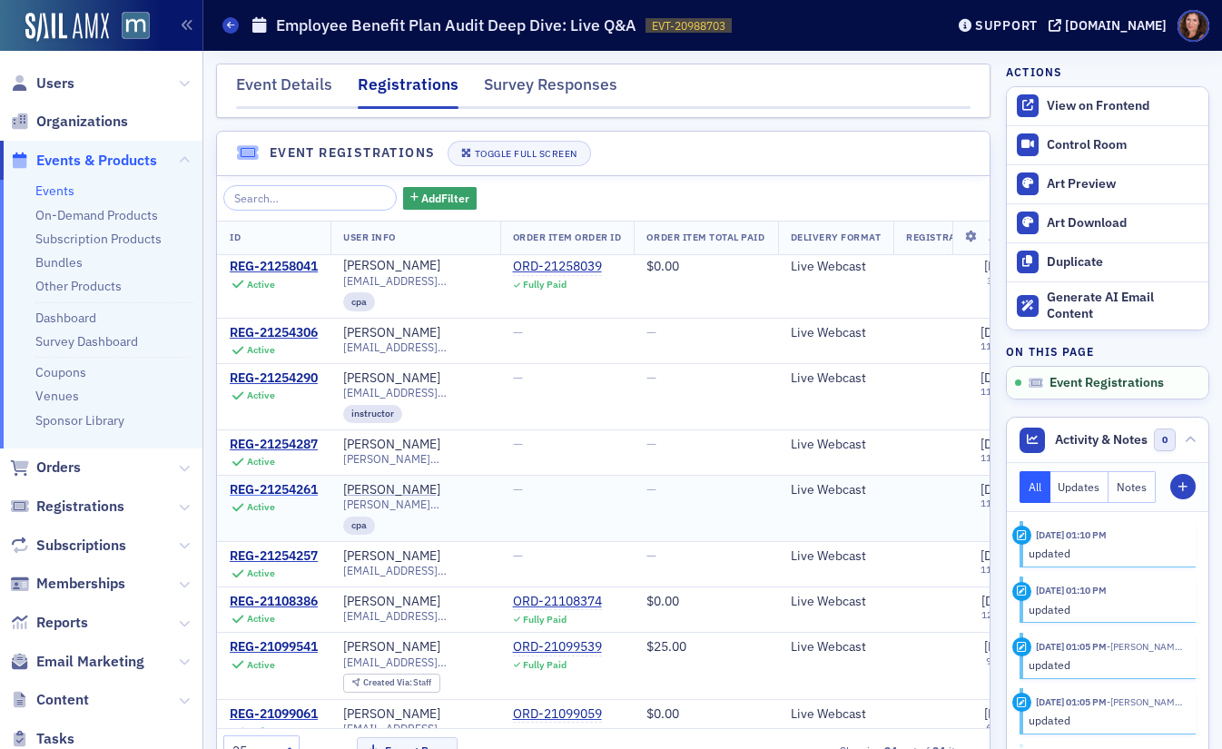
click at [299, 482] on div "REG-21254261" at bounding box center [274, 490] width 88 height 16
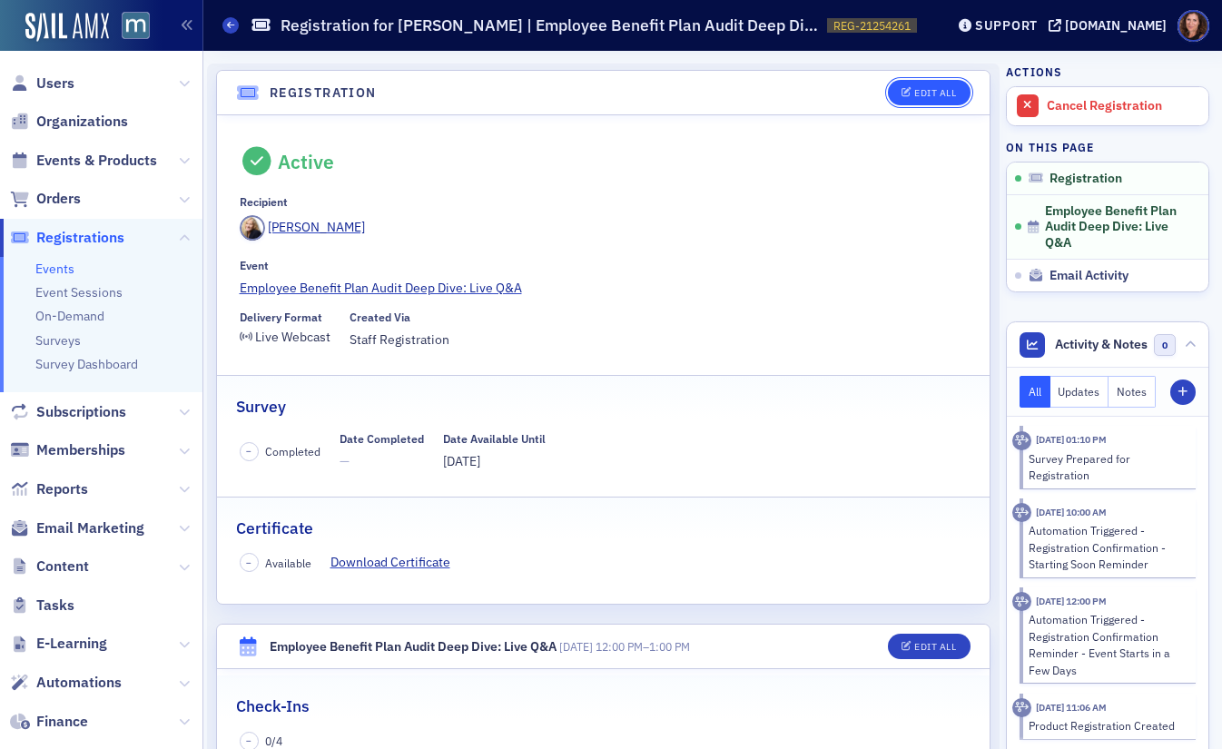
click at [900, 81] on button "Edit All" at bounding box center [929, 92] width 82 height 25
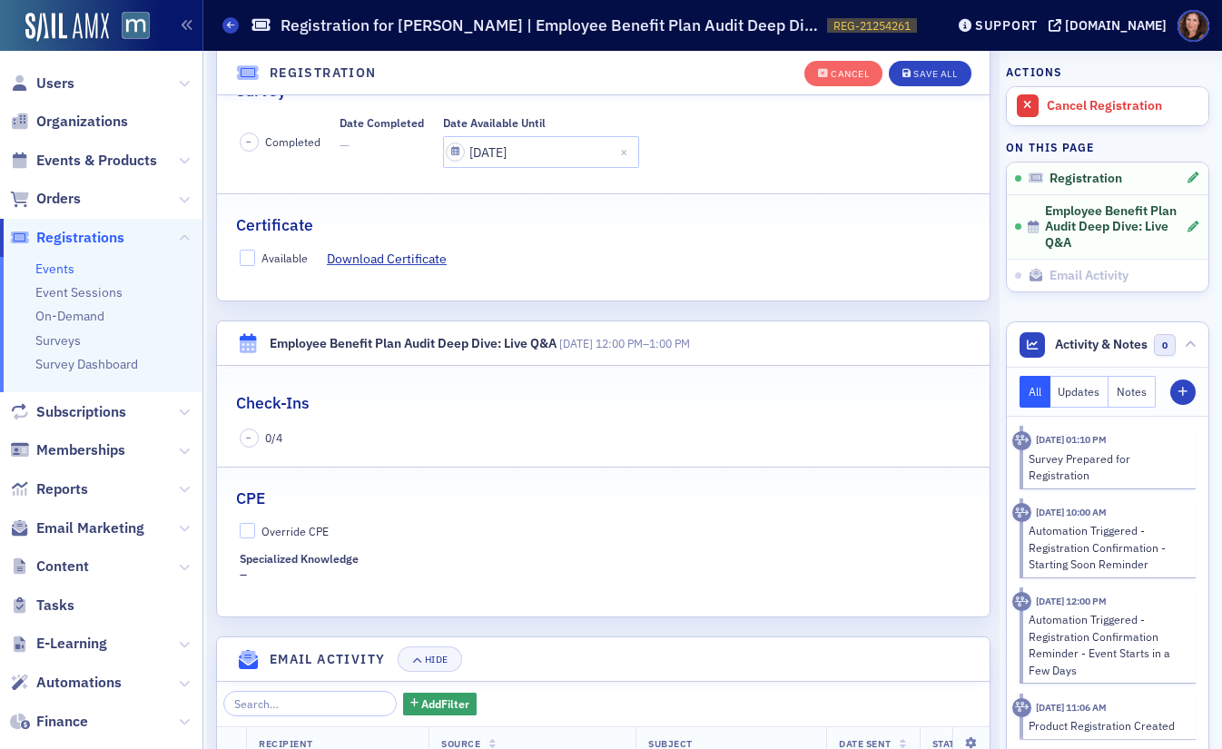
scroll to position [549, 0]
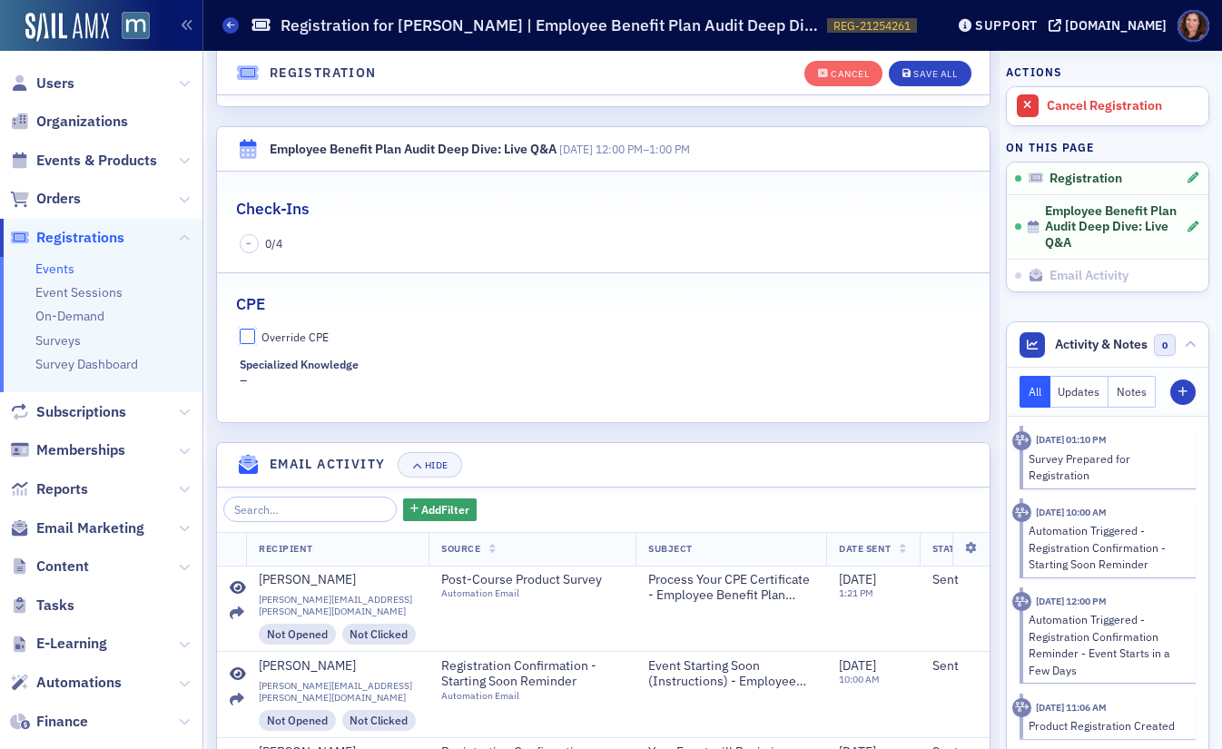
click at [251, 341] on input "Override CPE" at bounding box center [248, 337] width 16 height 16
checkbox input "true"
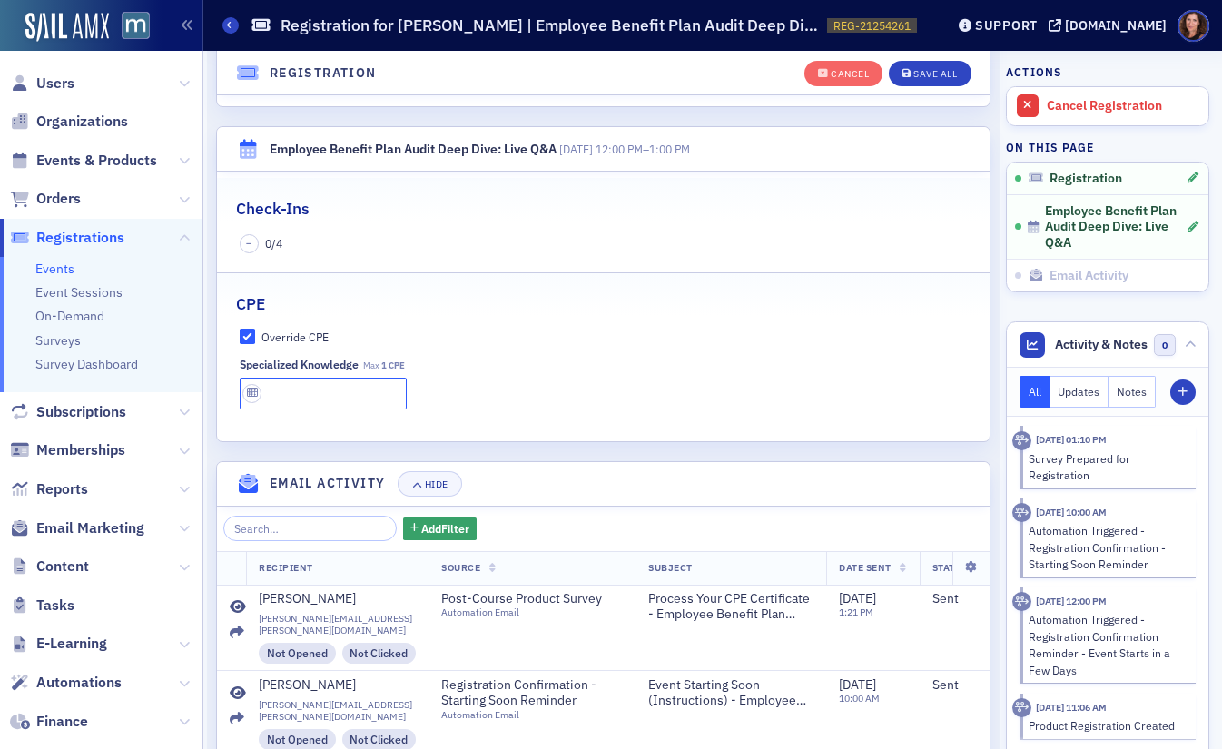
click at [279, 400] on input "text" at bounding box center [324, 394] width 168 height 32
type input "1 CPE"
click at [929, 74] on div "Save All" at bounding box center [936, 74] width 44 height 10
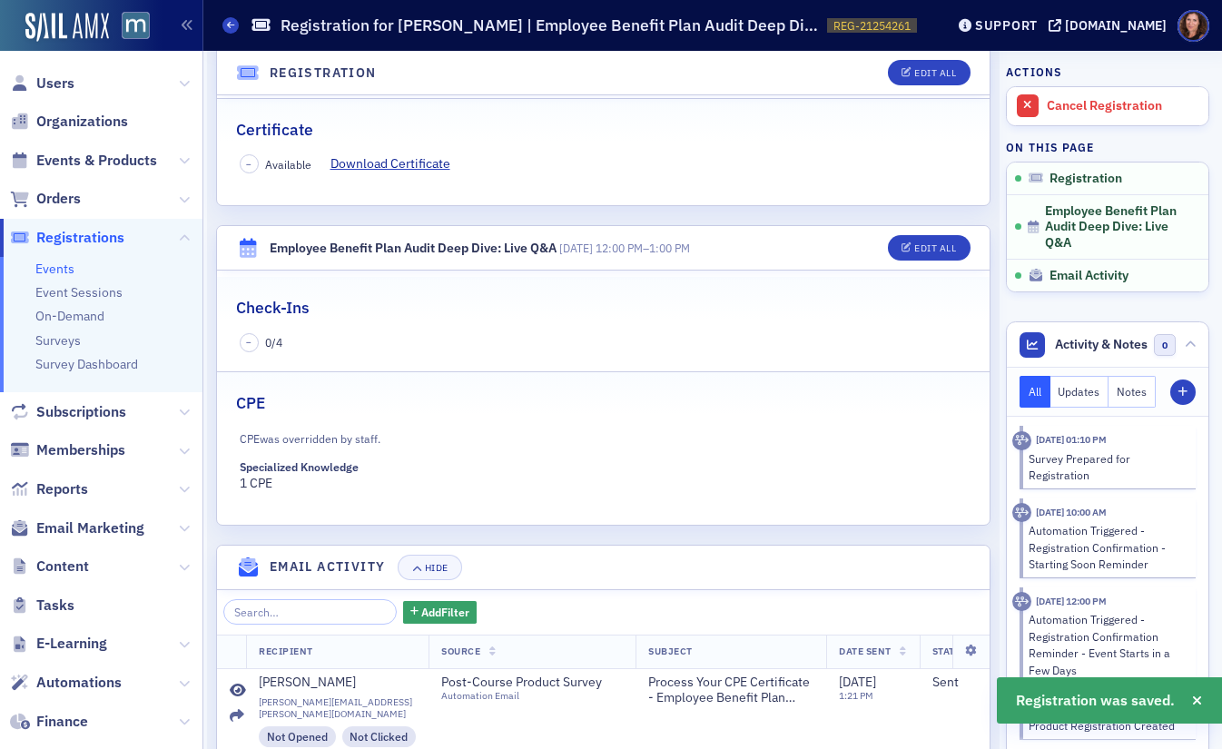
scroll to position [395, 0]
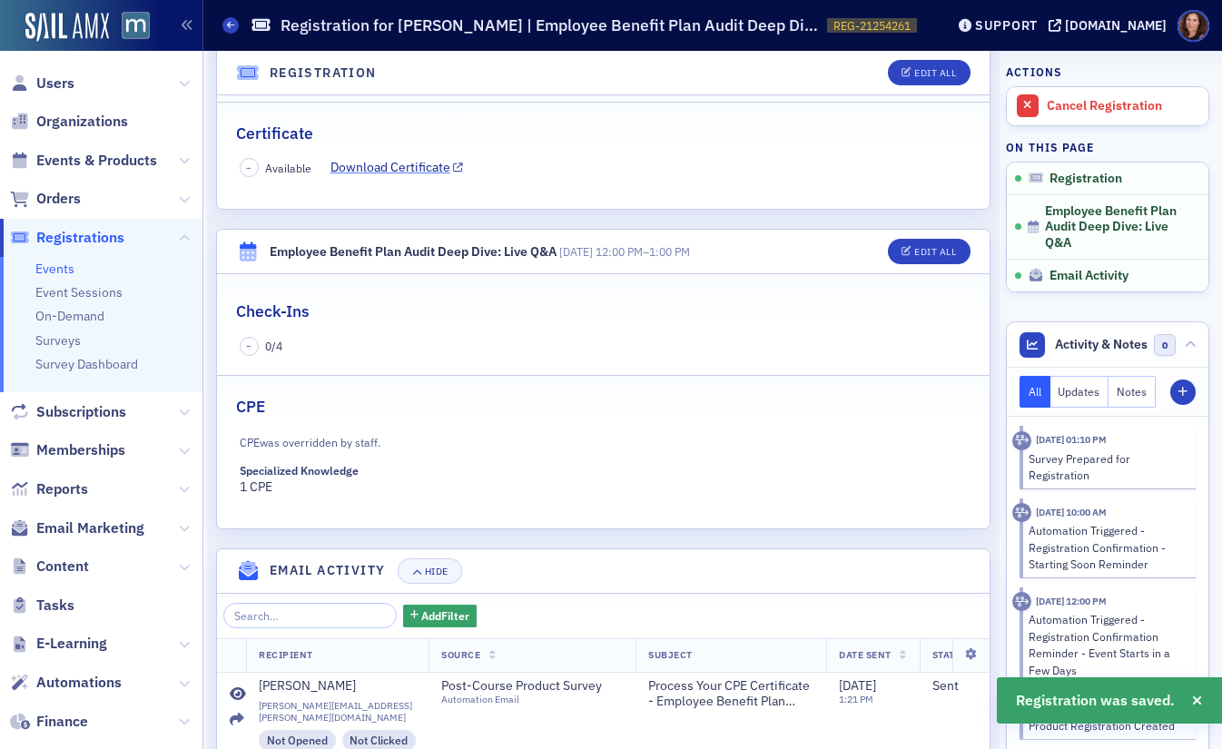
click at [401, 158] on link "Download Certificate" at bounding box center [398, 167] width 134 height 19
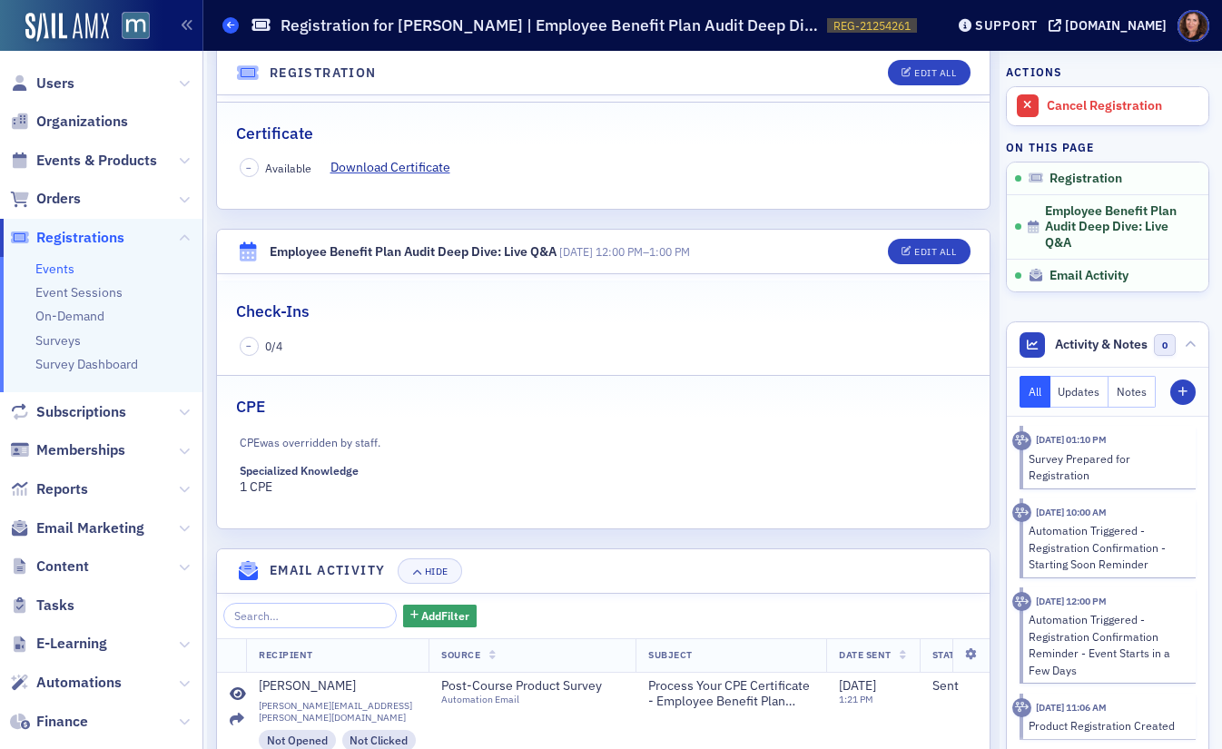
click at [227, 23] on icon at bounding box center [230, 25] width 7 height 8
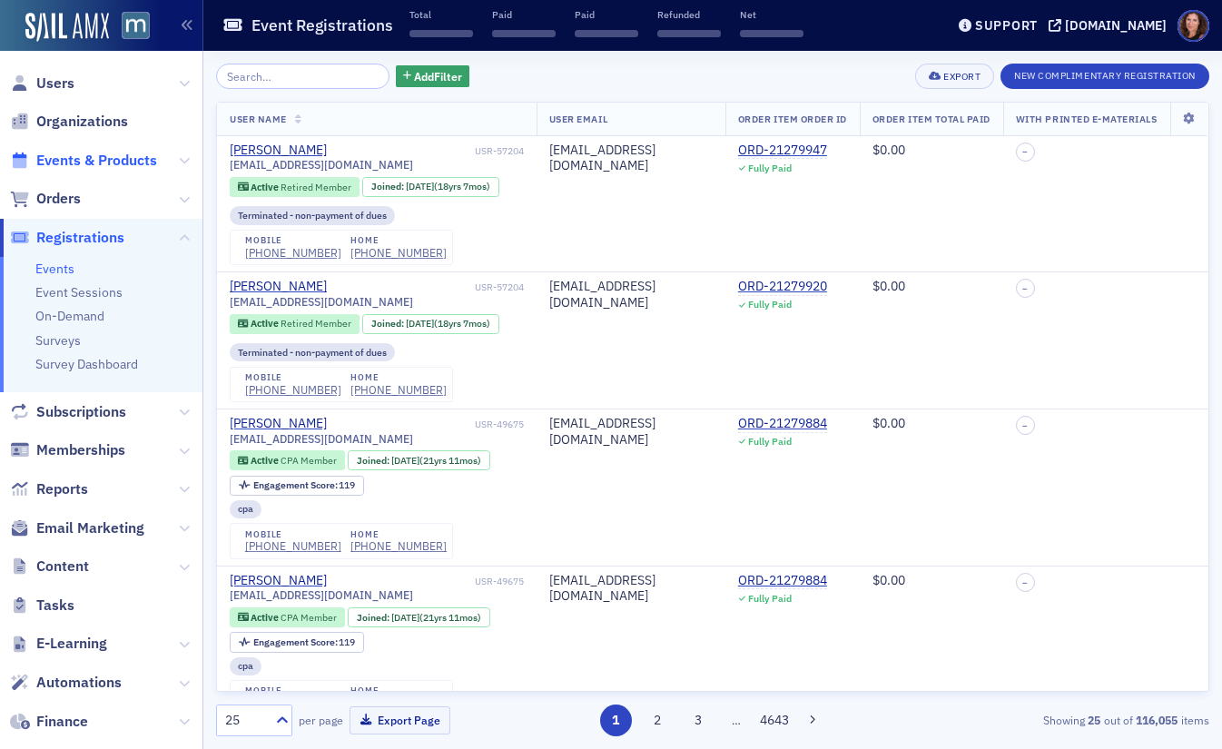
click at [118, 156] on span "Events & Products" at bounding box center [96, 161] width 121 height 20
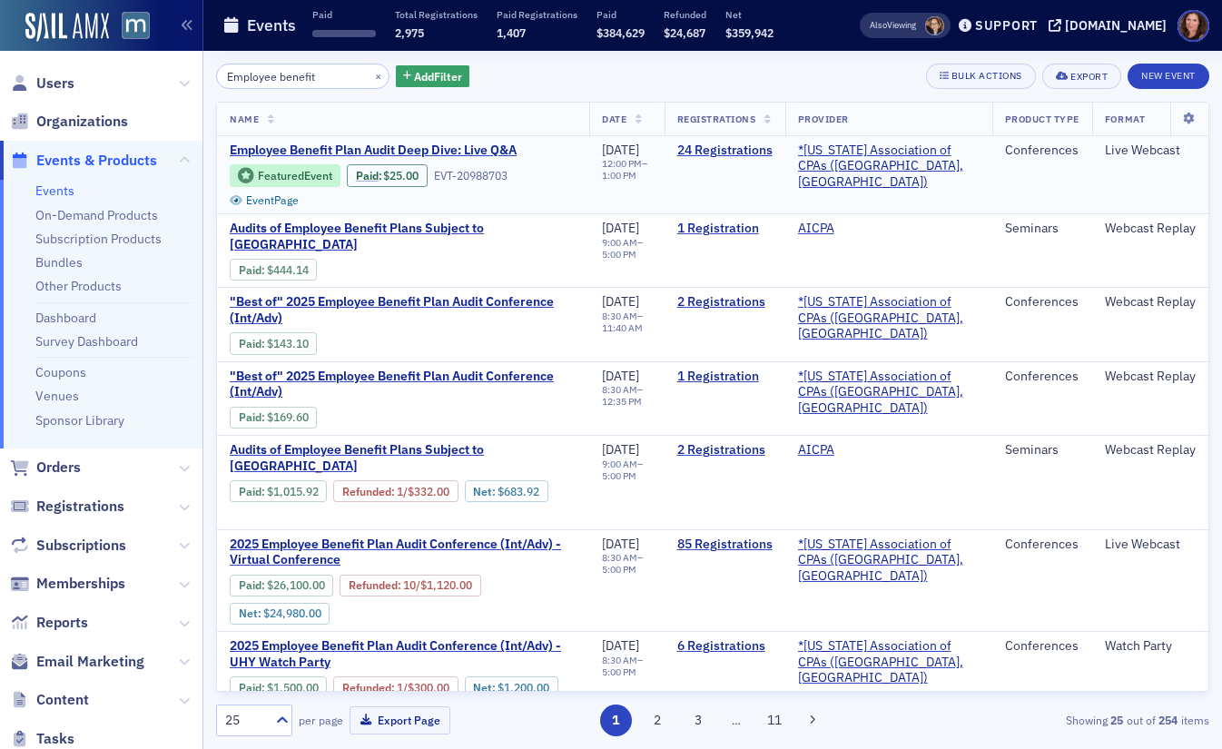
click at [380, 139] on td "Employee Benefit Plan Audit Deep Dive: Live Q&A Featured Event Paid : $25.00 EV…" at bounding box center [403, 175] width 372 height 78
click at [374, 146] on span "Employee Benefit Plan Audit Deep Dive: Live Q&A" at bounding box center [382, 151] width 305 height 16
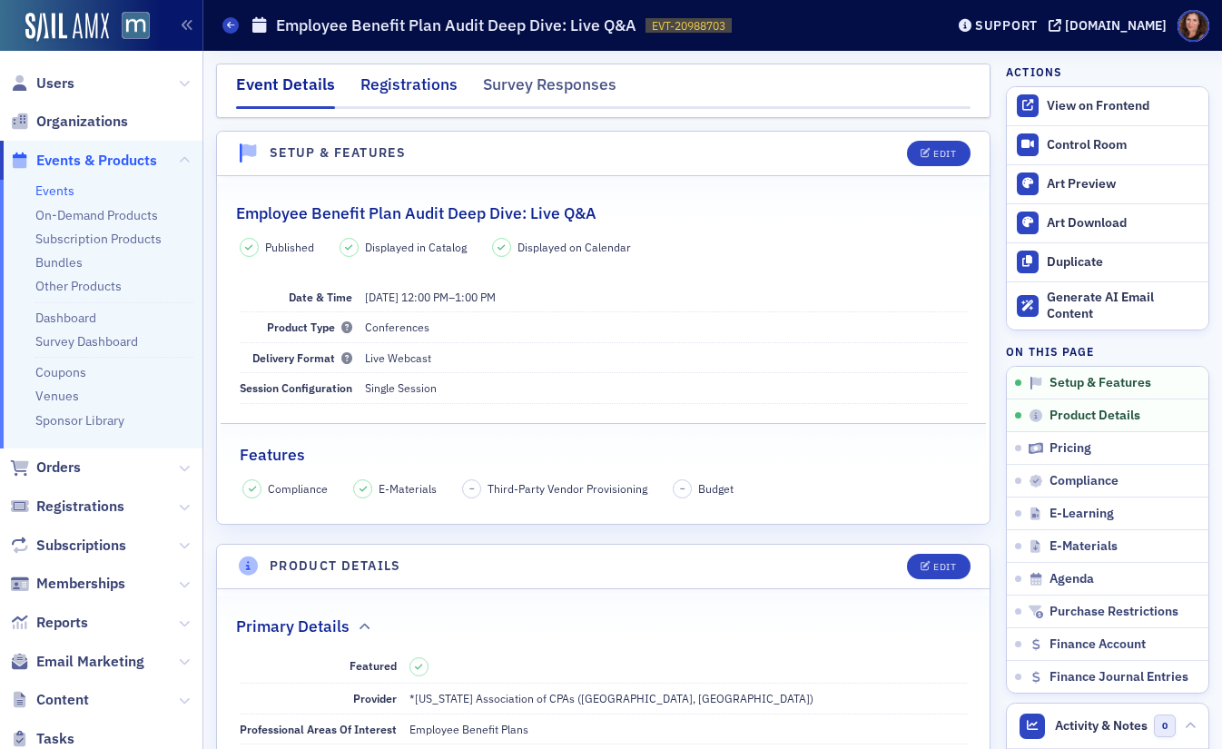
click at [399, 80] on div "Registrations" at bounding box center [409, 90] width 97 height 34
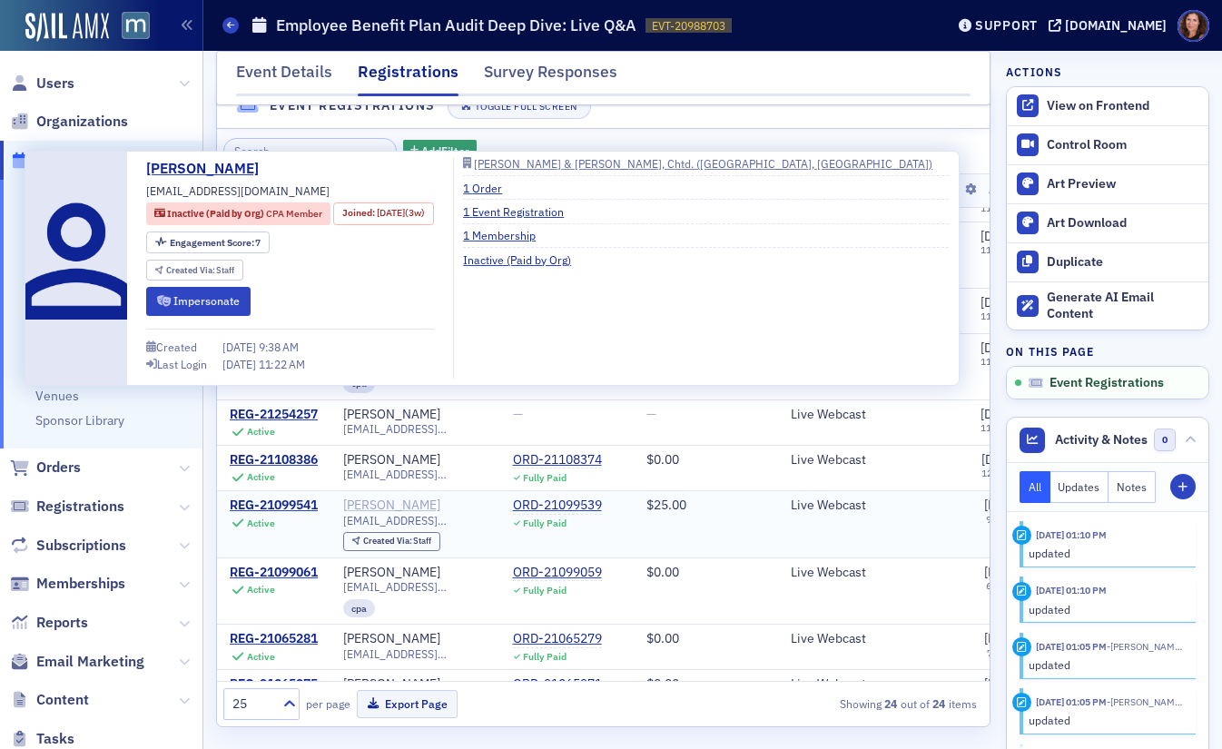
scroll to position [796, 0]
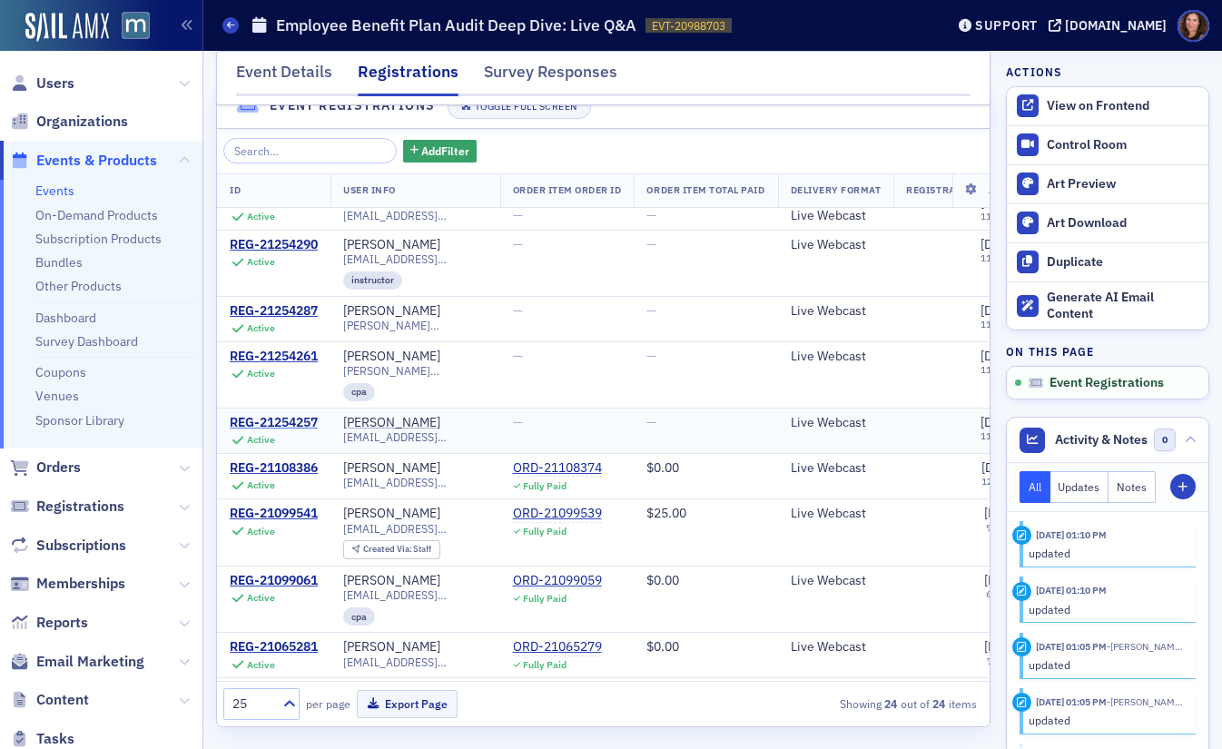
click at [291, 415] on div "REG-21254257" at bounding box center [274, 423] width 88 height 16
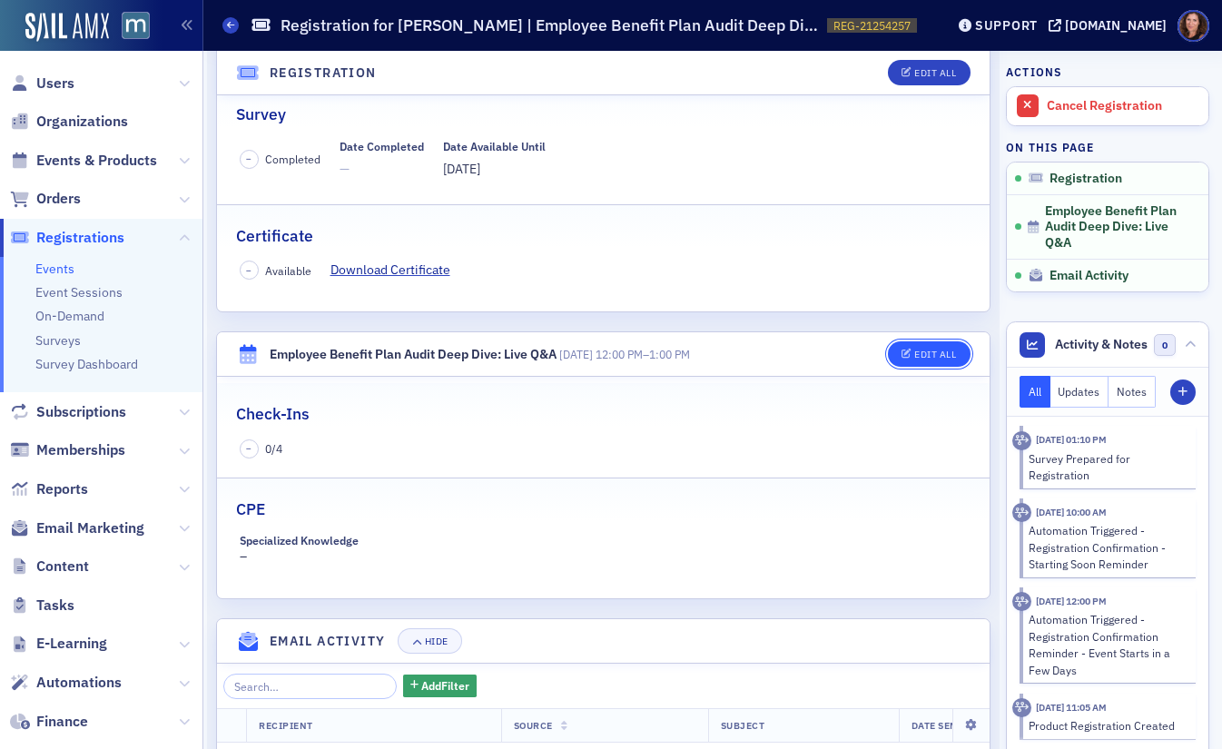
click at [893, 361] on button "Edit All" at bounding box center [929, 353] width 82 height 25
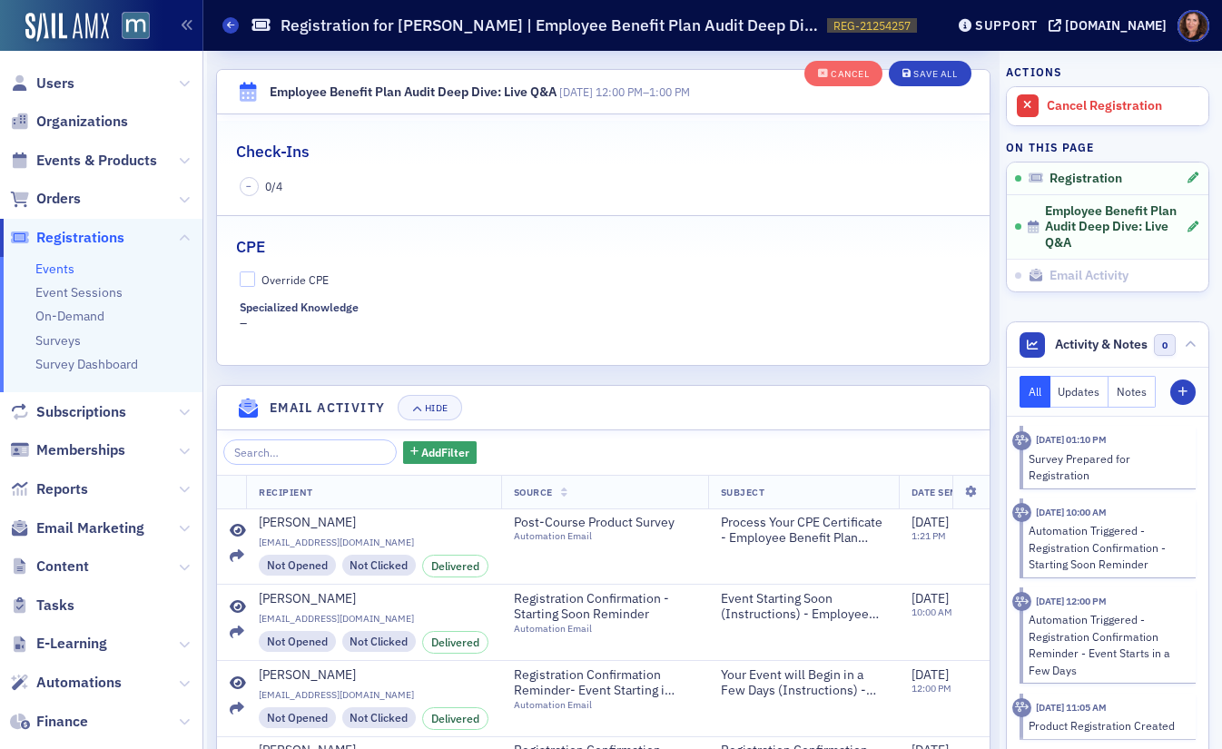
scroll to position [616, 0]
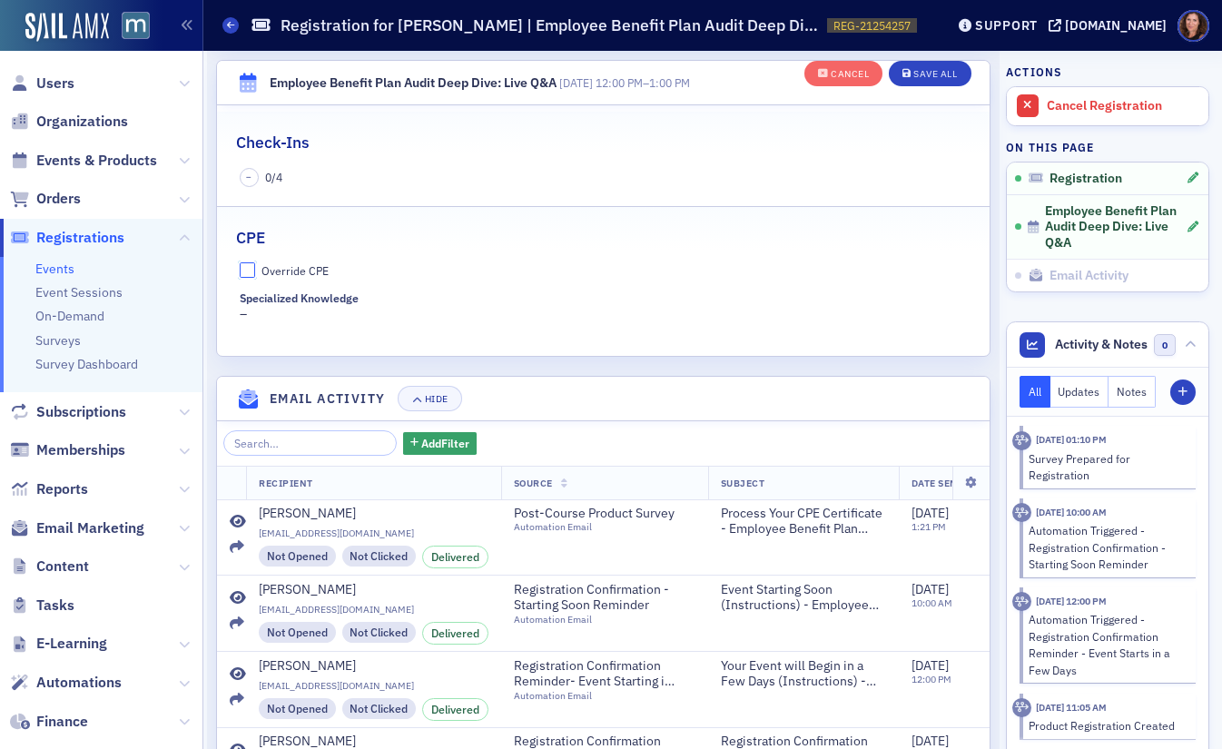
click at [244, 272] on input "Override CPE" at bounding box center [248, 270] width 16 height 16
checkbox input "true"
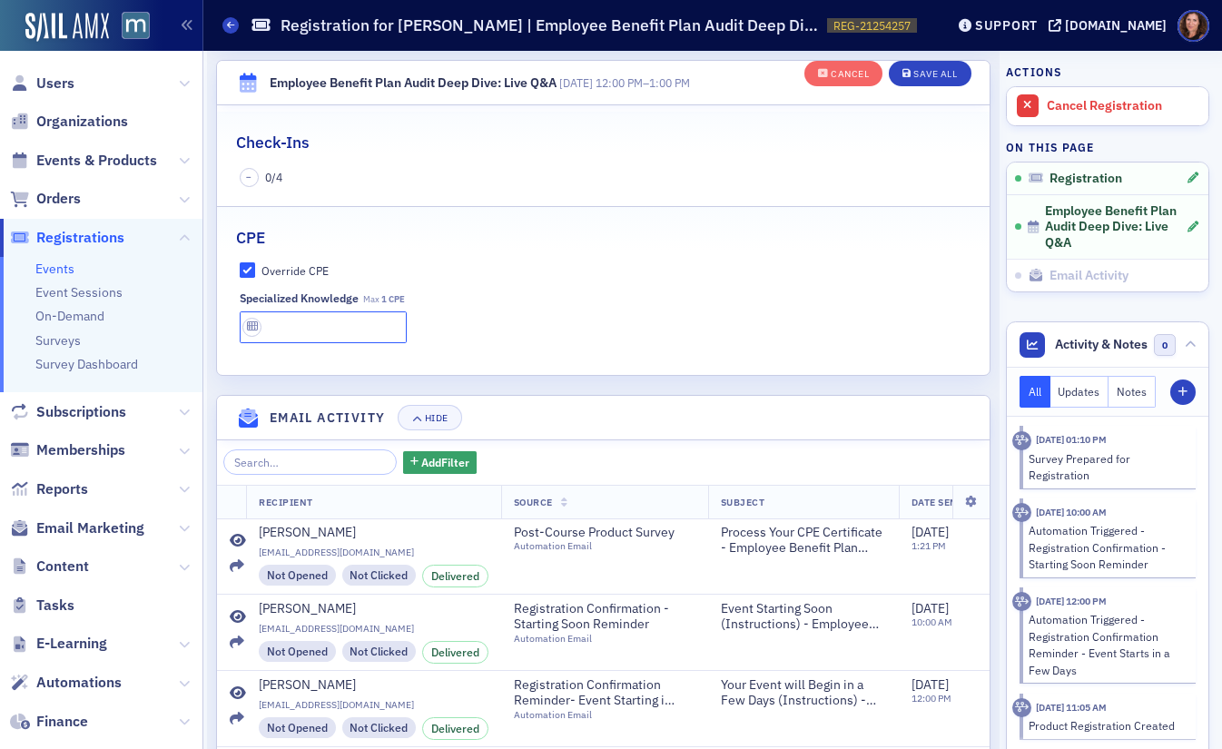
click at [284, 339] on input "text" at bounding box center [324, 328] width 168 height 32
type input "1 CPE"
click at [914, 79] on div "Save All" at bounding box center [936, 74] width 44 height 10
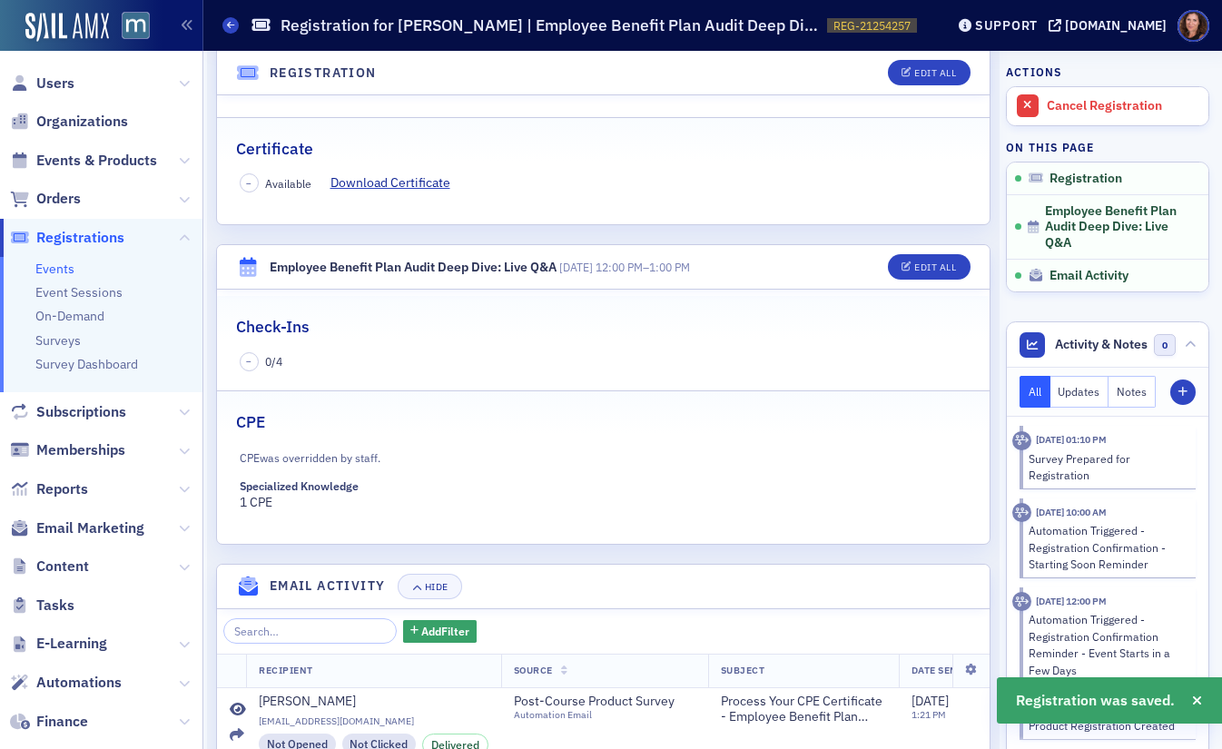
scroll to position [266, 0]
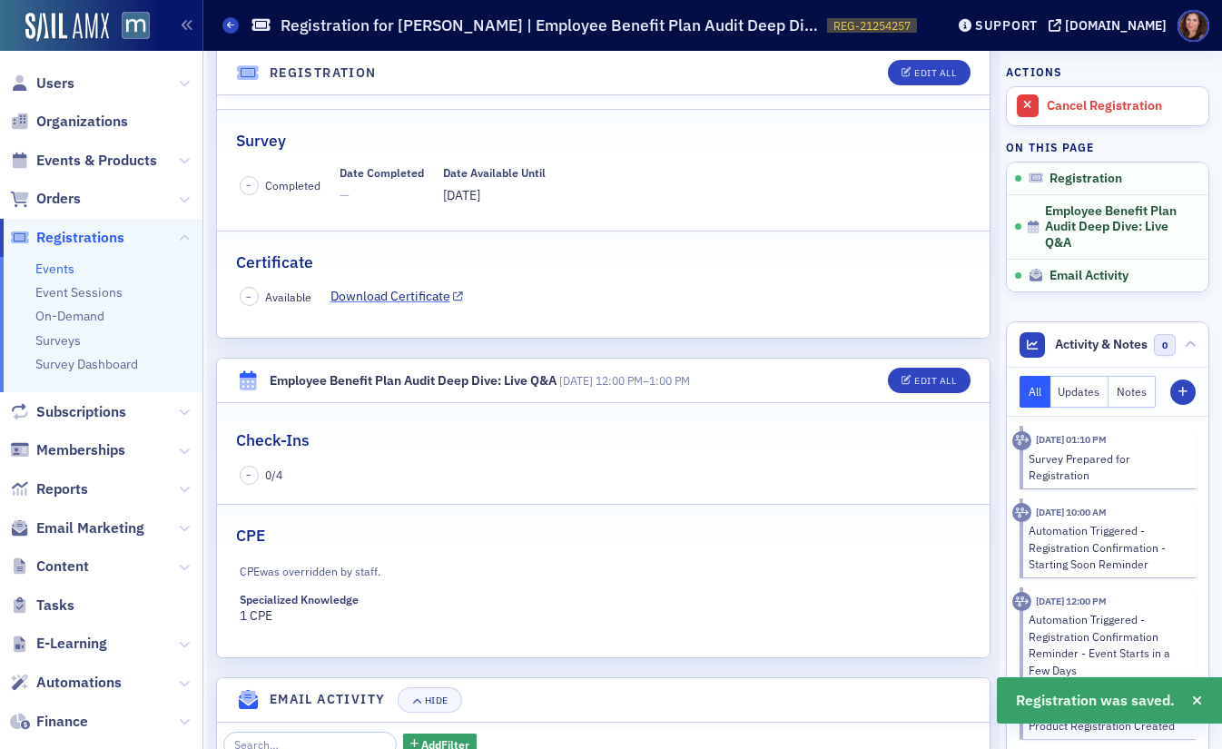
click at [410, 295] on link "Download Certificate" at bounding box center [398, 296] width 134 height 19
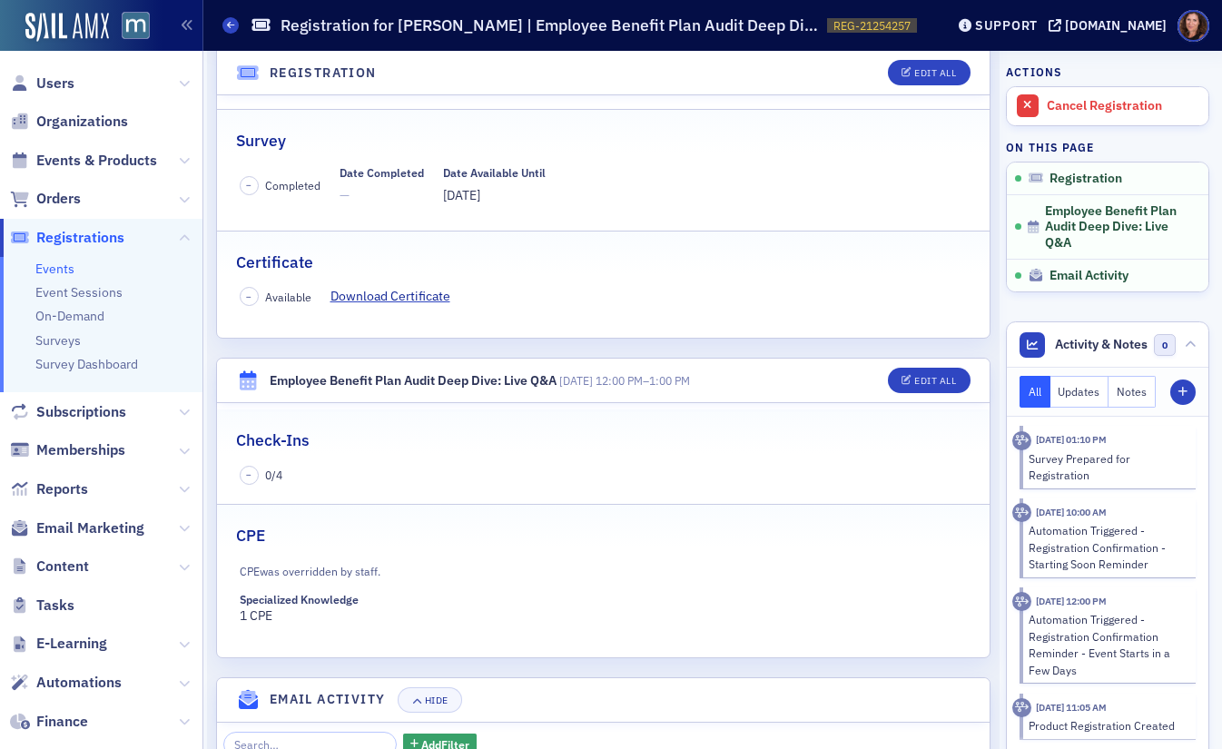
scroll to position [256, 0]
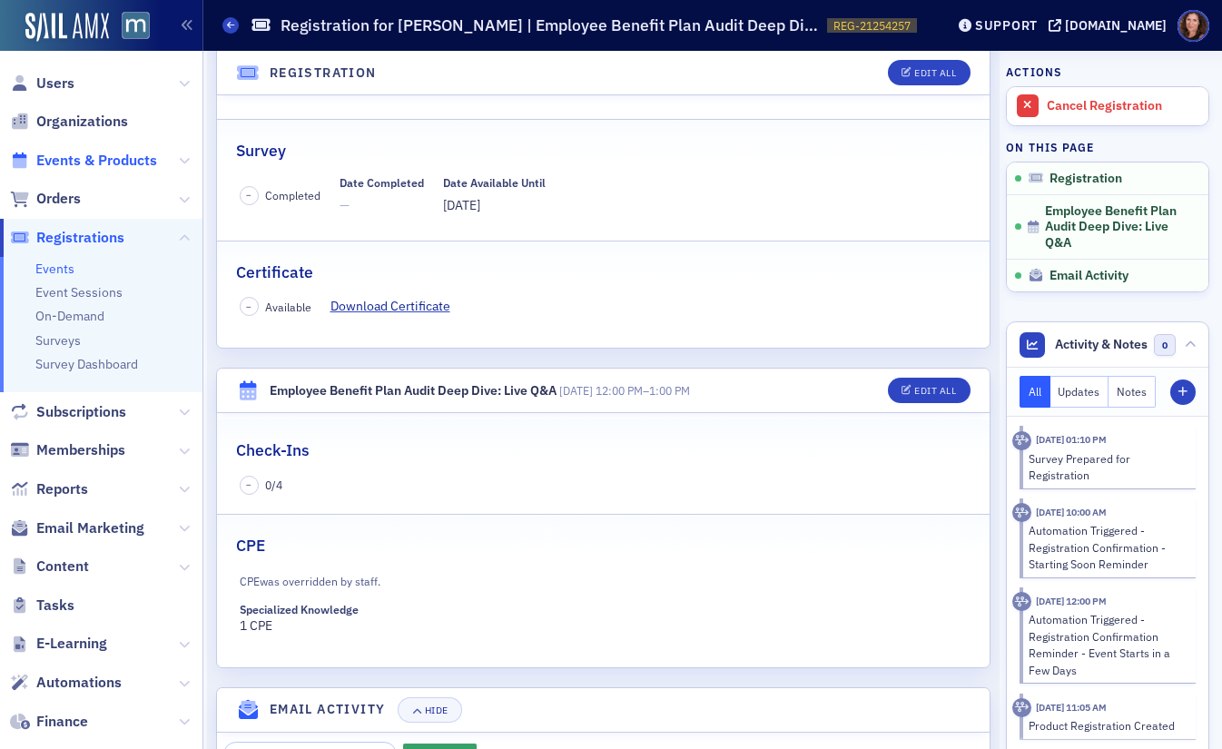
click at [108, 165] on span "Events & Products" at bounding box center [96, 161] width 121 height 20
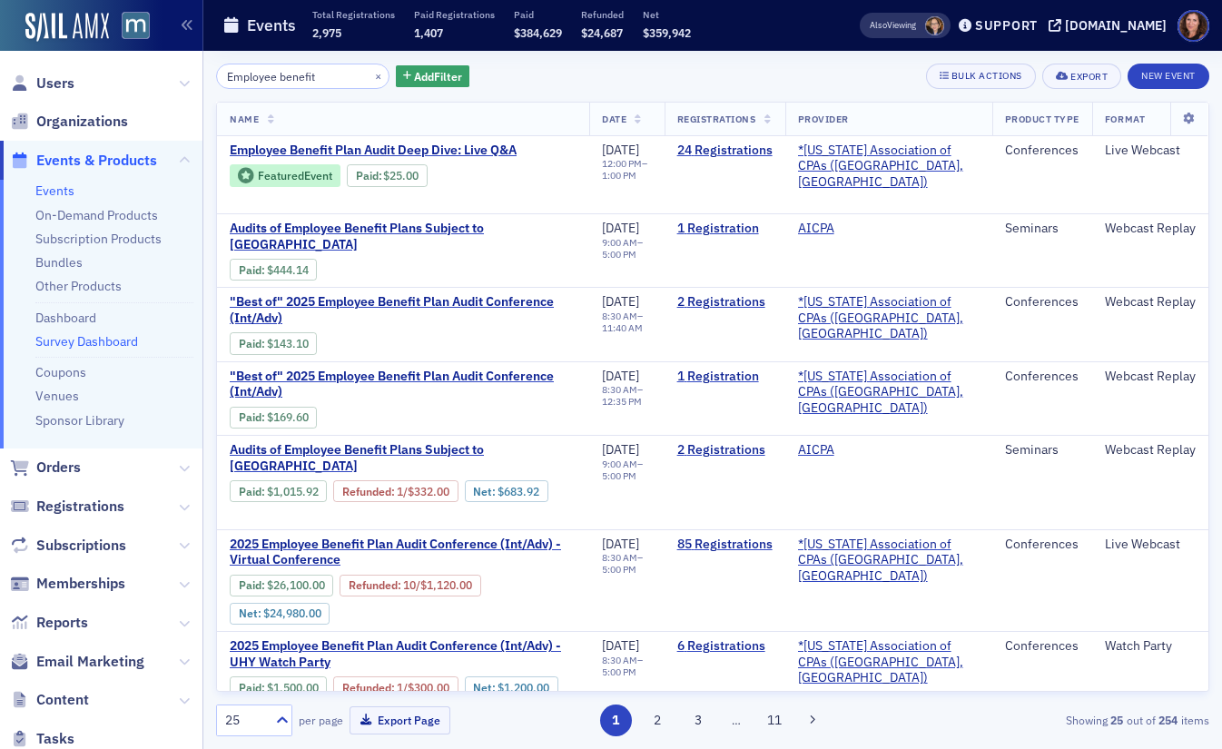
click at [101, 340] on link "Survey Dashboard" at bounding box center [86, 341] width 103 height 16
